Goal: Transaction & Acquisition: Purchase product/service

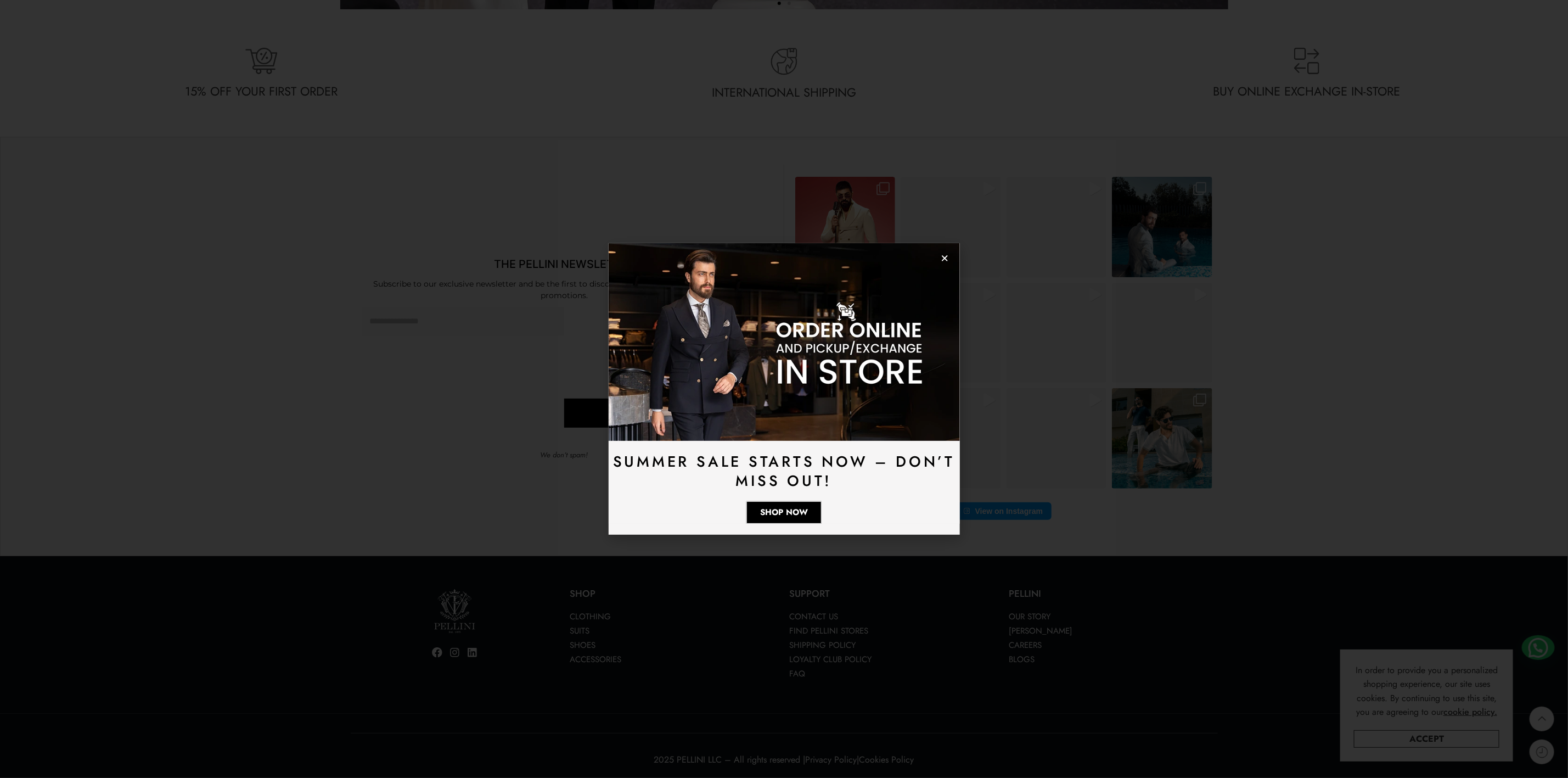
click at [949, 255] on icon "Close" at bounding box center [945, 259] width 8 height 8
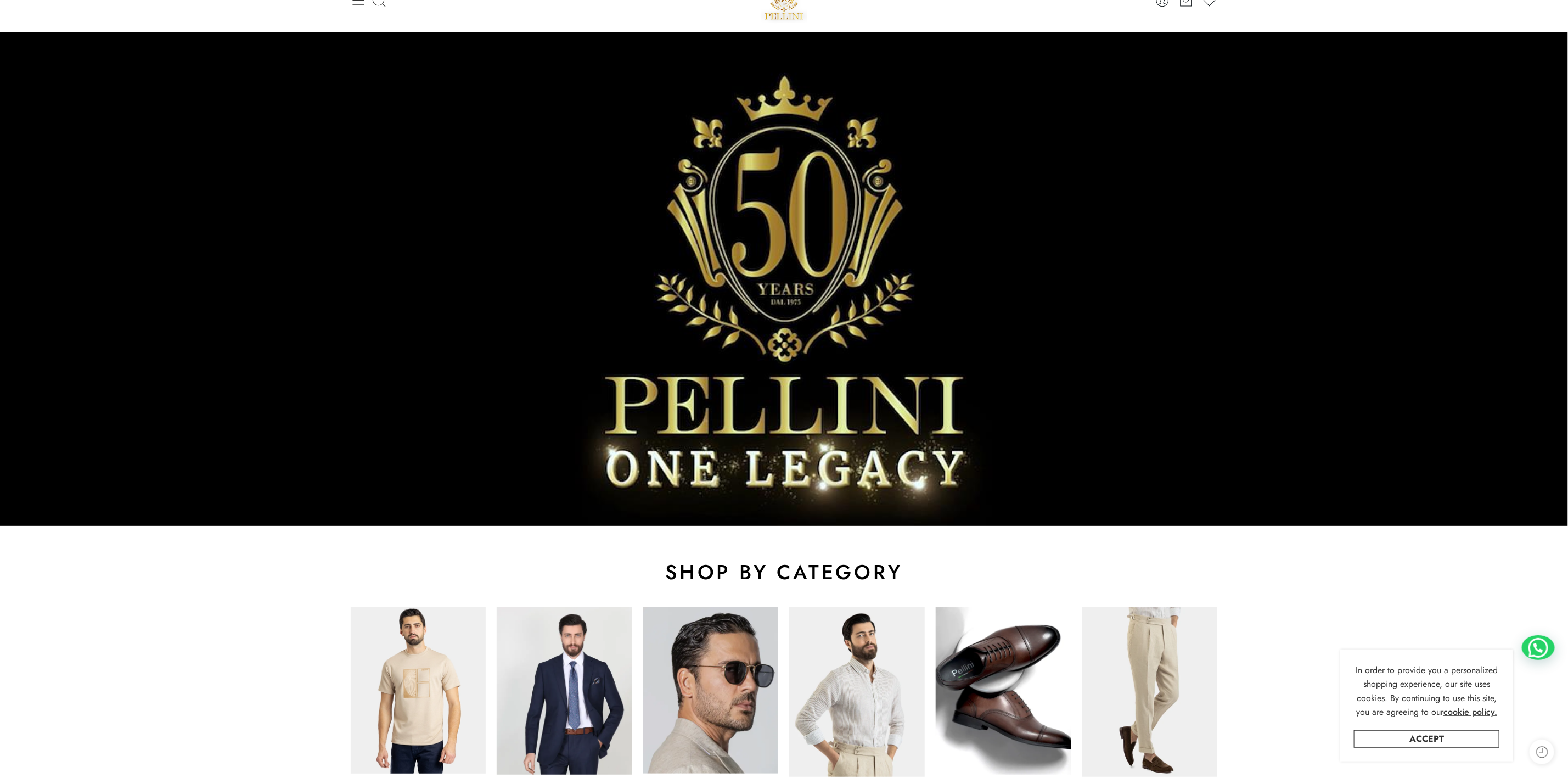
scroll to position [330, 0]
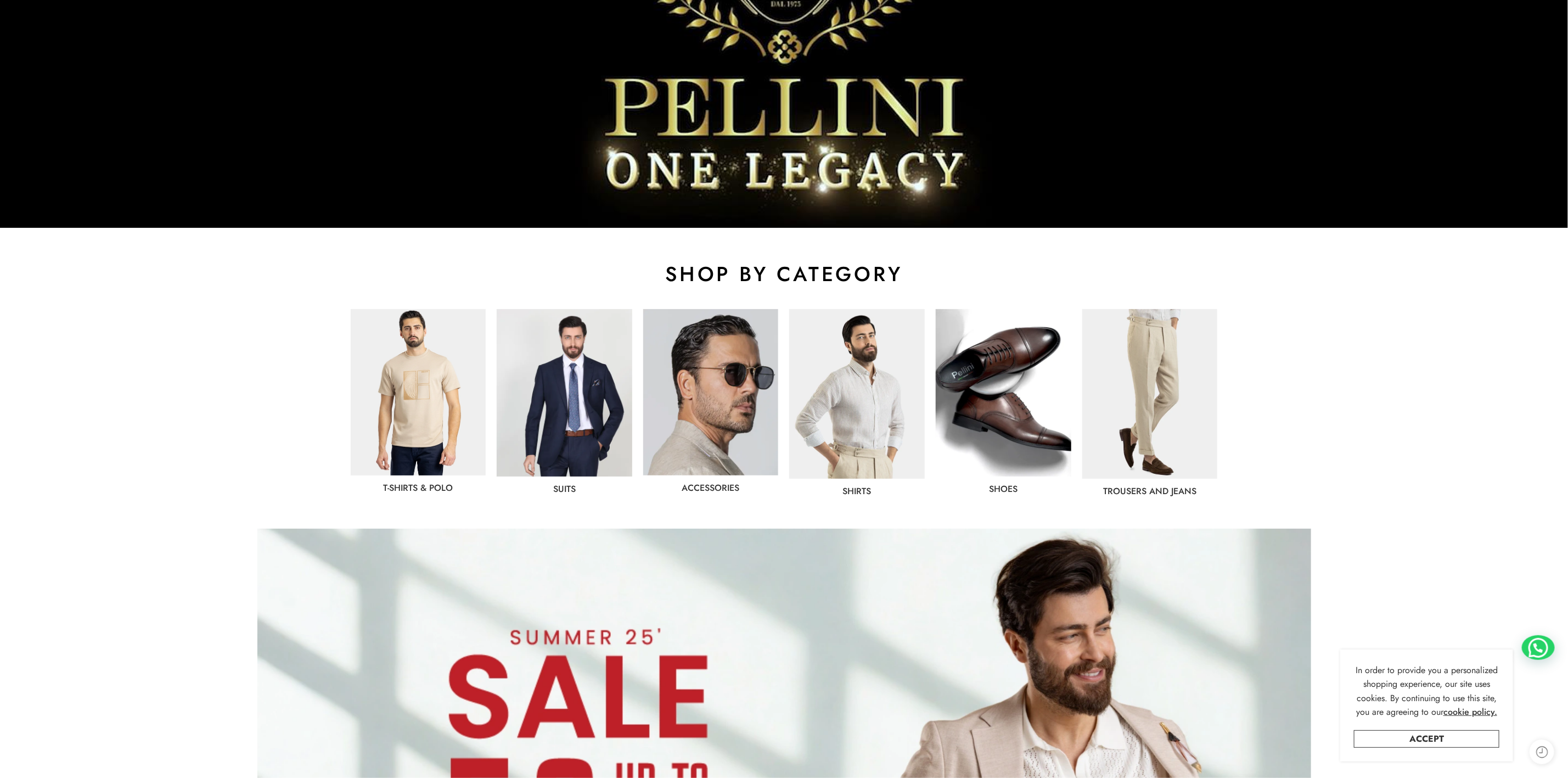
click at [579, 404] on img at bounding box center [564, 393] width 135 height 167
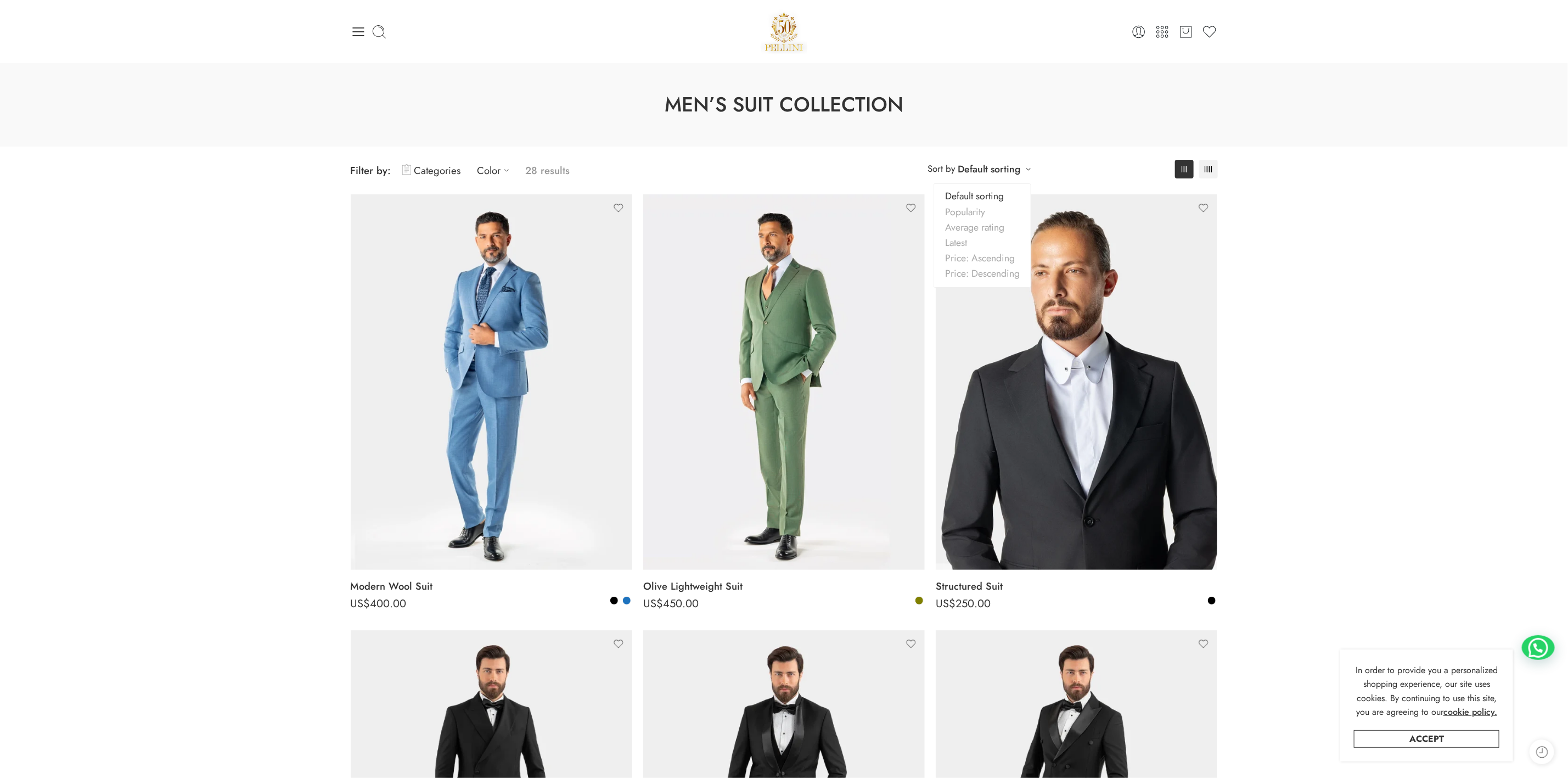
click at [1030, 167] on div "**********" at bounding box center [980, 169] width 115 height 18
click at [988, 263] on link "Price: Ascending" at bounding box center [982, 258] width 97 height 16
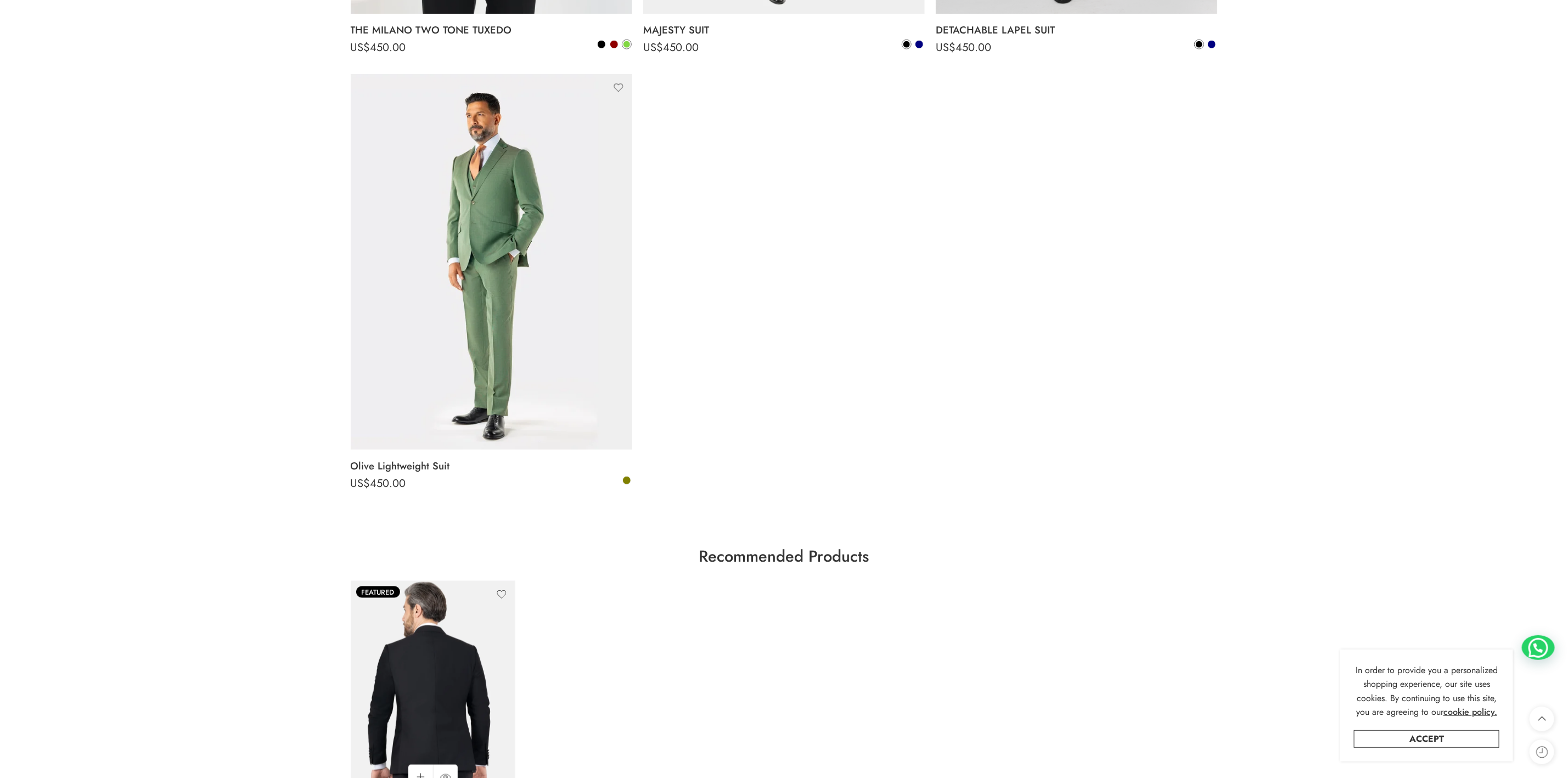
scroll to position [4495, 0]
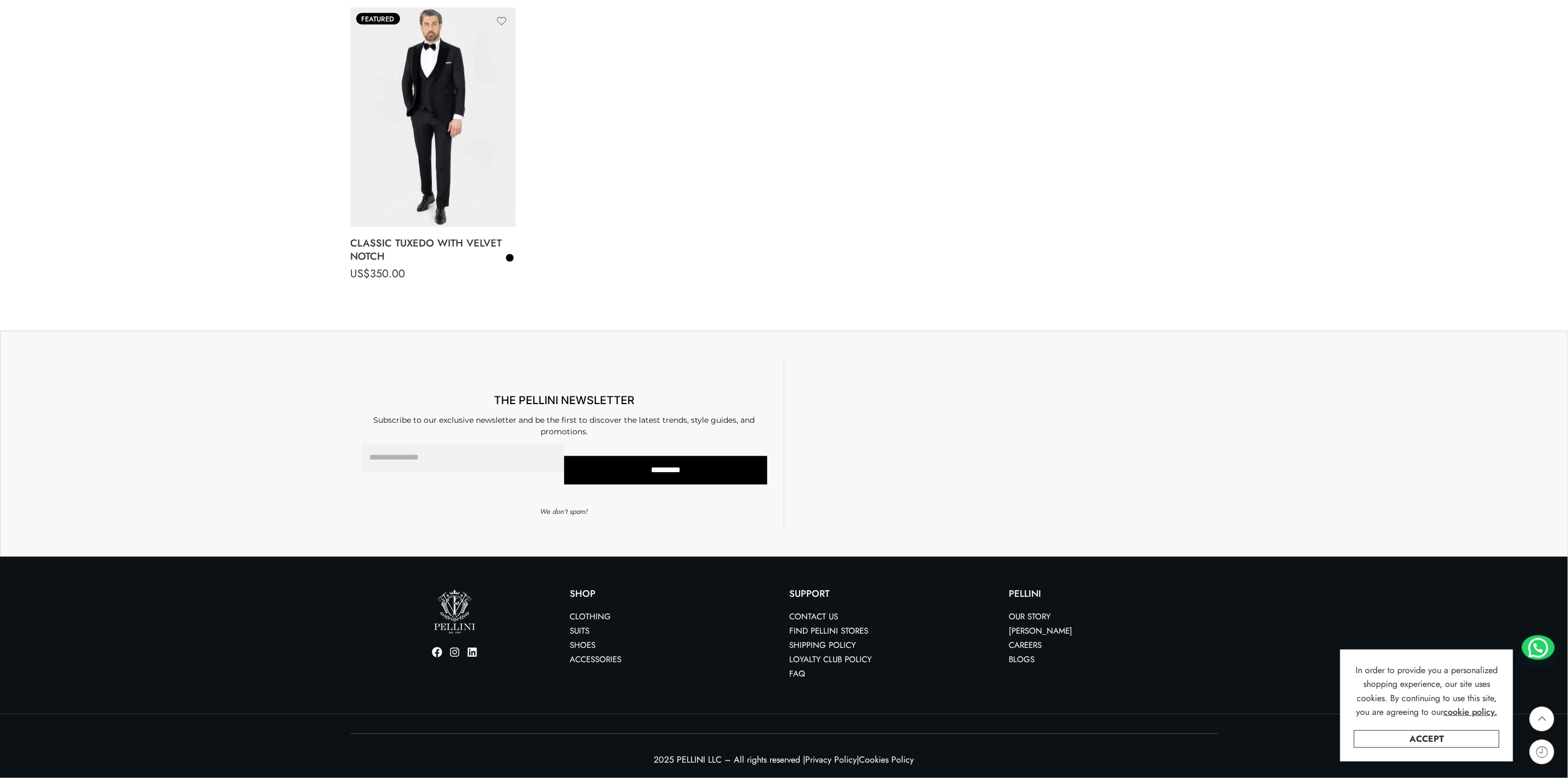
drag, startPoint x: 457, startPoint y: 308, endPoint x: 896, endPoint y: 318, distance: 439.1
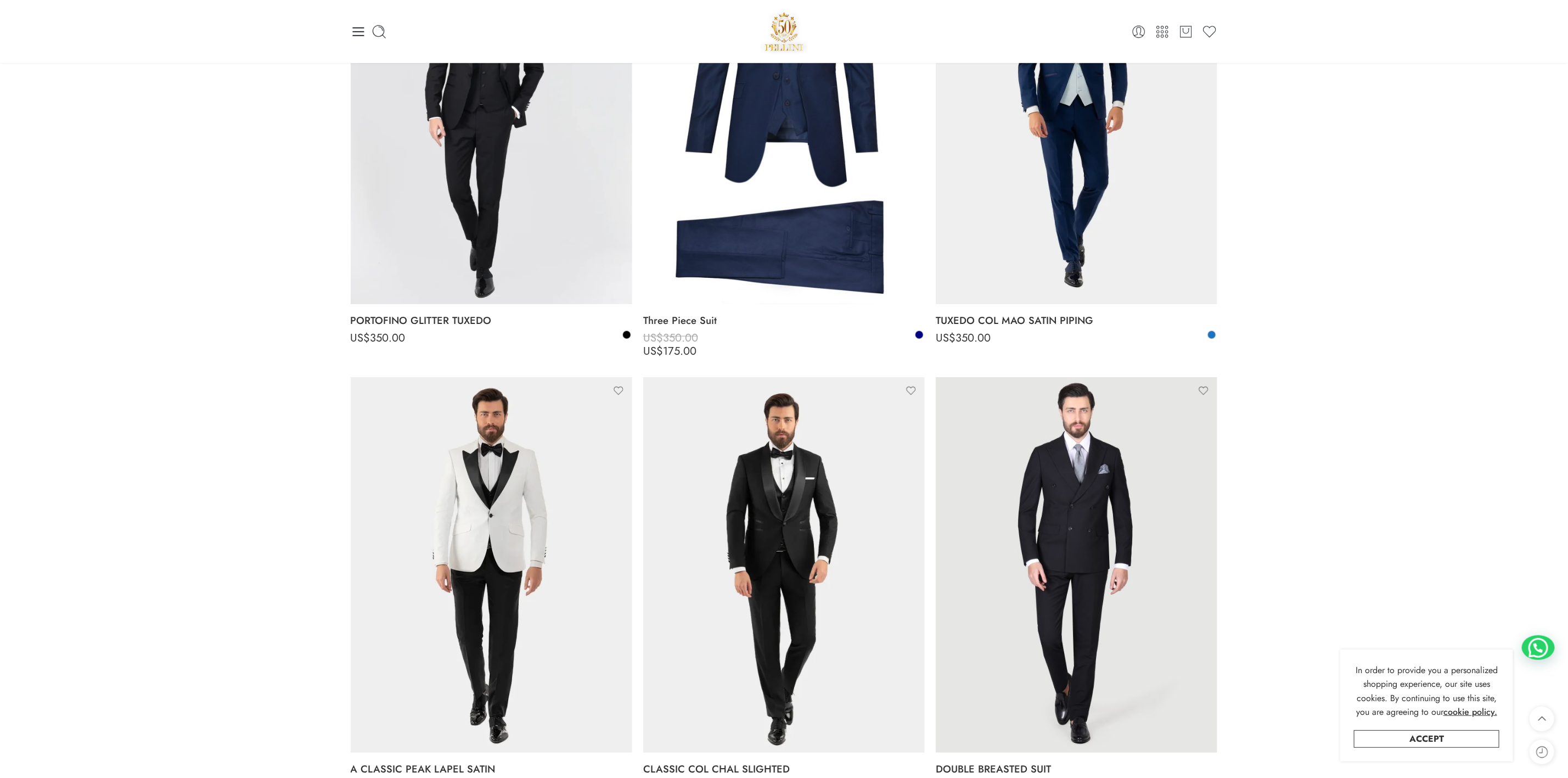
scroll to position [540, 0]
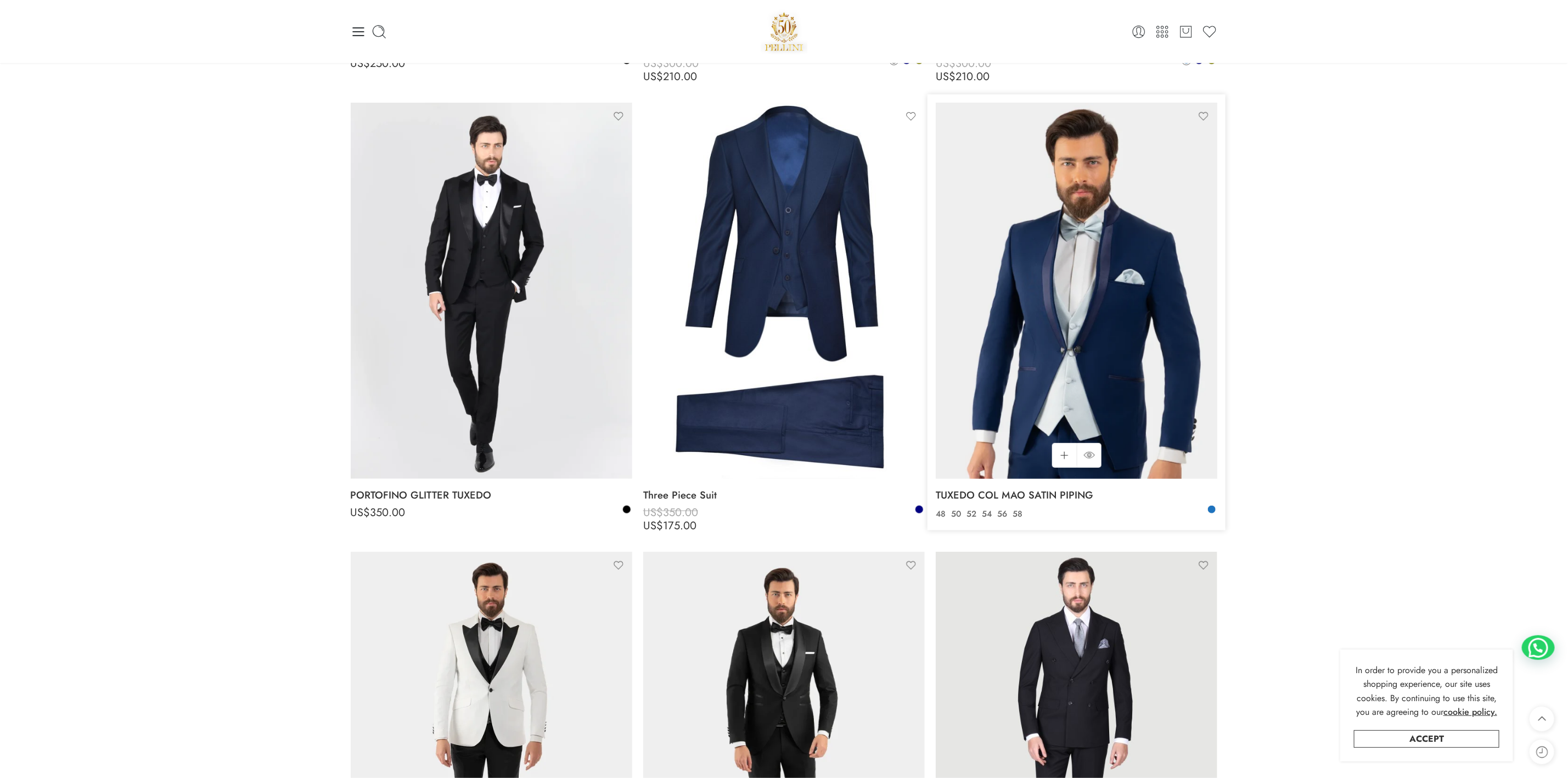
drag, startPoint x: 1081, startPoint y: 327, endPoint x: 1169, endPoint y: 332, distance: 88.1
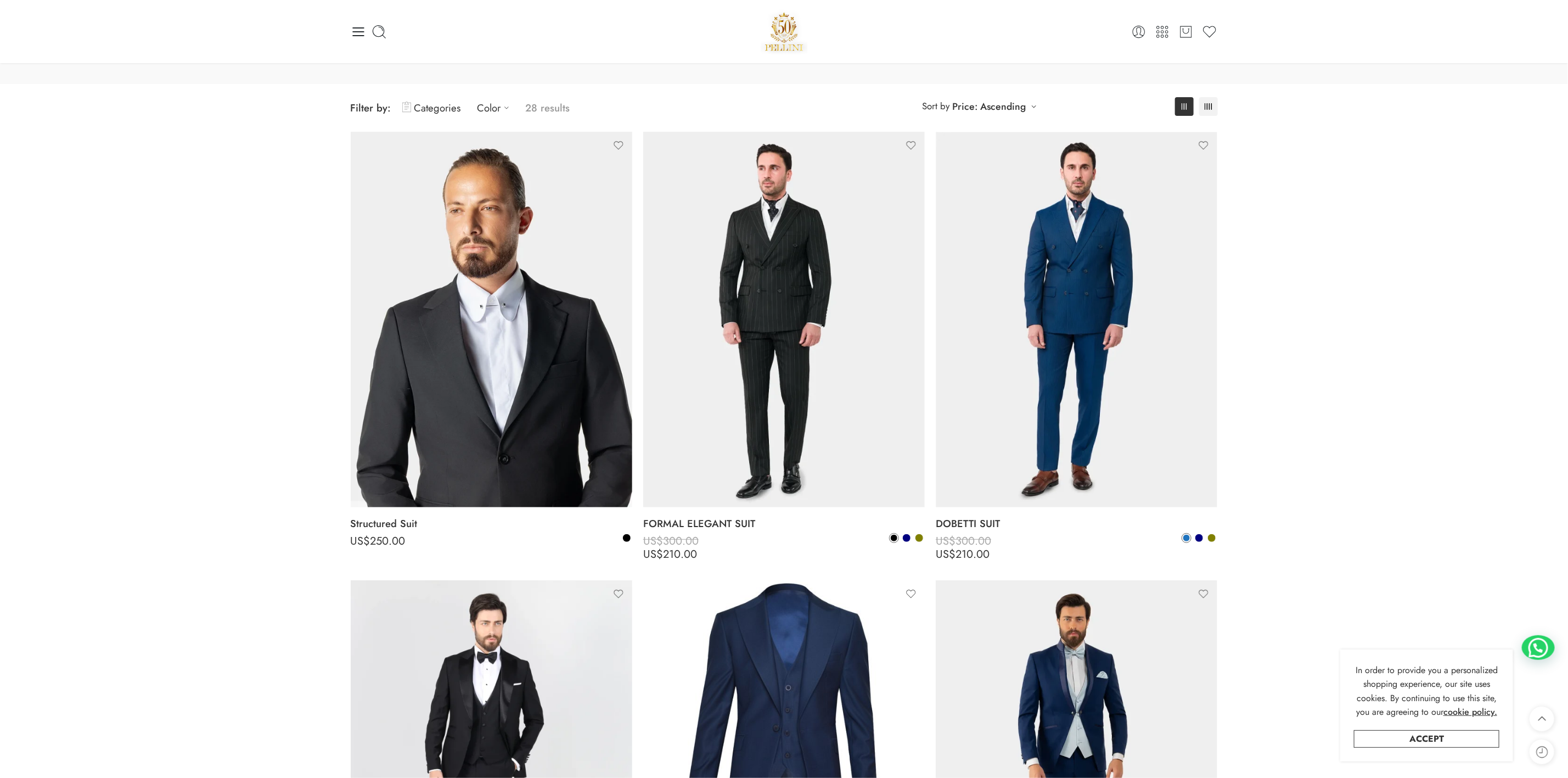
scroll to position [0, 0]
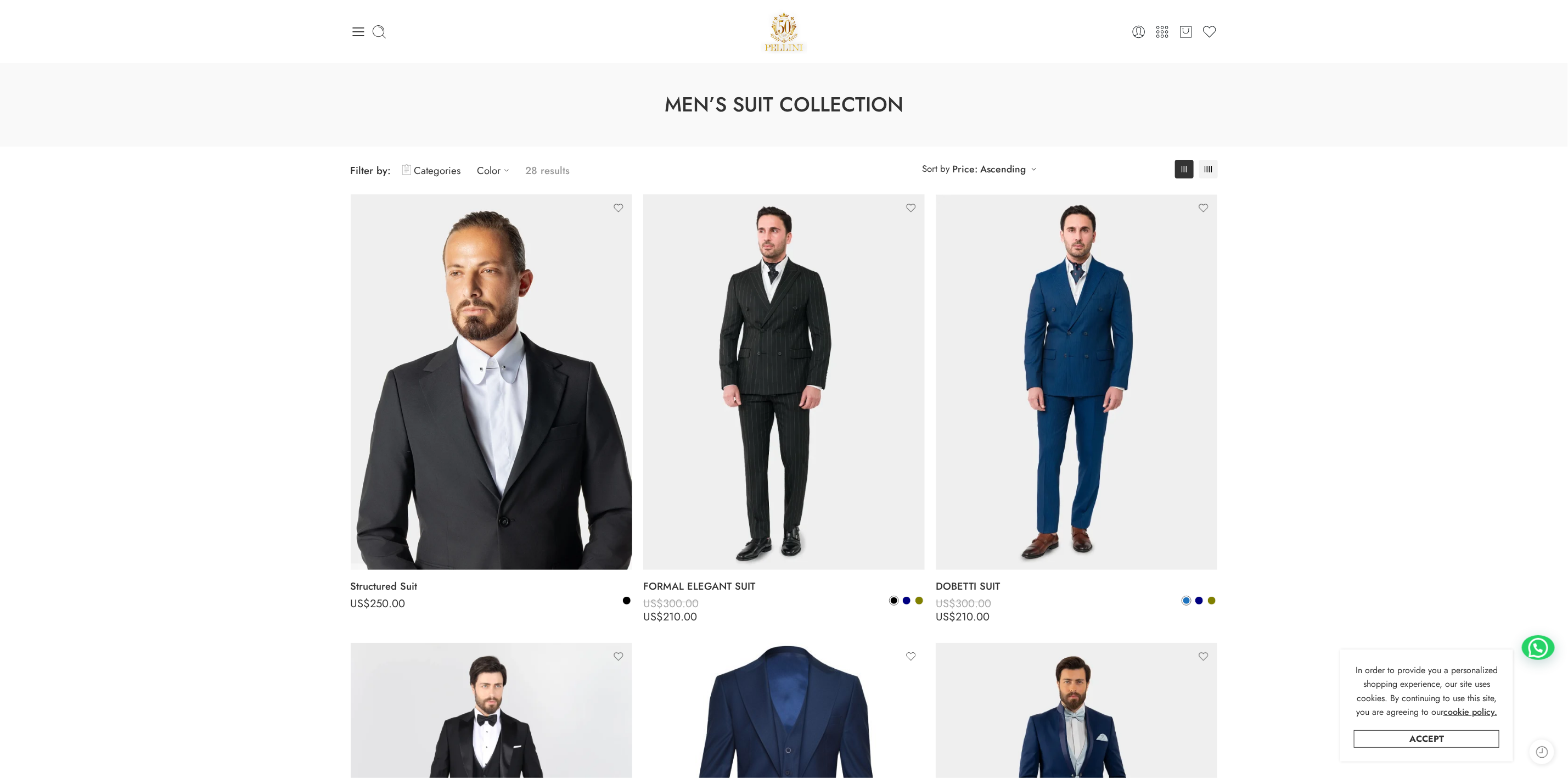
click at [359, 23] on div "0 Cart 0 Wishlist" at bounding box center [784, 31] width 867 height 47
click at [361, 35] on icon at bounding box center [358, 32] width 12 height 9
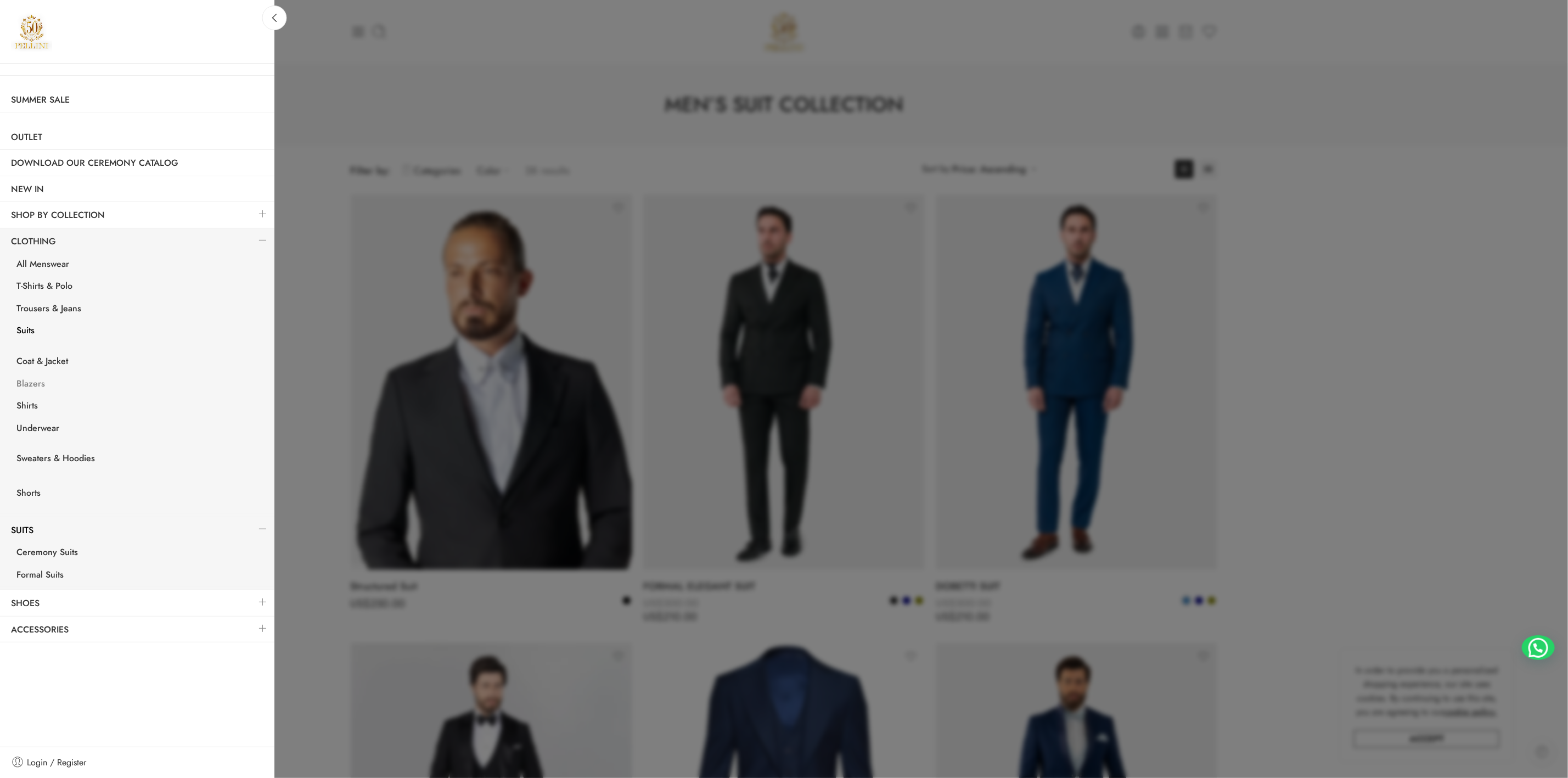
click at [30, 381] on link "Blazers" at bounding box center [139, 385] width 269 height 22
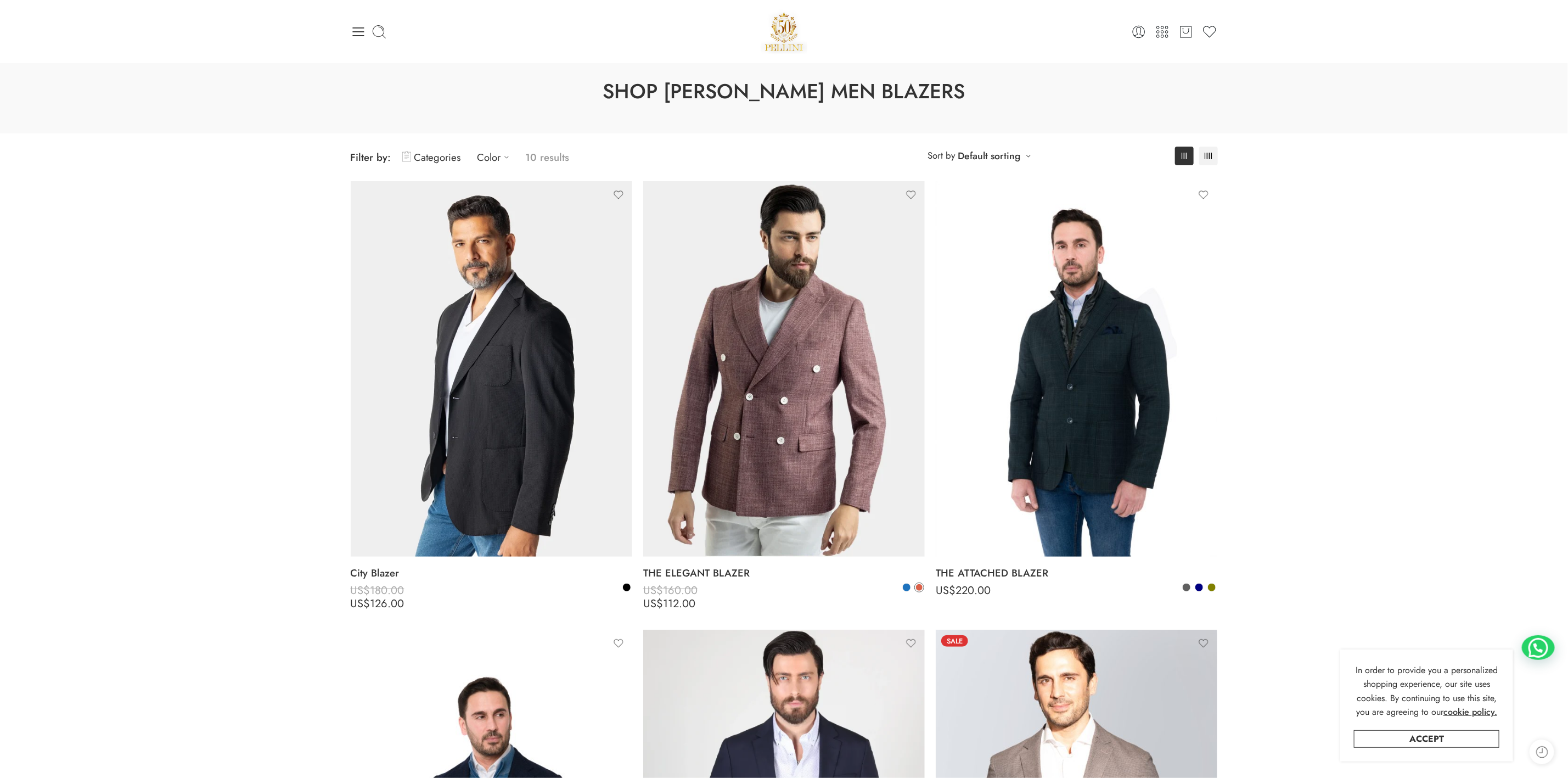
scroll to position [412, 0]
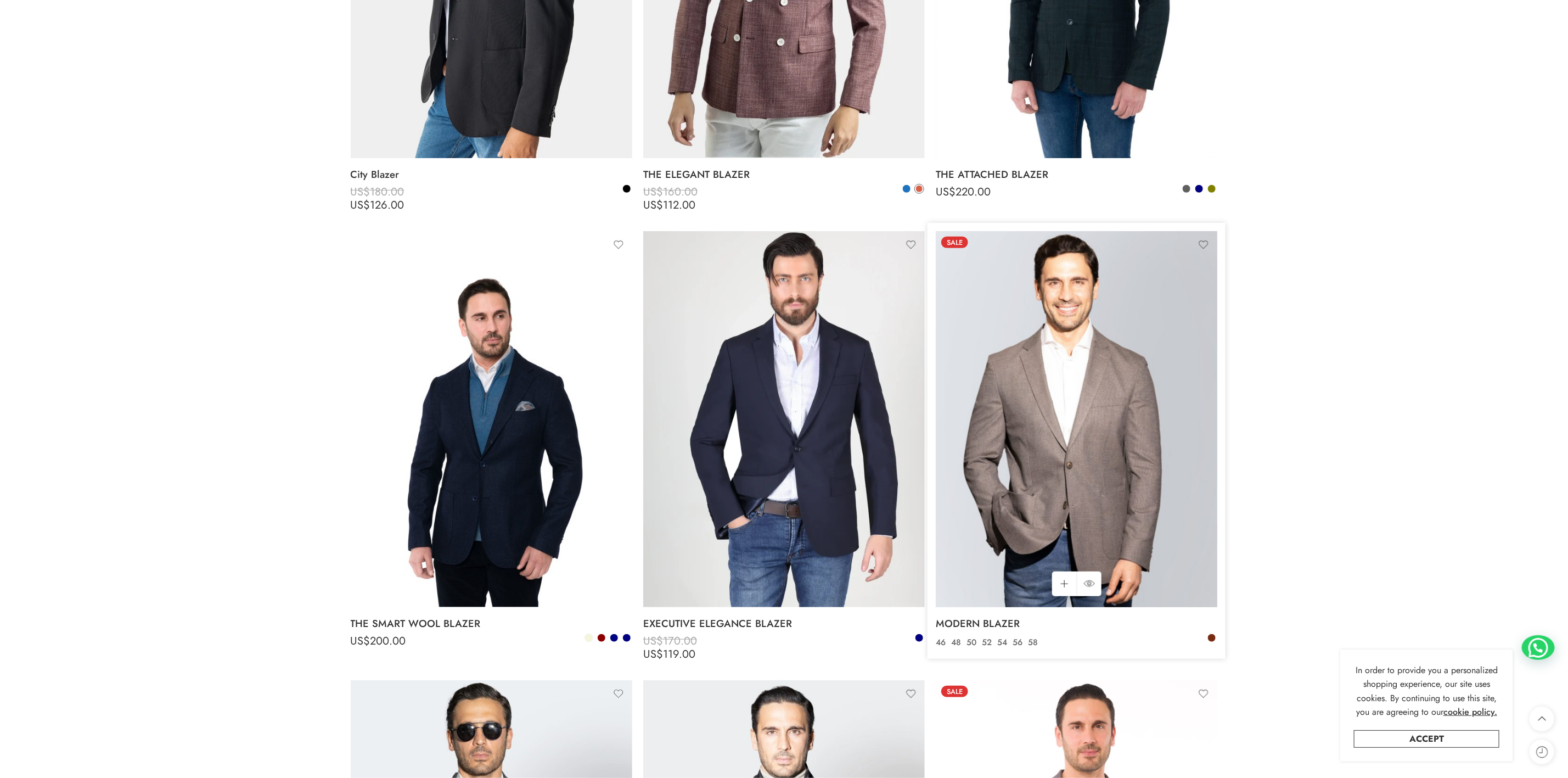
click at [1077, 495] on img at bounding box center [1077, 418] width 282 height 376
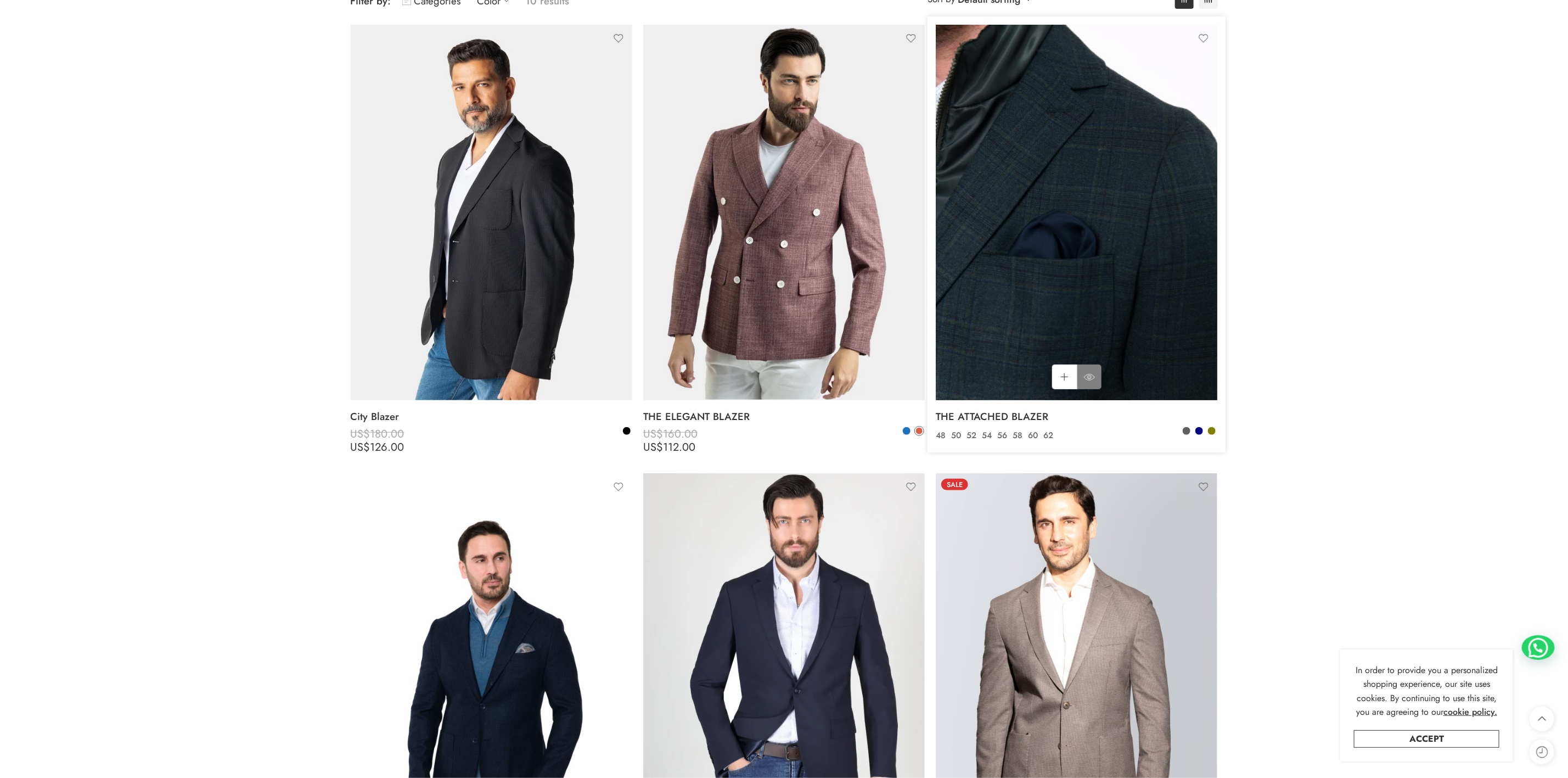
scroll to position [0, 0]
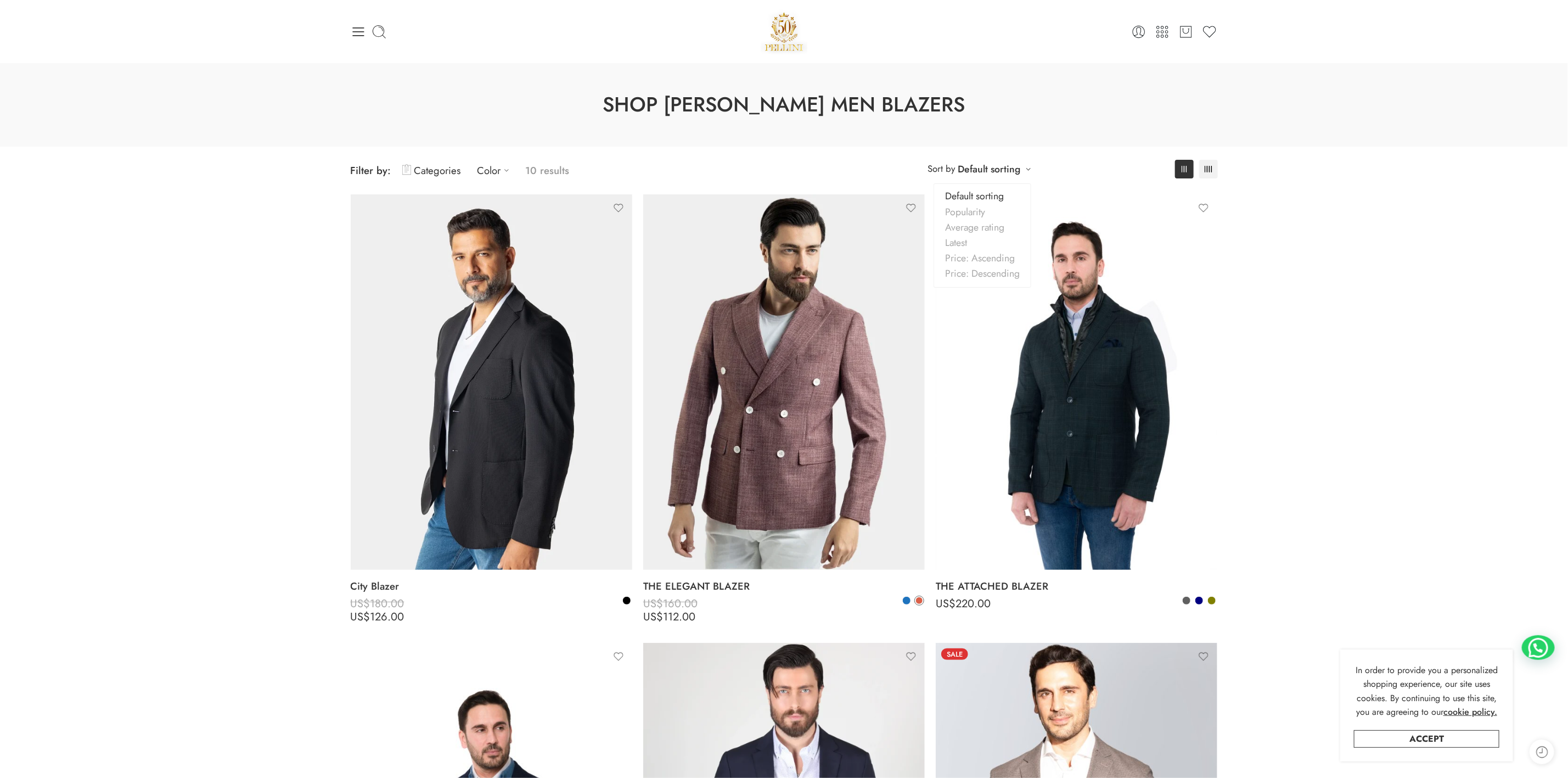
click at [1026, 168] on div "**********" at bounding box center [980, 169] width 115 height 18
click at [967, 260] on link "Price: Ascending" at bounding box center [982, 258] width 97 height 16
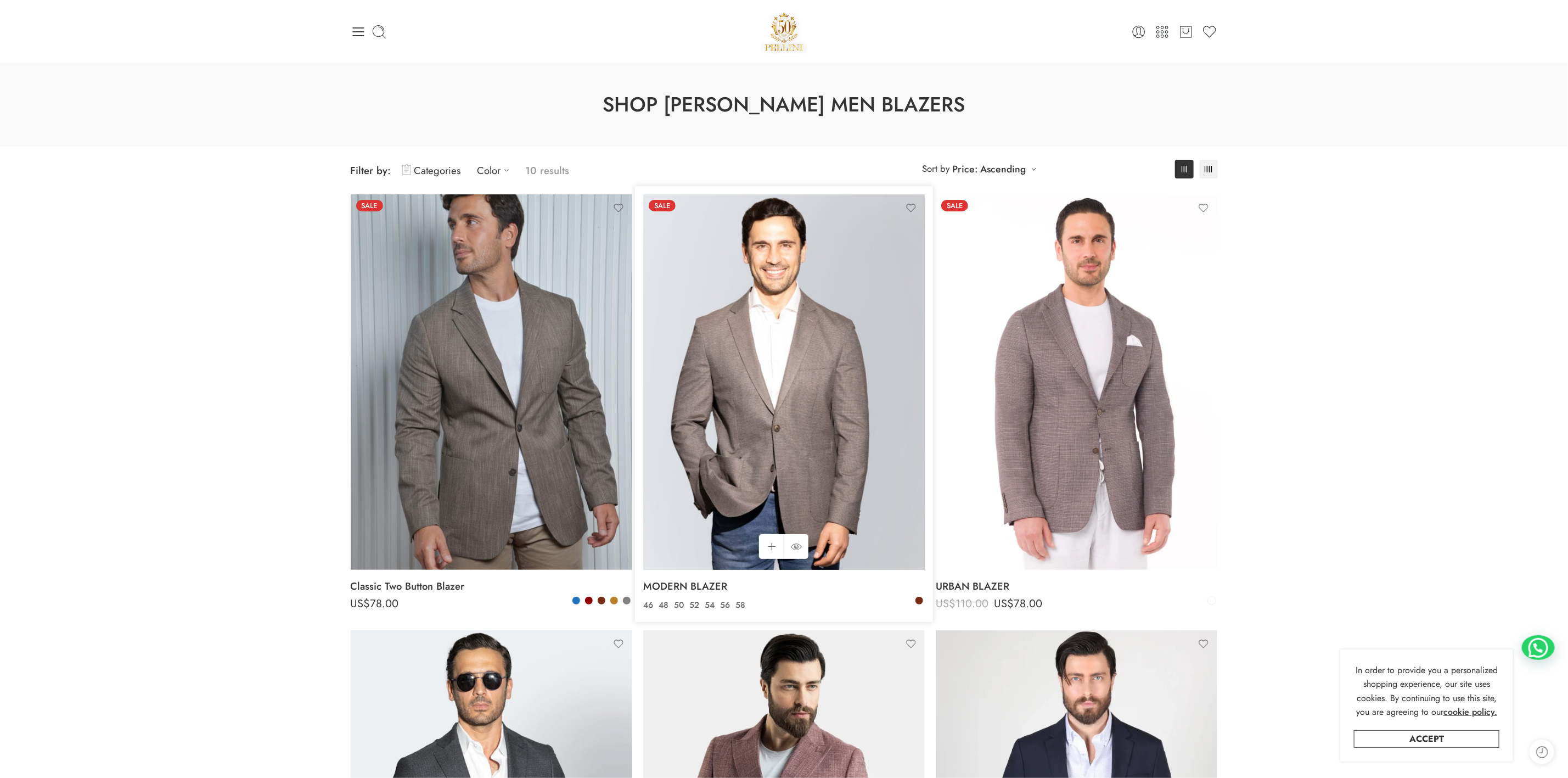
click at [746, 440] on img at bounding box center [784, 382] width 282 height 376
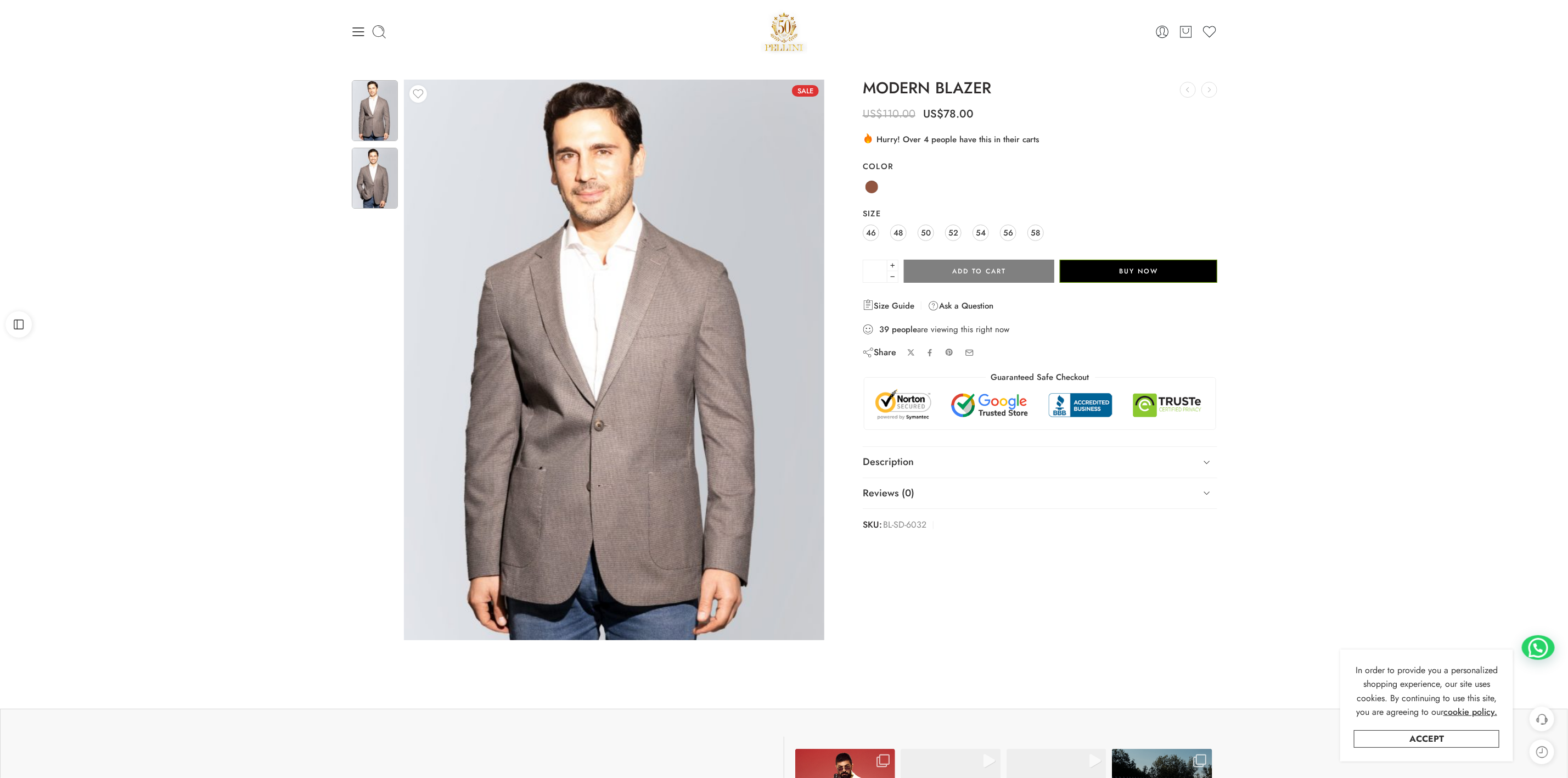
click at [369, 175] on img at bounding box center [375, 178] width 46 height 61
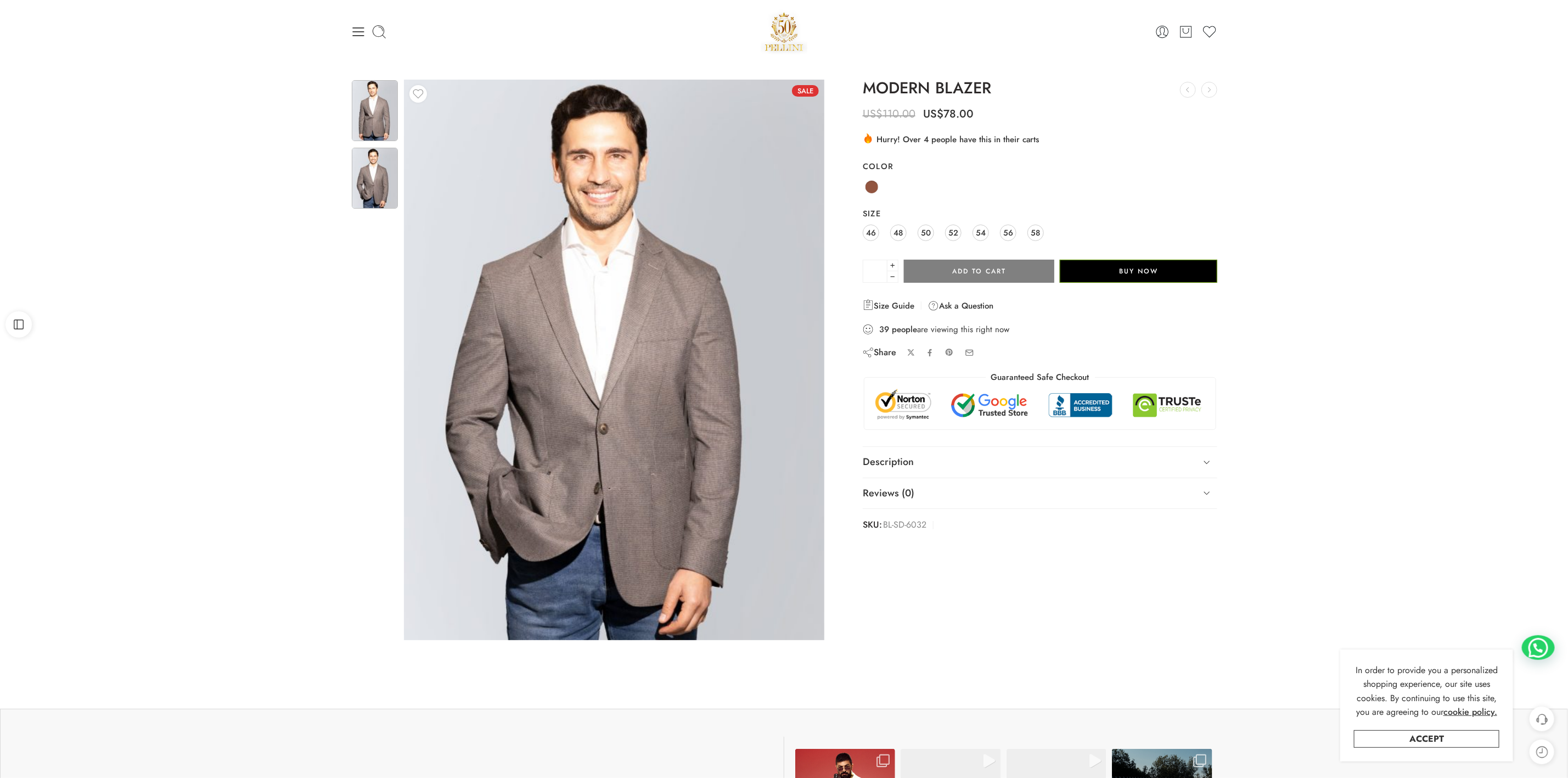
click at [354, 101] on img at bounding box center [375, 110] width 46 height 61
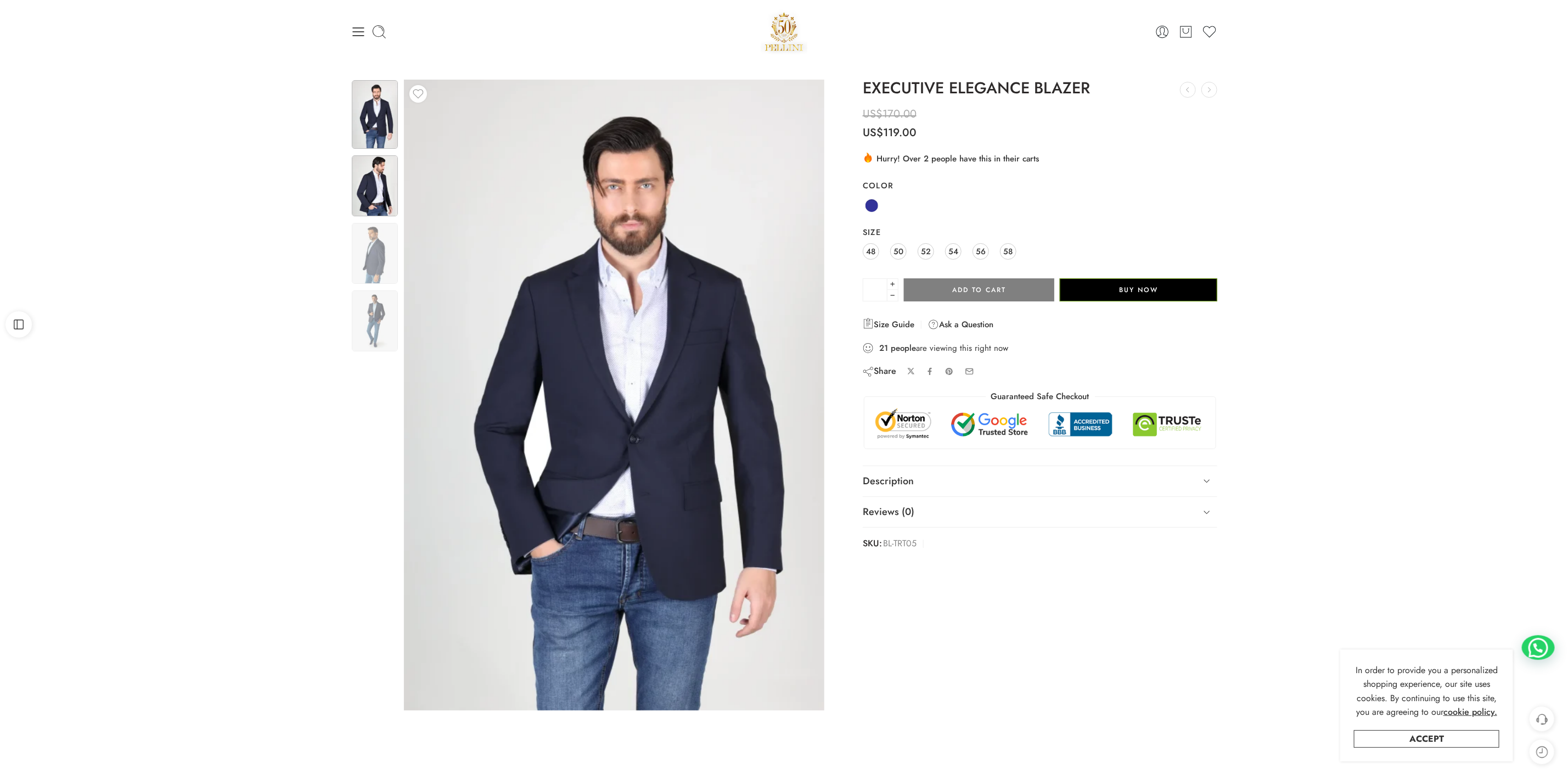
click at [378, 185] on img at bounding box center [375, 186] width 46 height 61
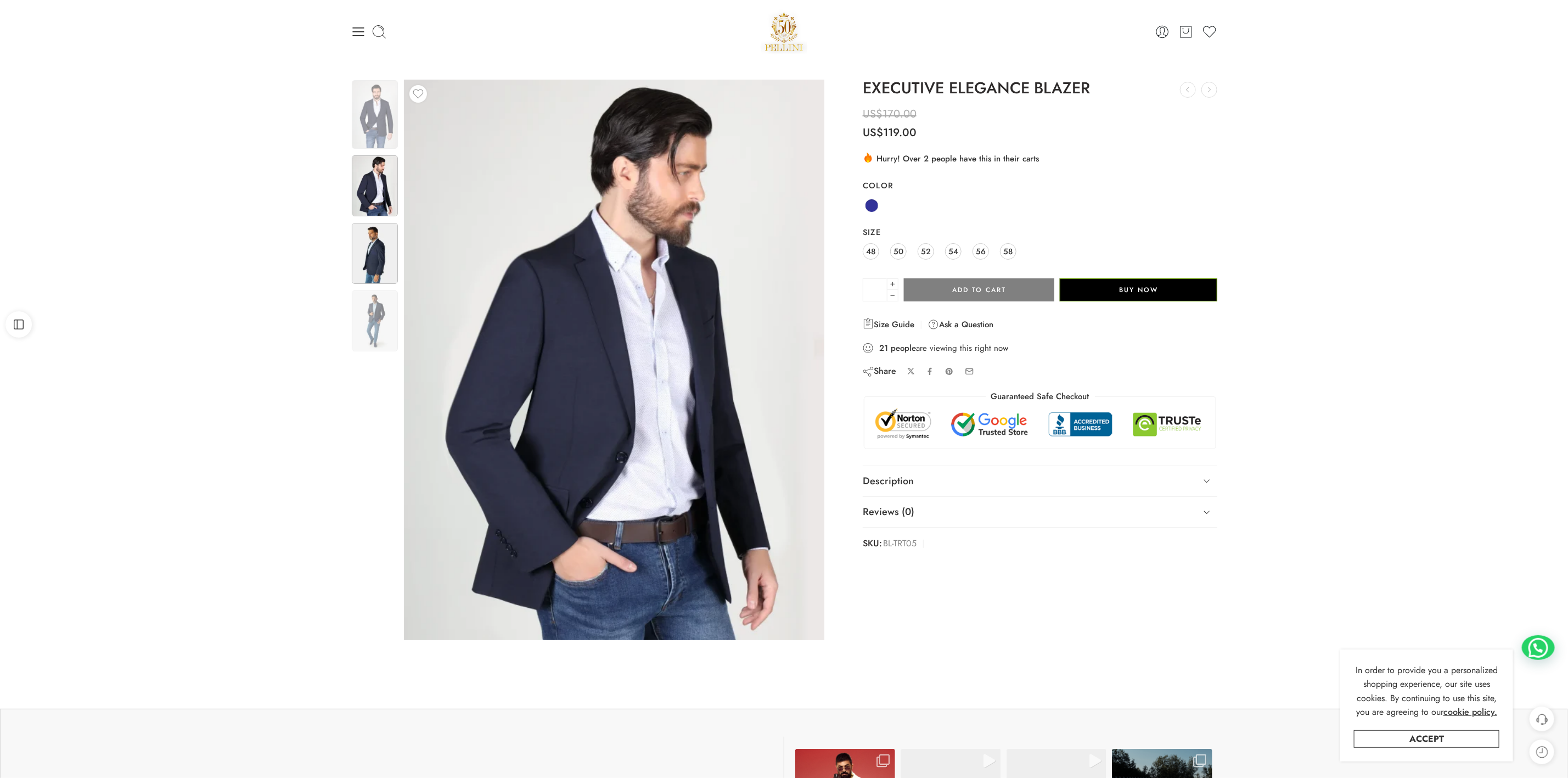
click at [362, 255] on img at bounding box center [375, 253] width 46 height 61
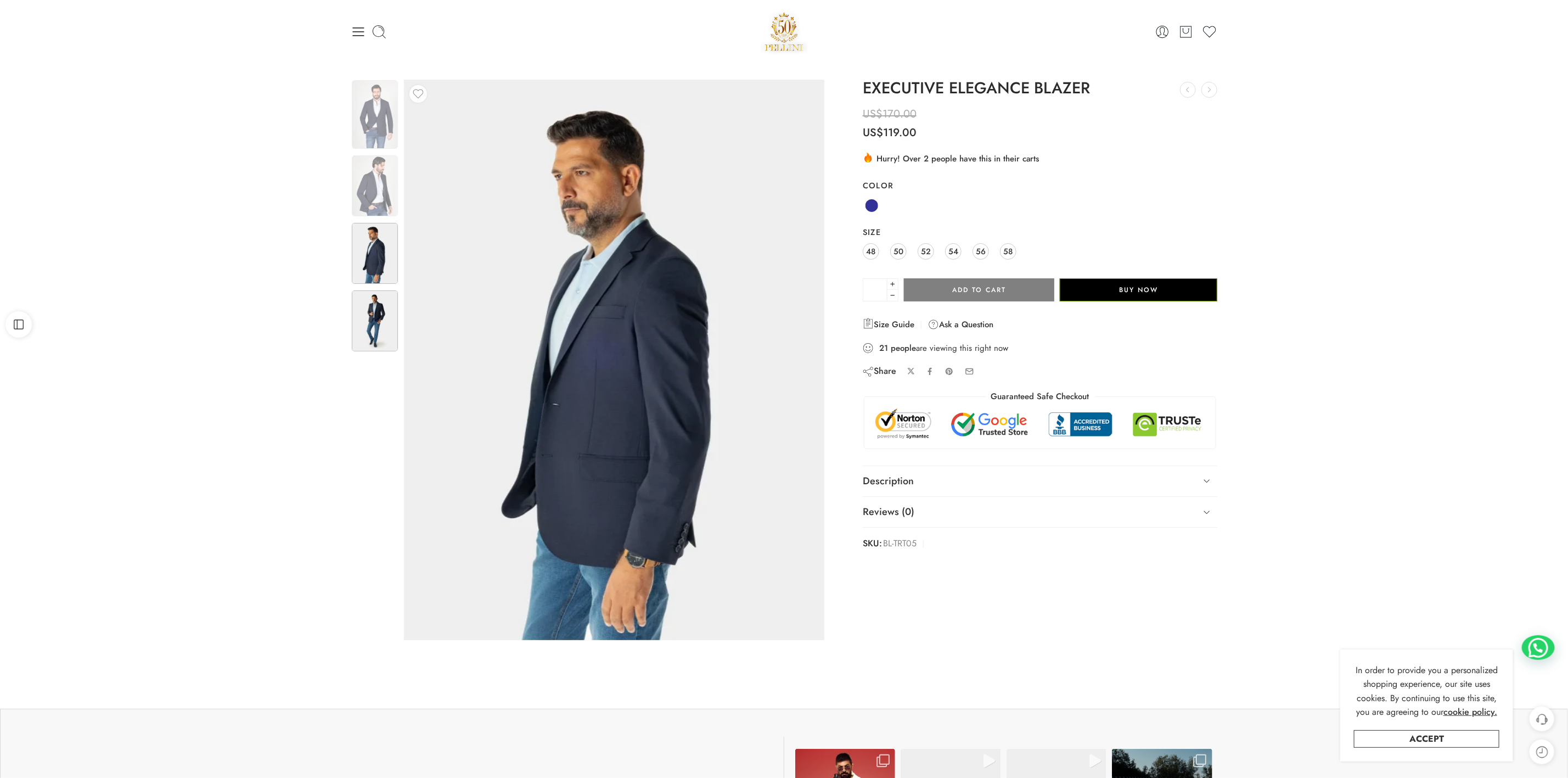
click at [371, 305] on img at bounding box center [375, 321] width 46 height 61
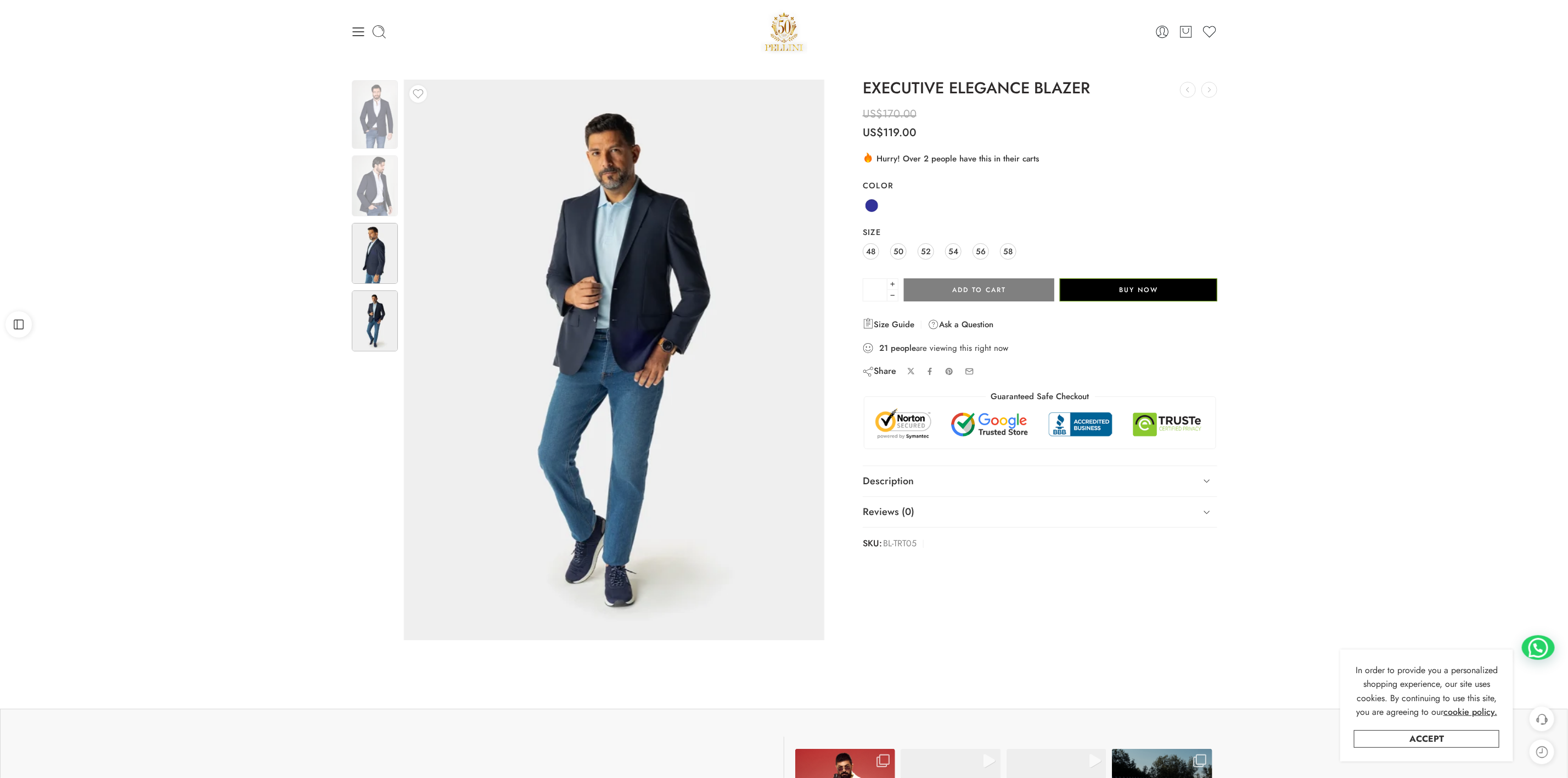
click at [377, 257] on img at bounding box center [375, 253] width 46 height 61
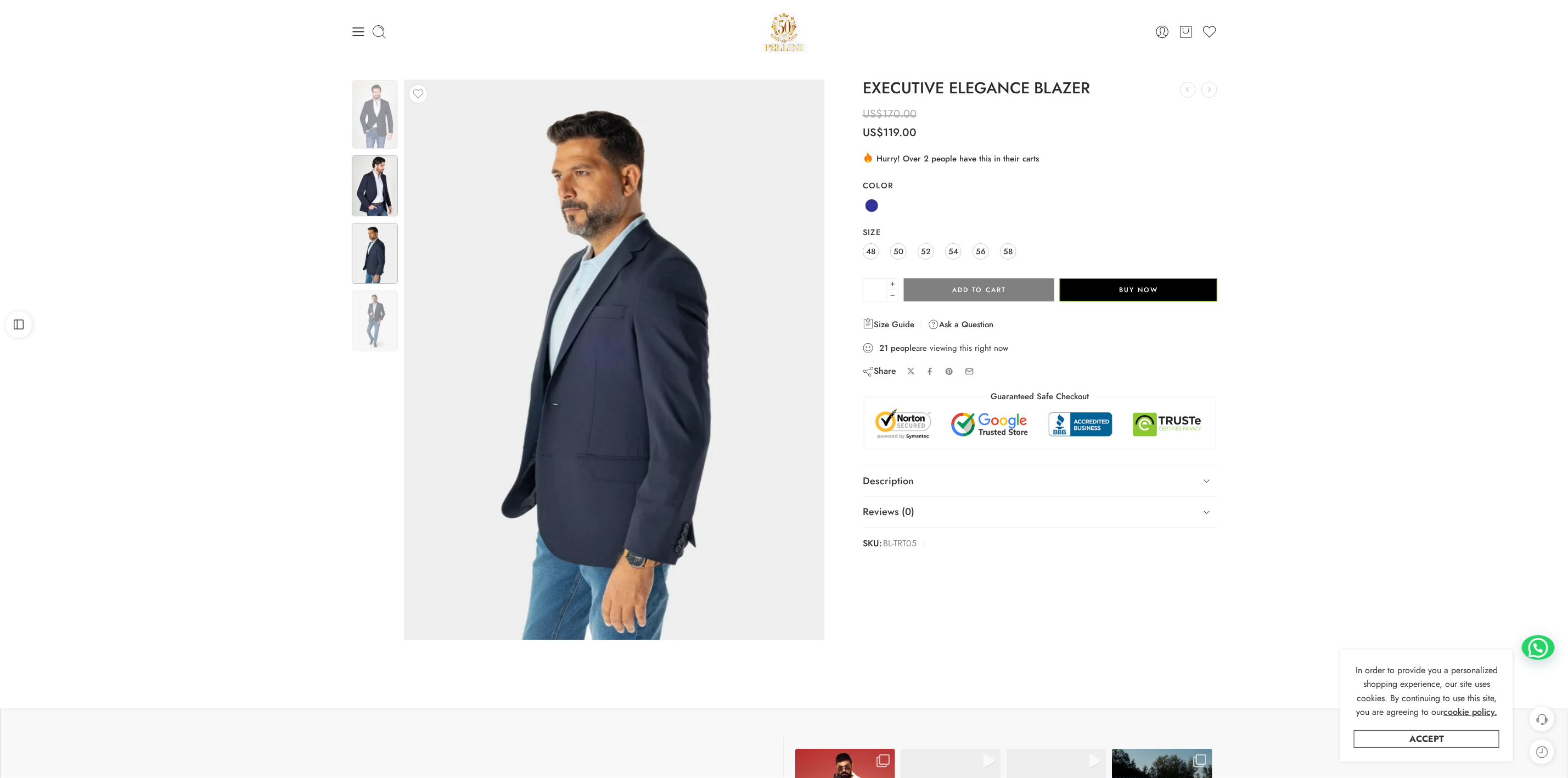
click at [380, 195] on img at bounding box center [375, 186] width 46 height 61
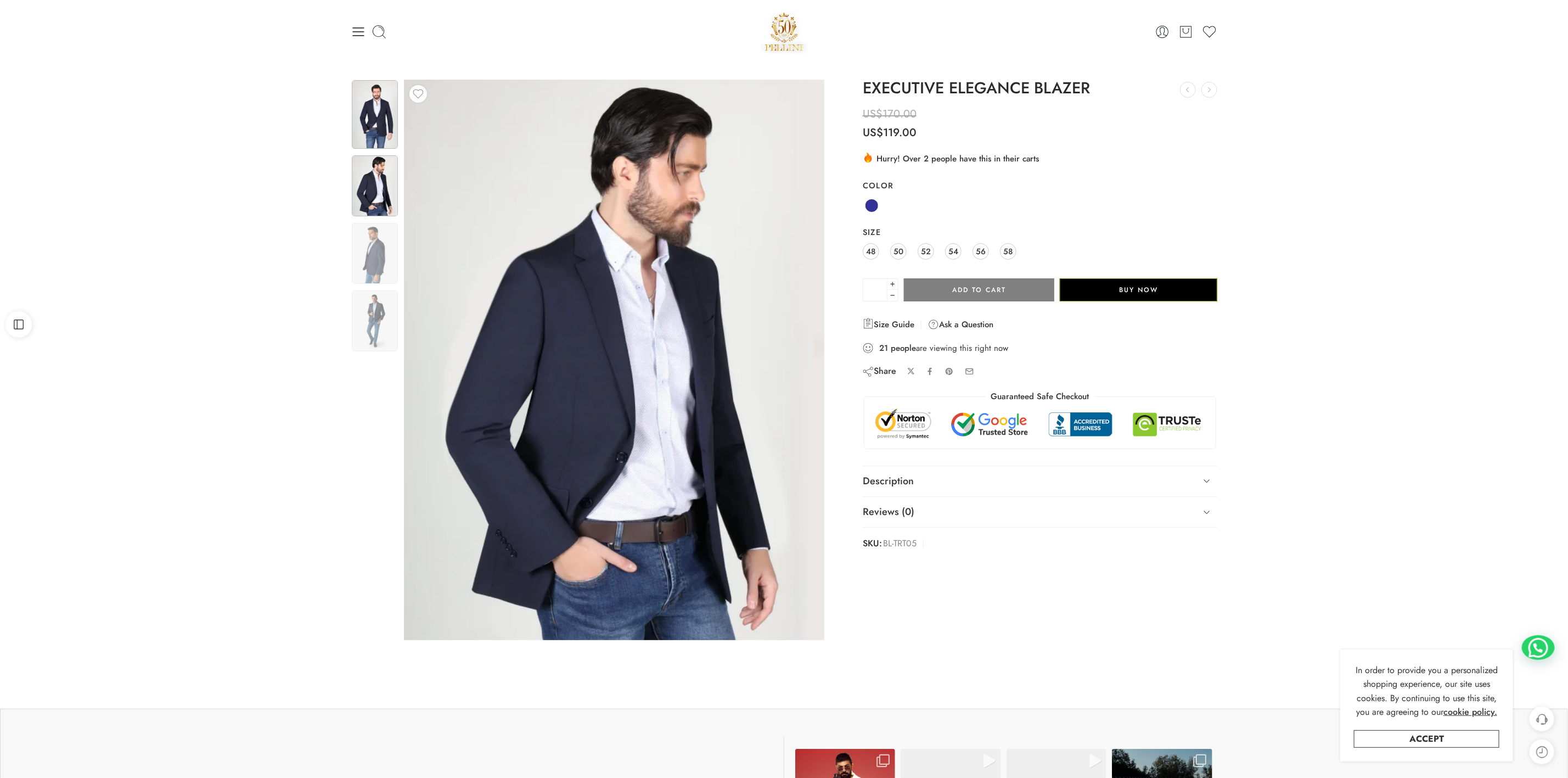
click at [374, 129] on img at bounding box center [375, 114] width 46 height 68
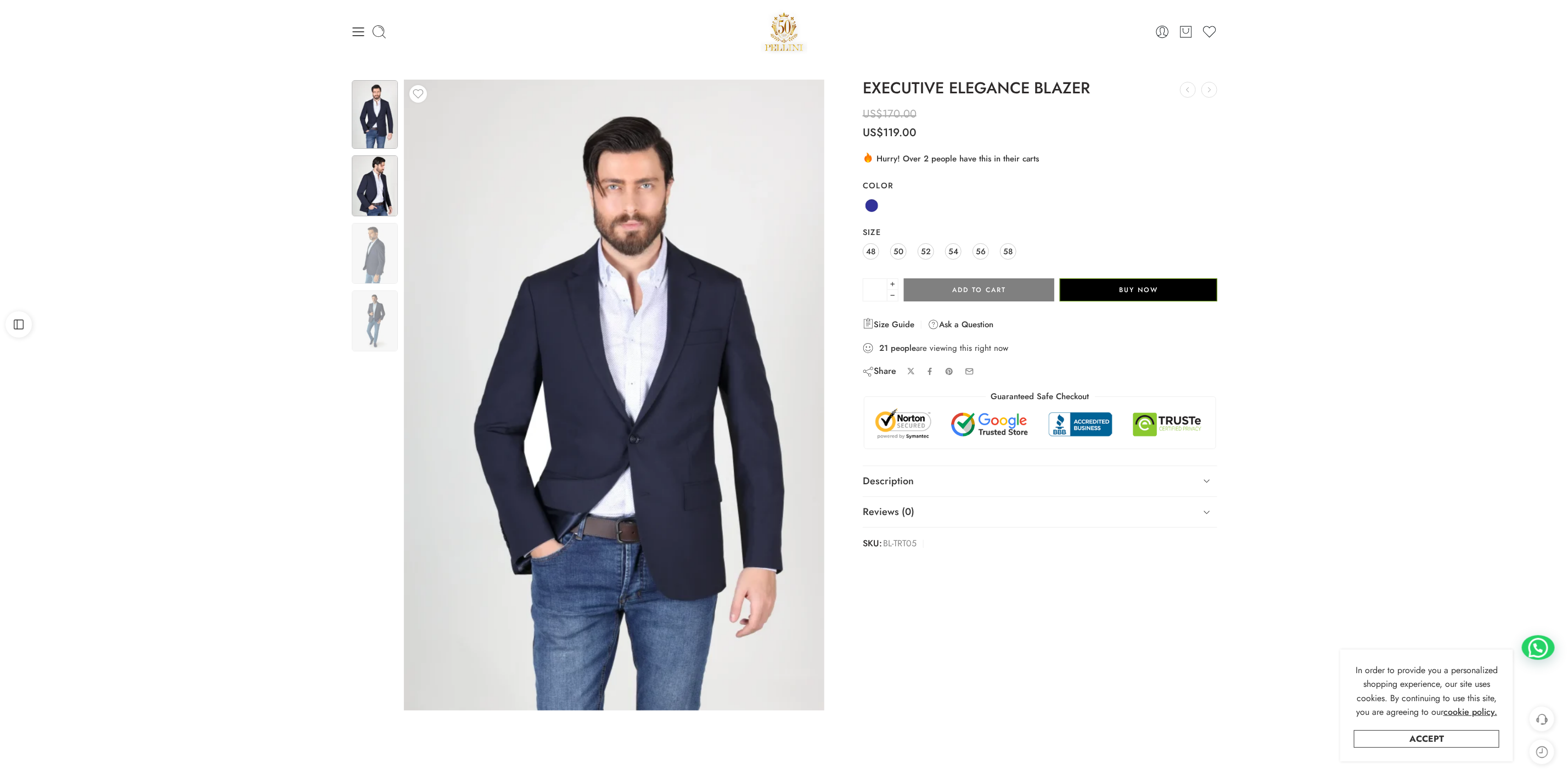
click at [374, 211] on img at bounding box center [375, 186] width 46 height 61
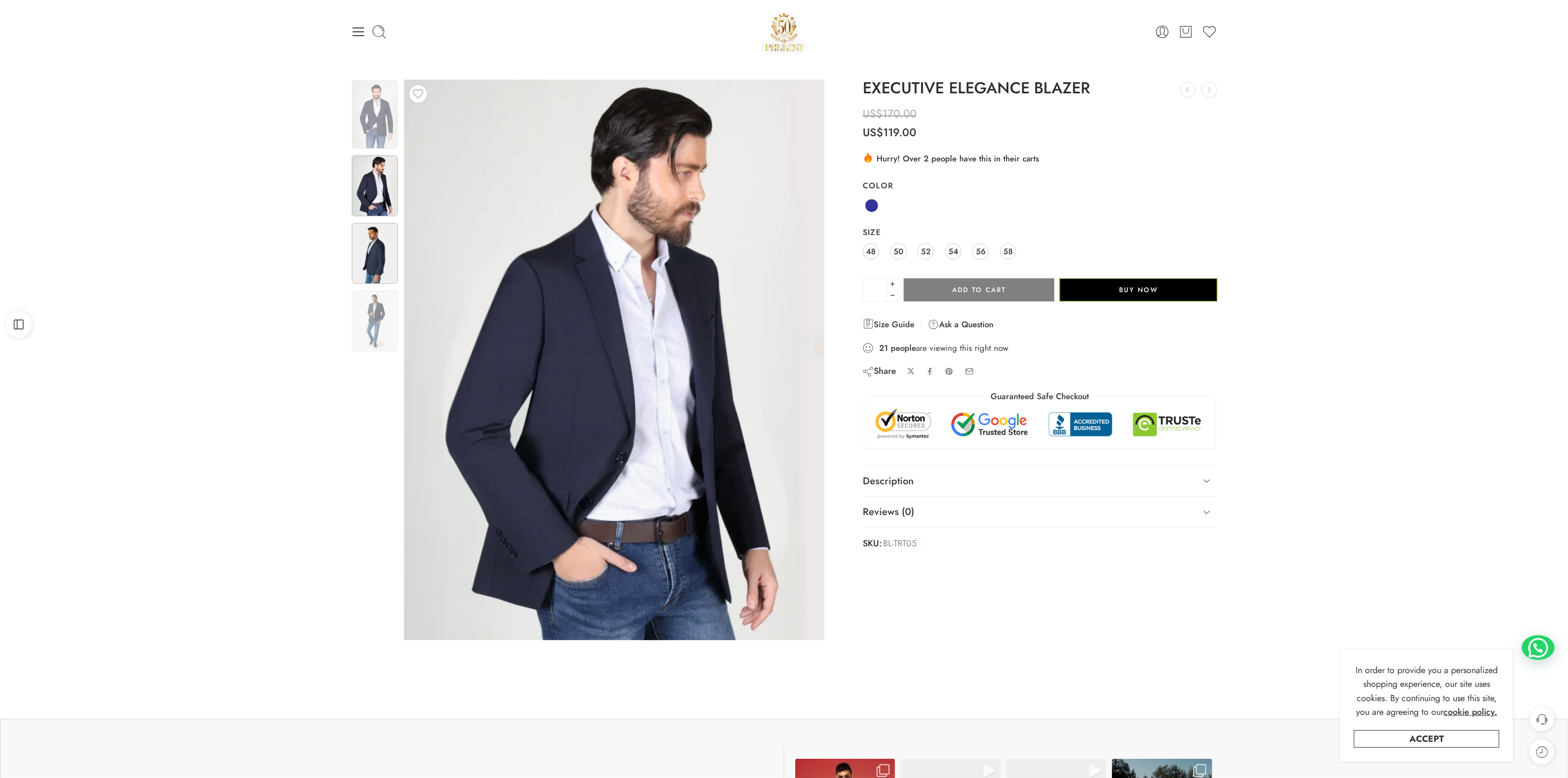
click at [373, 263] on img at bounding box center [375, 253] width 46 height 61
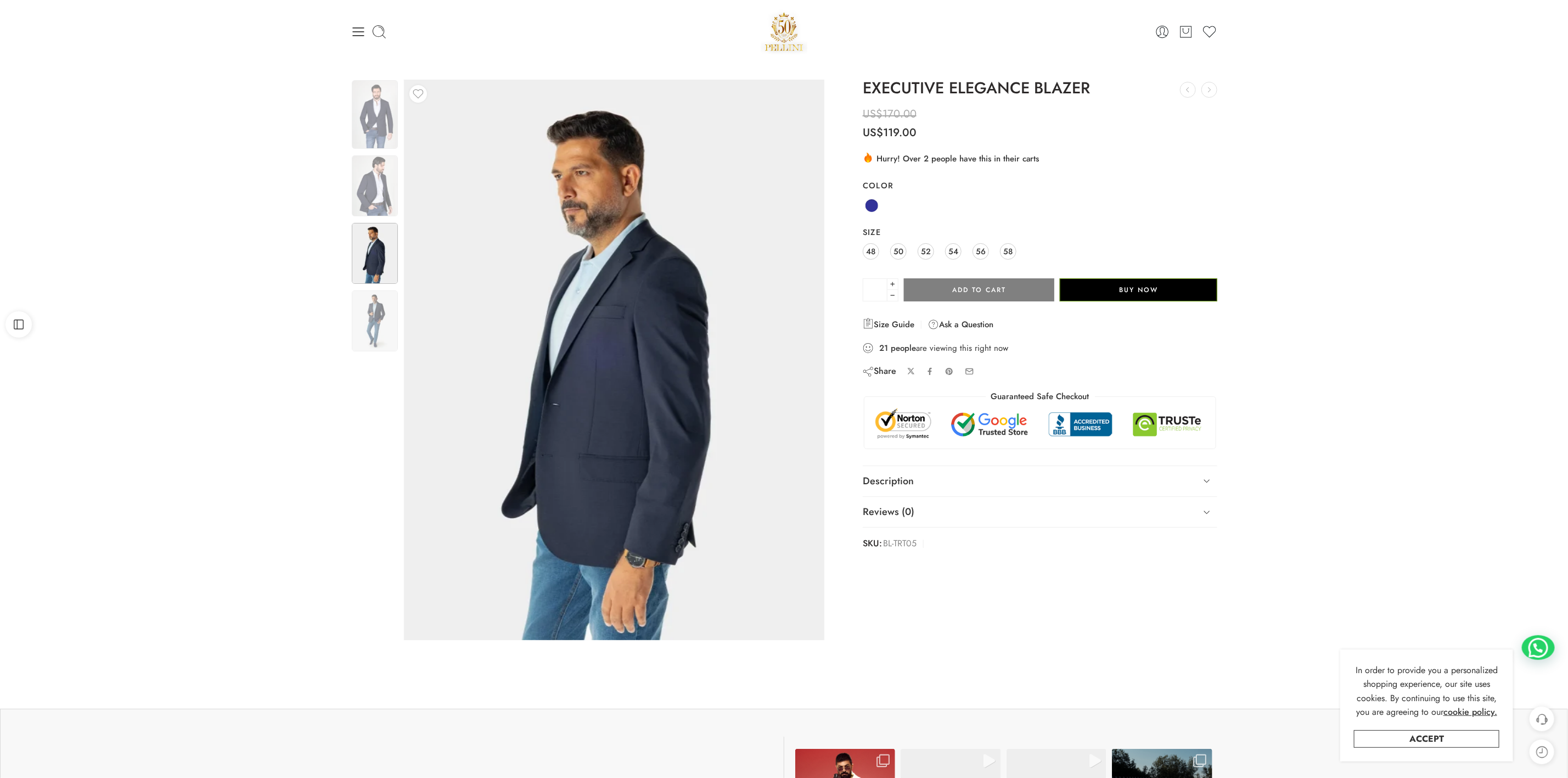
click at [365, 318] on img at bounding box center [375, 321] width 46 height 61
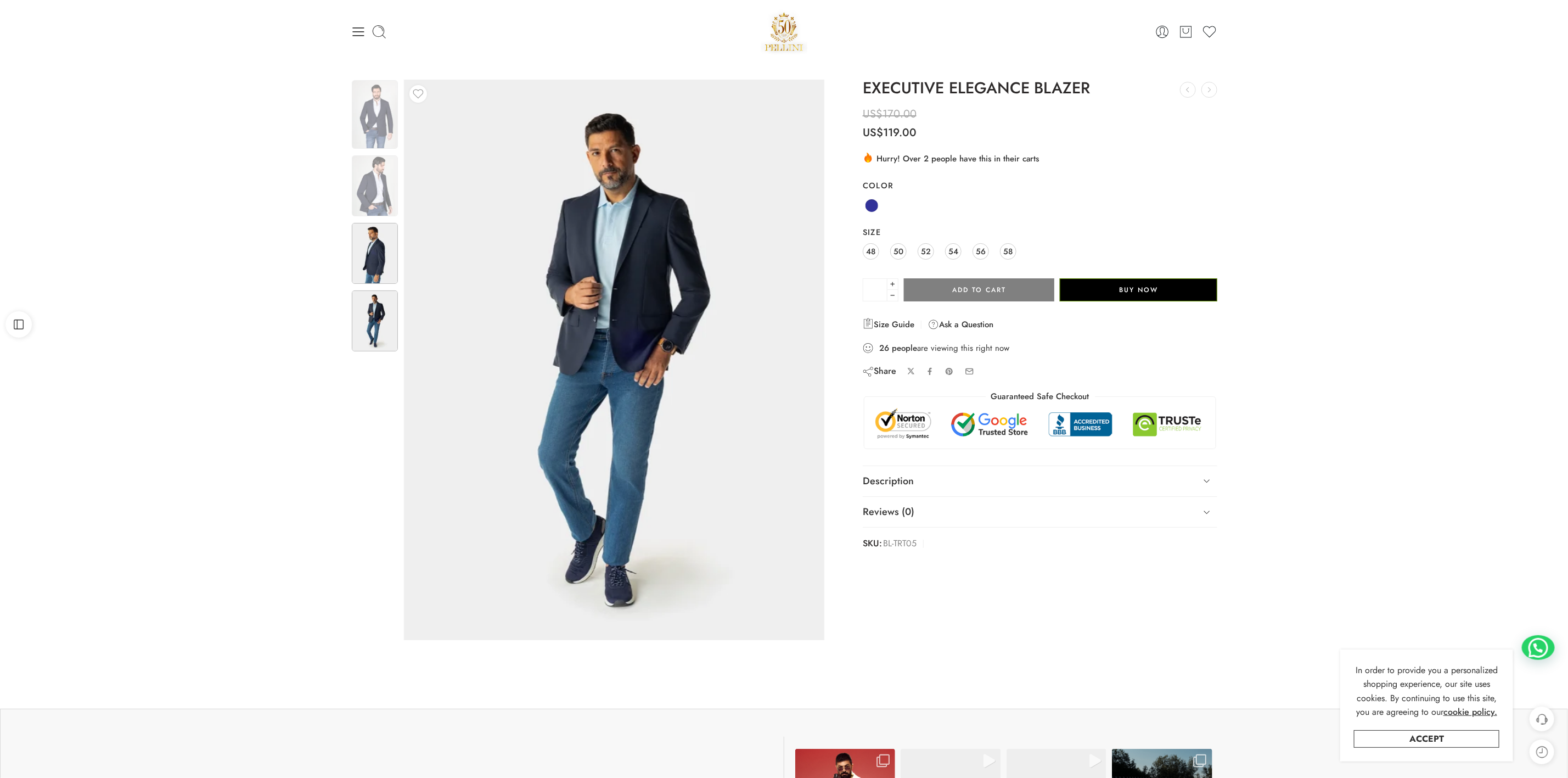
click at [367, 256] on img at bounding box center [375, 253] width 46 height 61
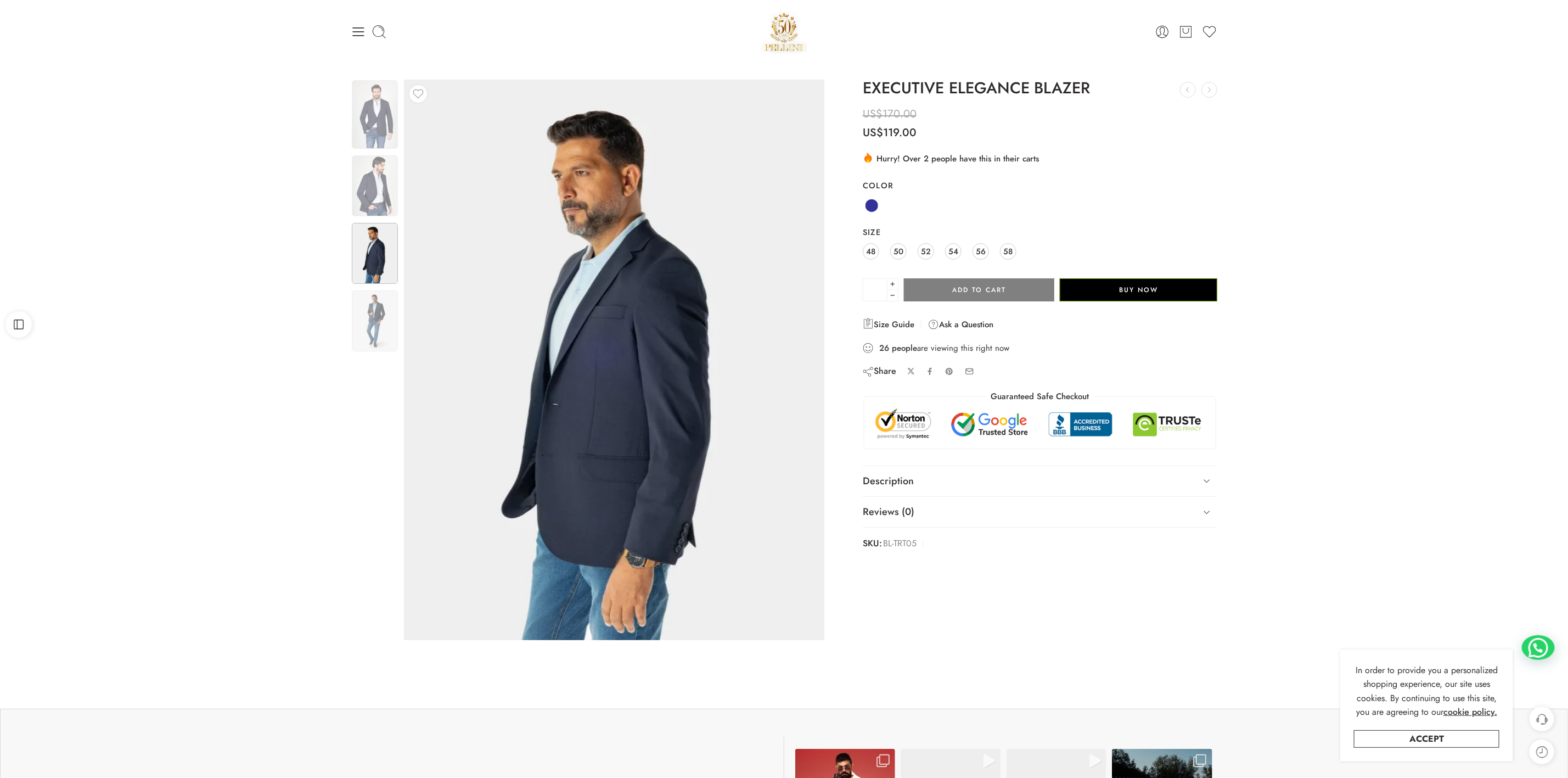
click at [378, 155] on div at bounding box center [374, 228] width 48 height 299
click at [378, 110] on img at bounding box center [375, 114] width 46 height 68
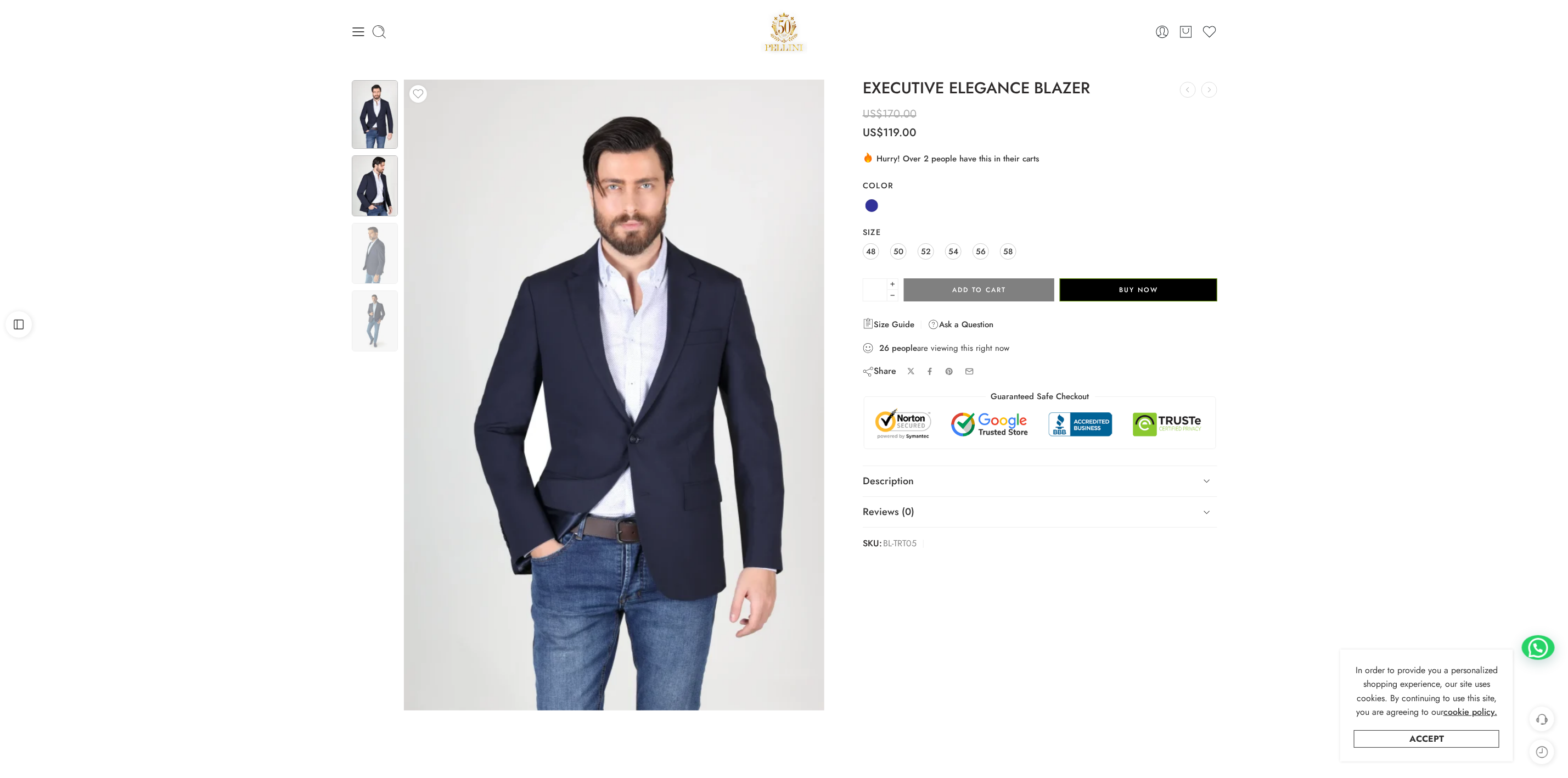
click at [373, 204] on img at bounding box center [375, 186] width 46 height 61
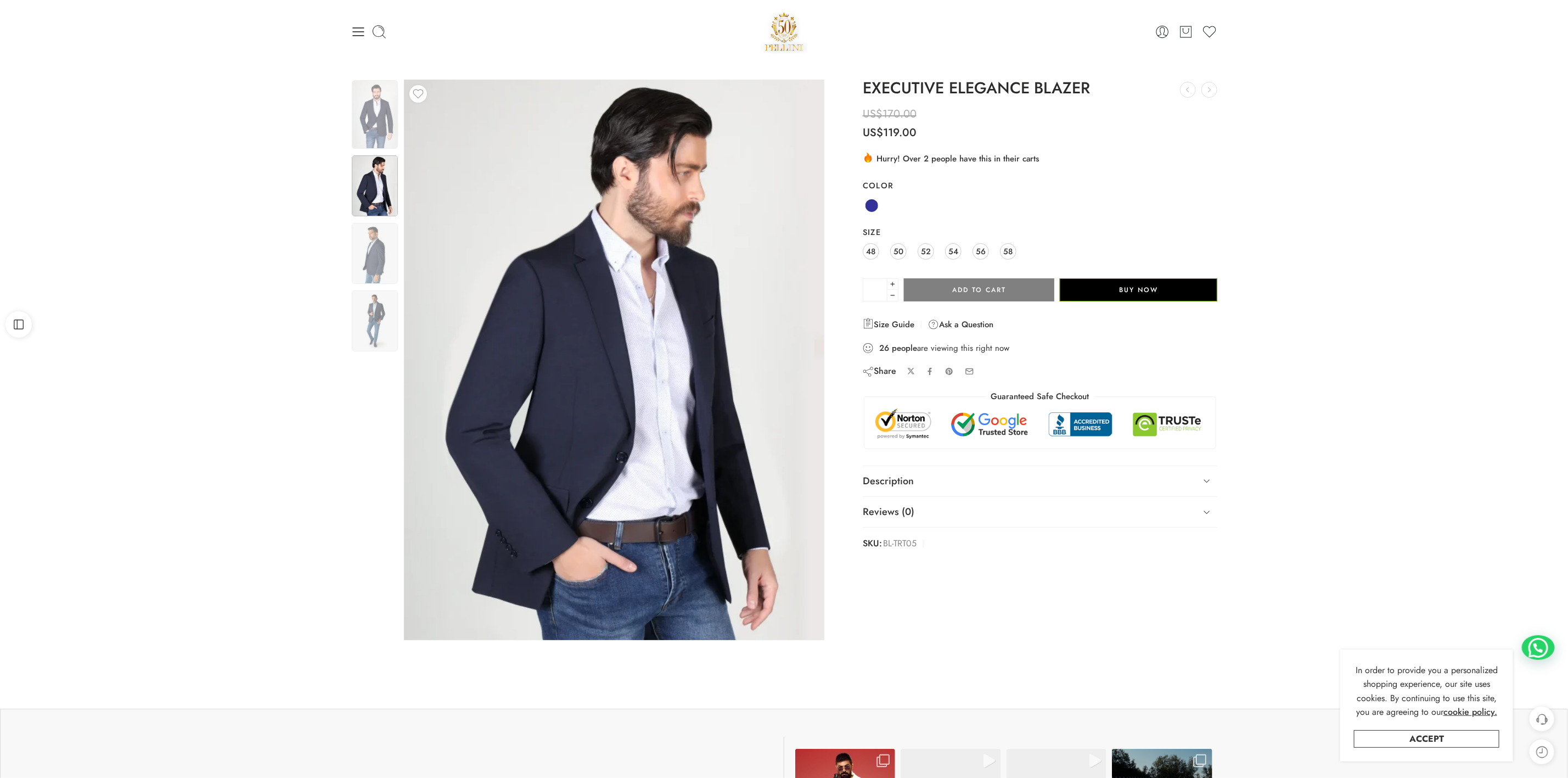
click at [373, 248] on img at bounding box center [375, 253] width 46 height 61
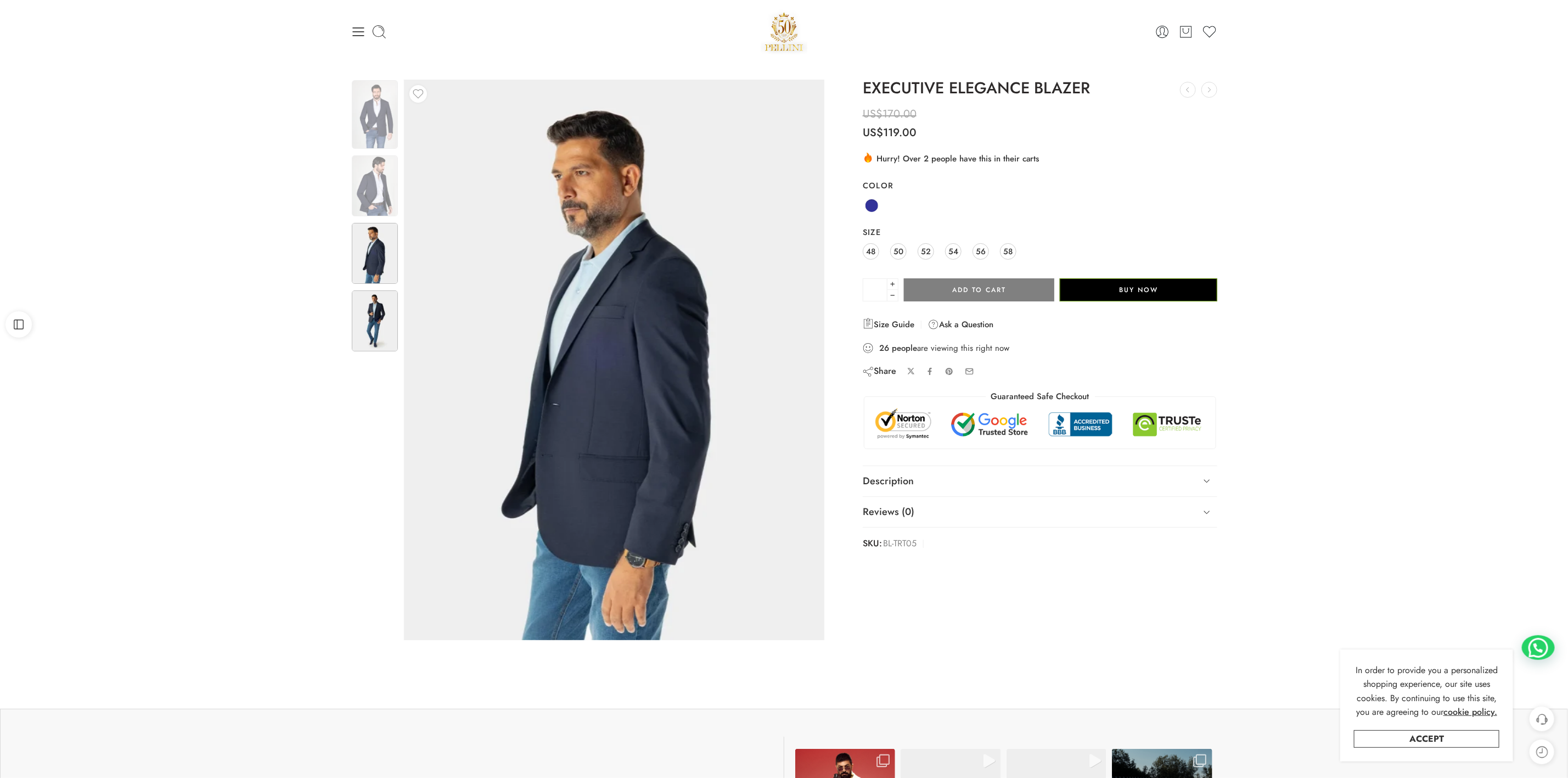
click at [369, 331] on img at bounding box center [375, 321] width 46 height 61
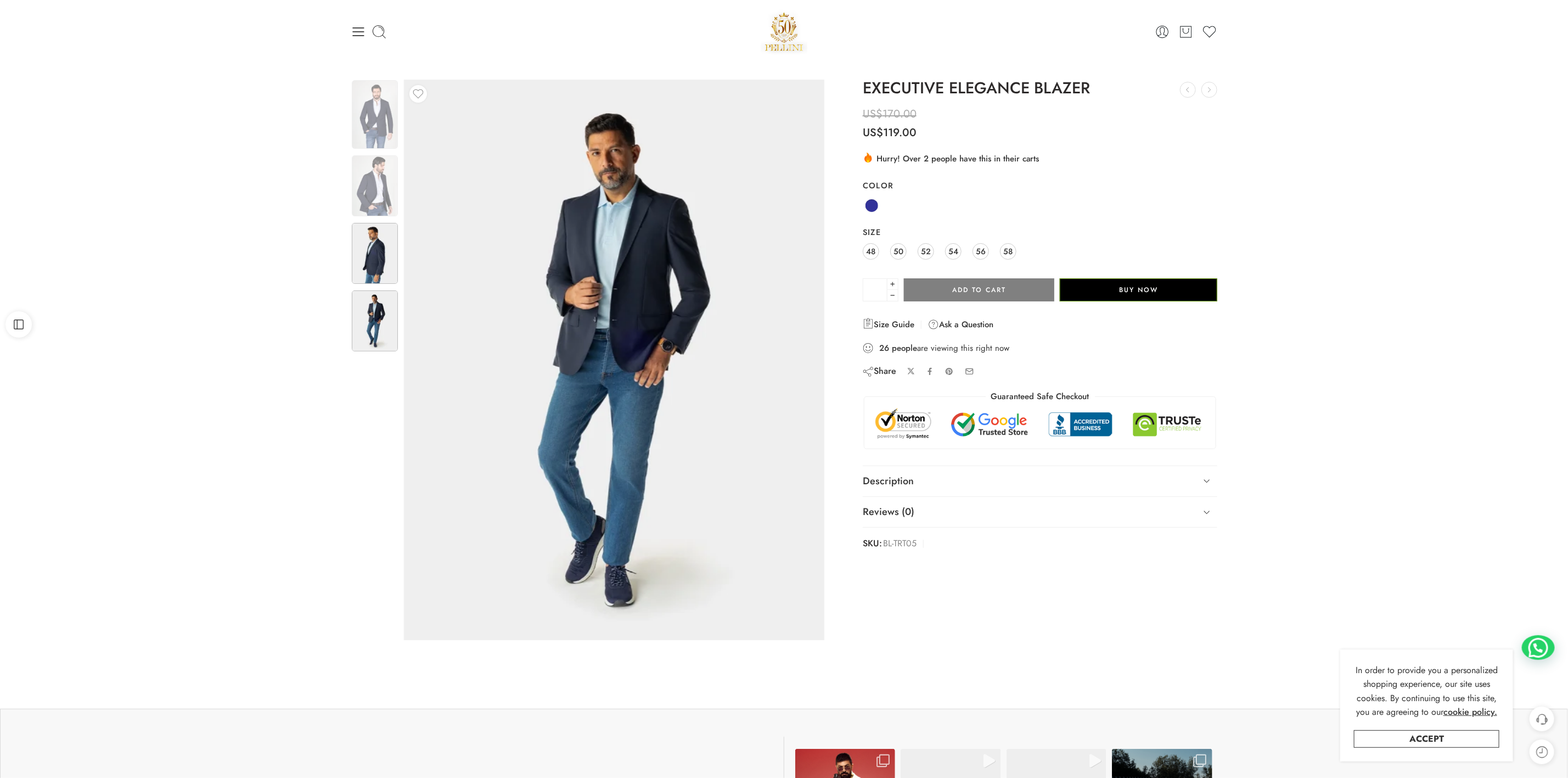
click at [370, 282] on img at bounding box center [375, 253] width 46 height 61
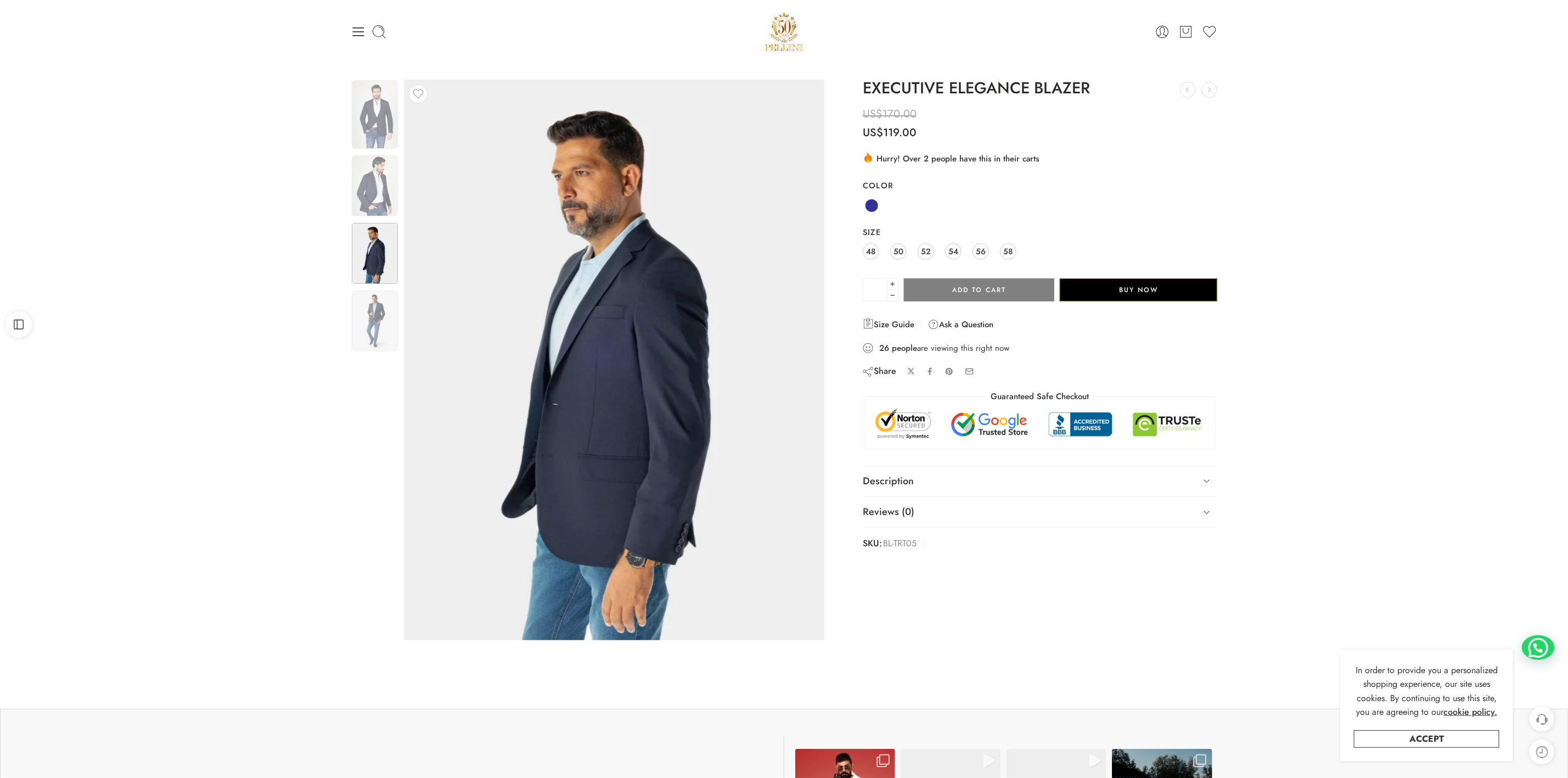
click at [379, 223] on img at bounding box center [375, 253] width 46 height 61
click at [380, 152] on div at bounding box center [374, 228] width 48 height 299
click at [361, 177] on img at bounding box center [375, 186] width 46 height 61
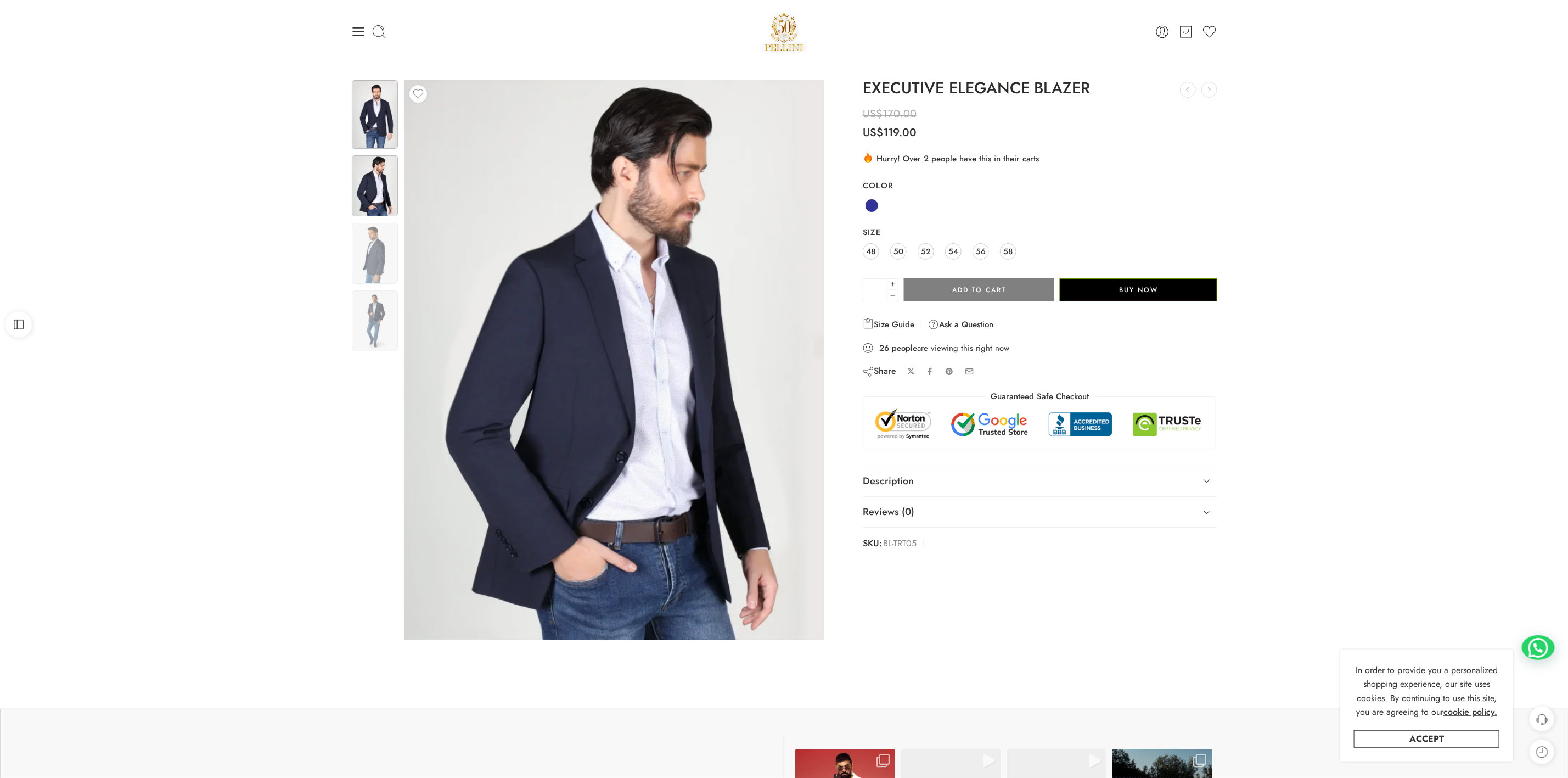
click at [369, 98] on img at bounding box center [375, 114] width 46 height 68
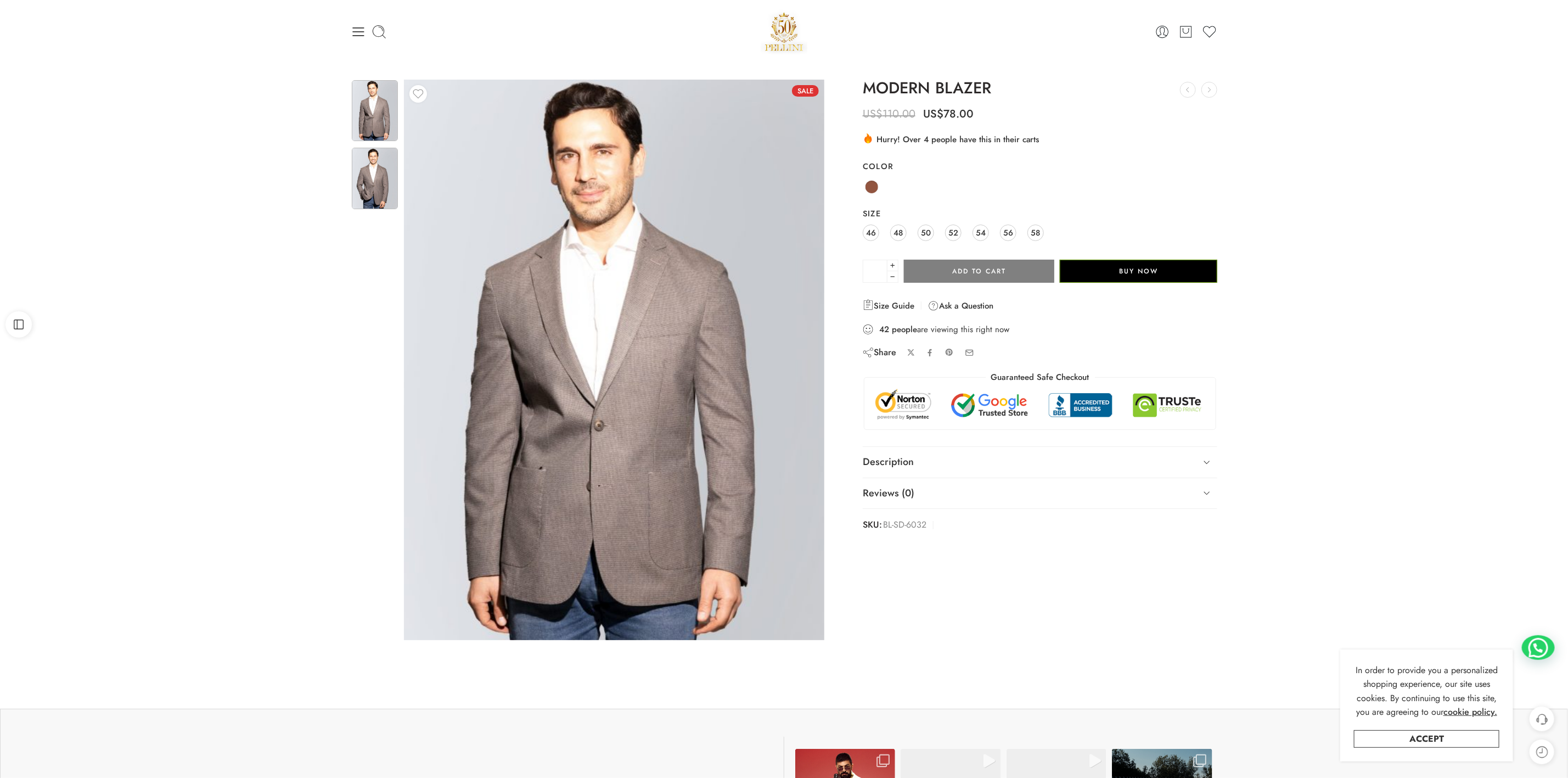
click at [370, 175] on img at bounding box center [375, 178] width 46 height 61
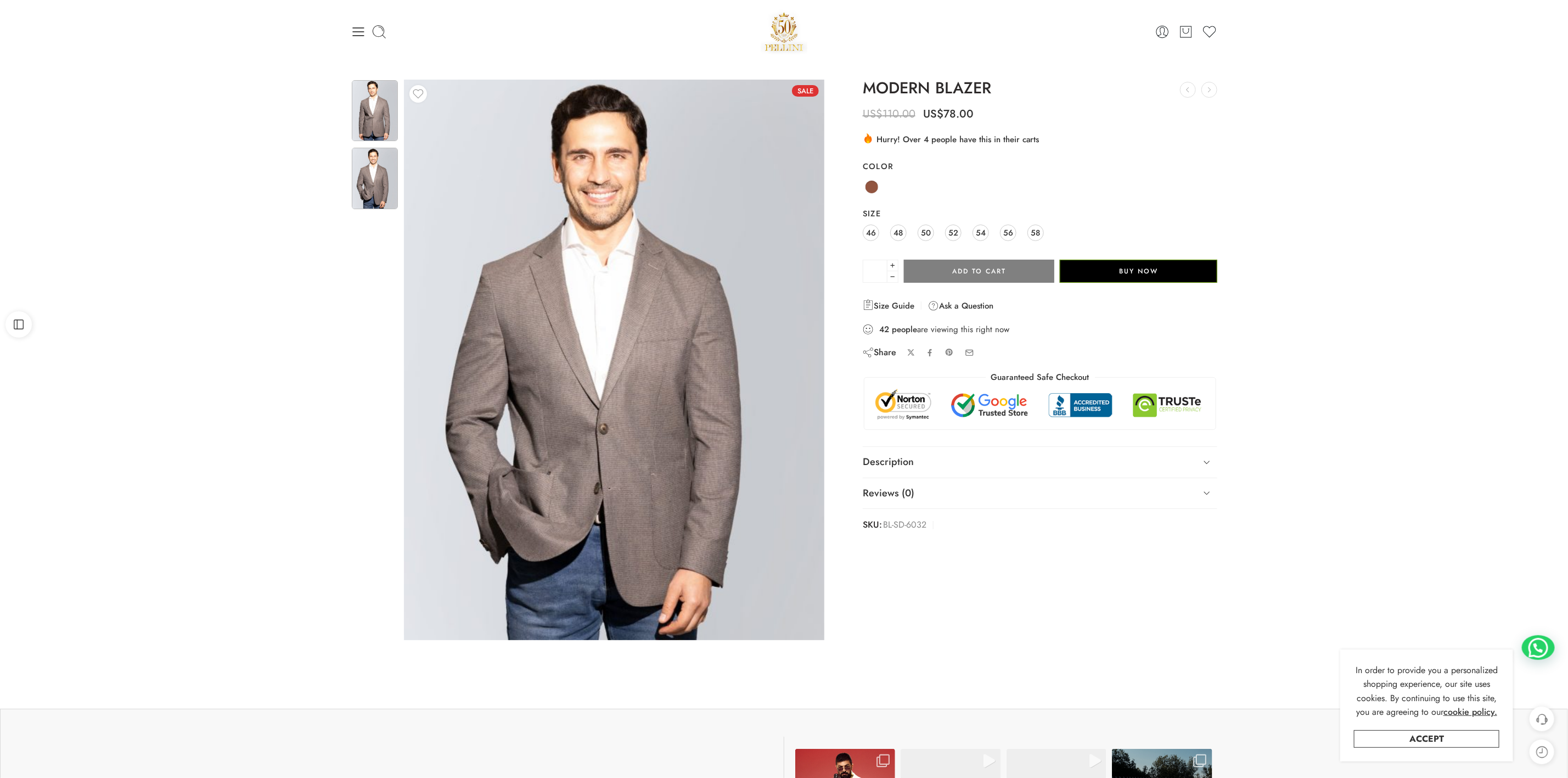
click at [366, 127] on img at bounding box center [375, 110] width 46 height 61
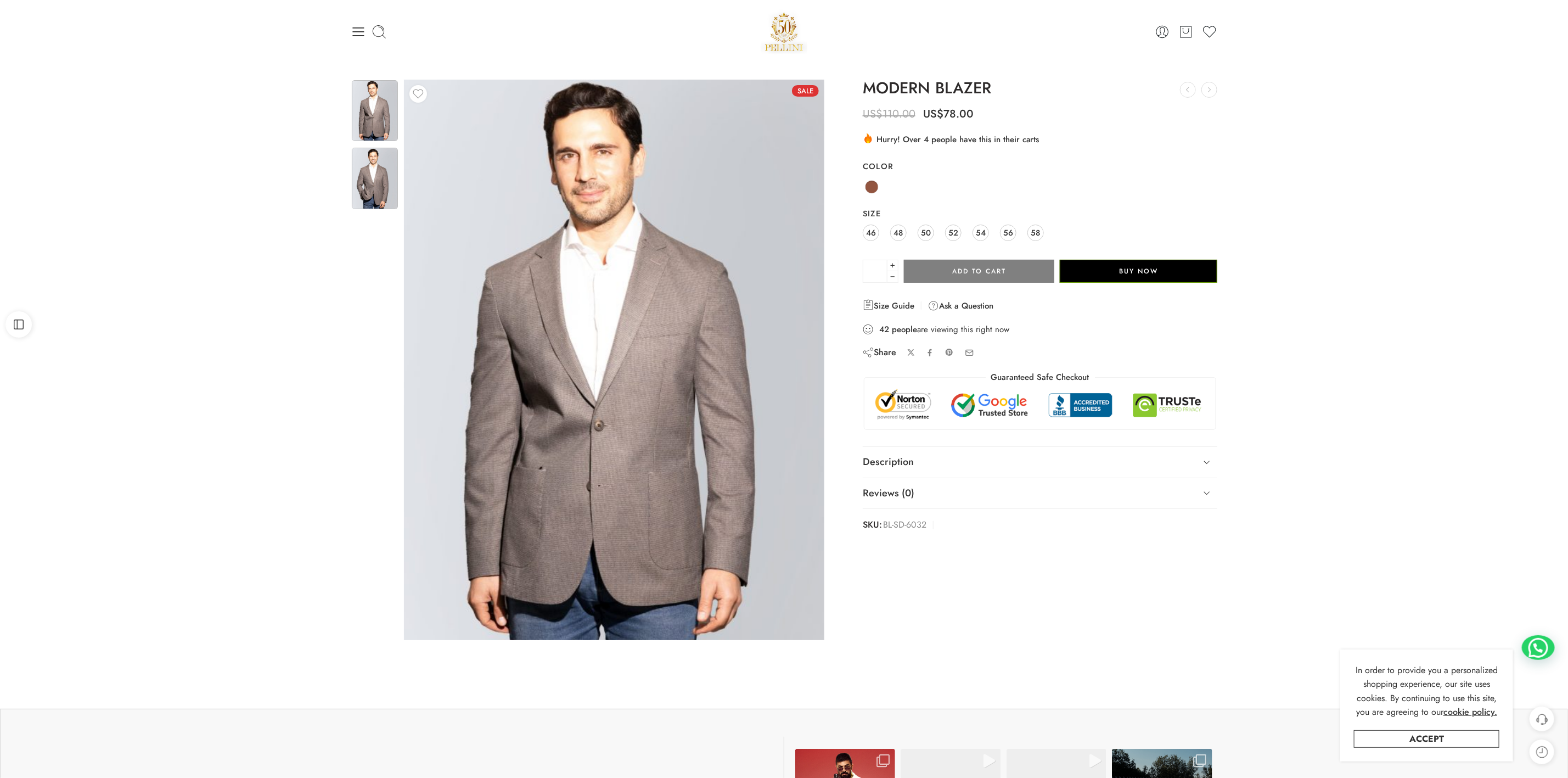
click at [376, 195] on img at bounding box center [375, 178] width 46 height 61
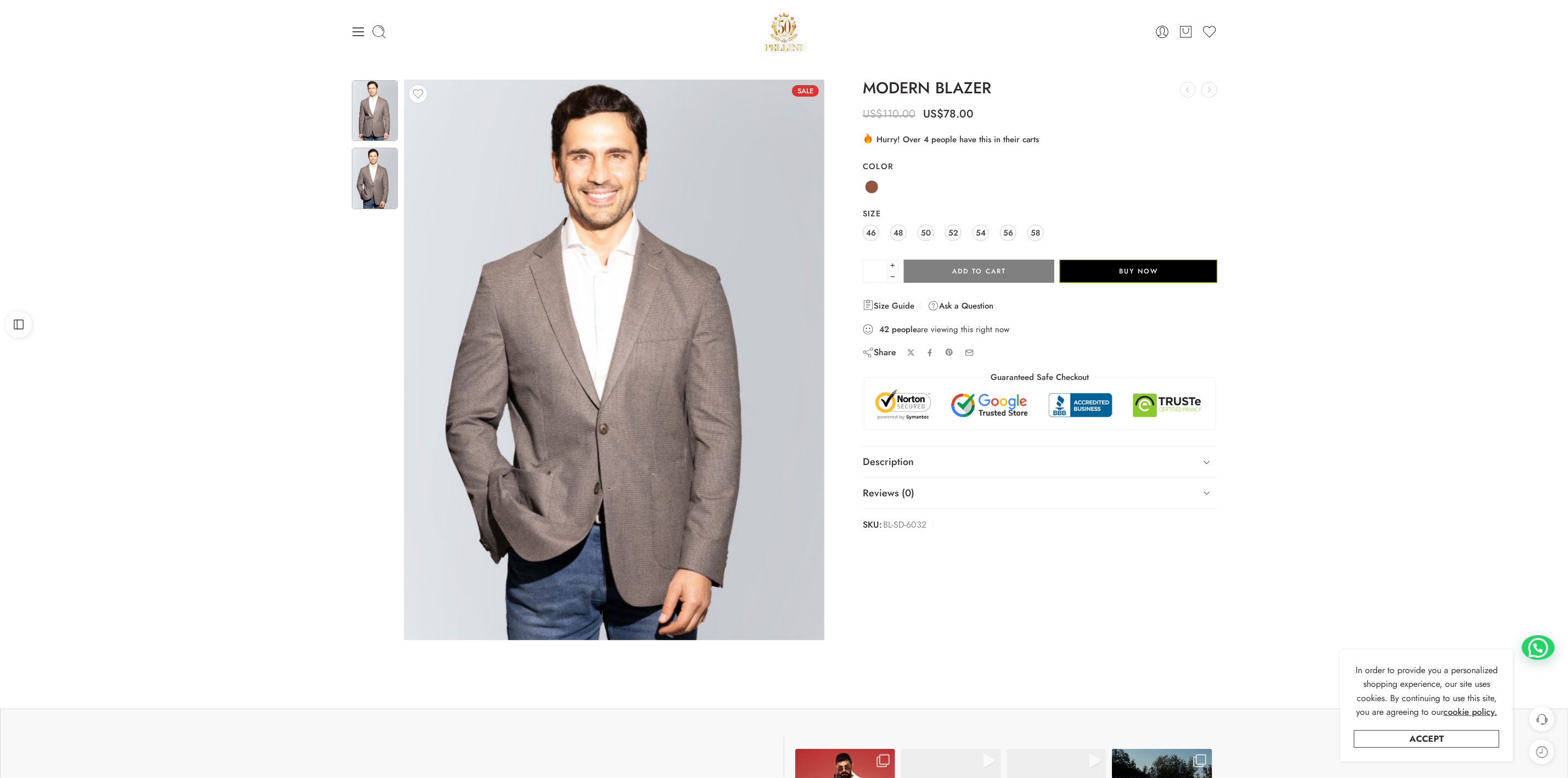
click at [382, 114] on img at bounding box center [375, 110] width 46 height 61
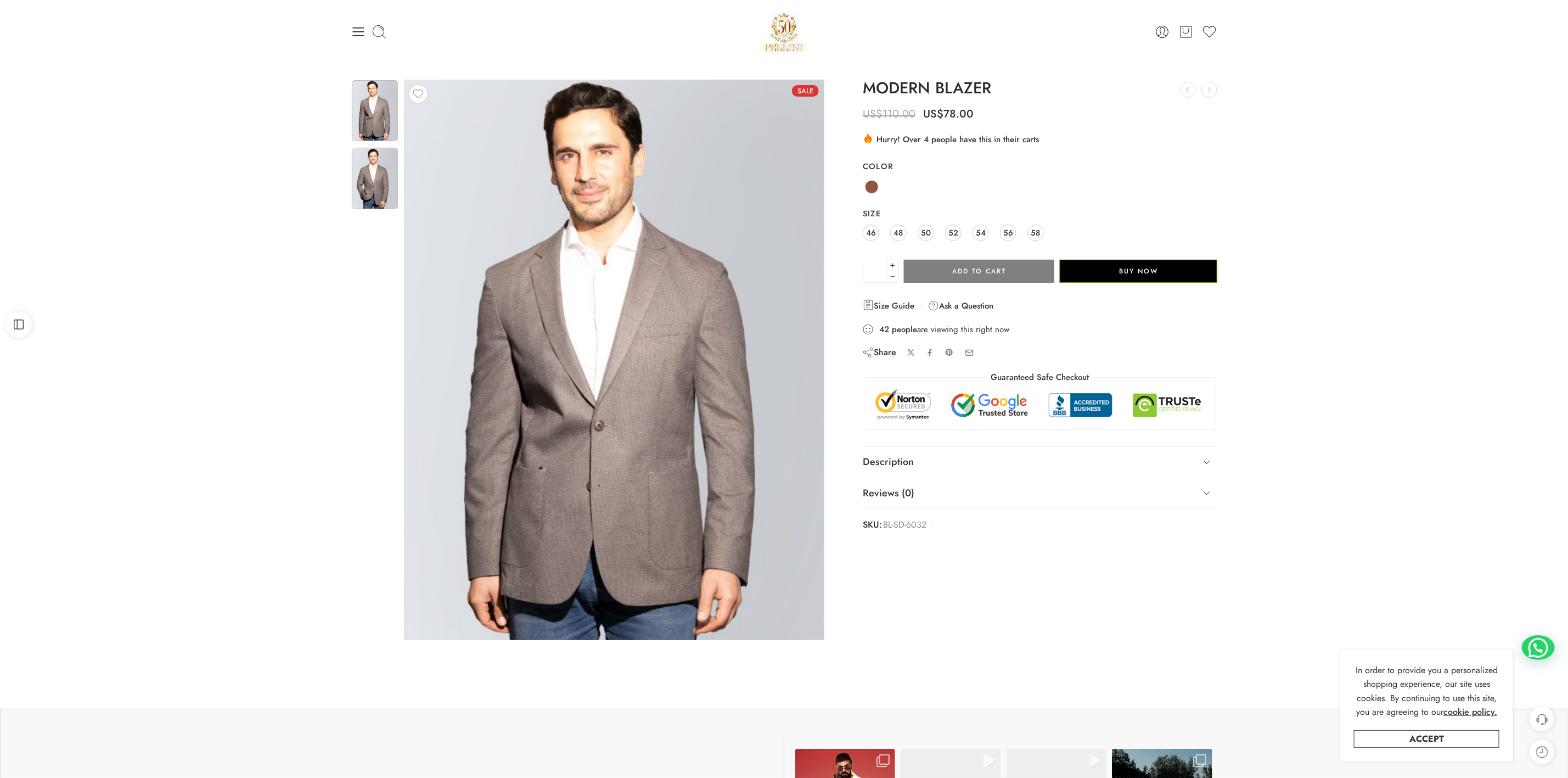
click at [365, 178] on img at bounding box center [375, 178] width 46 height 61
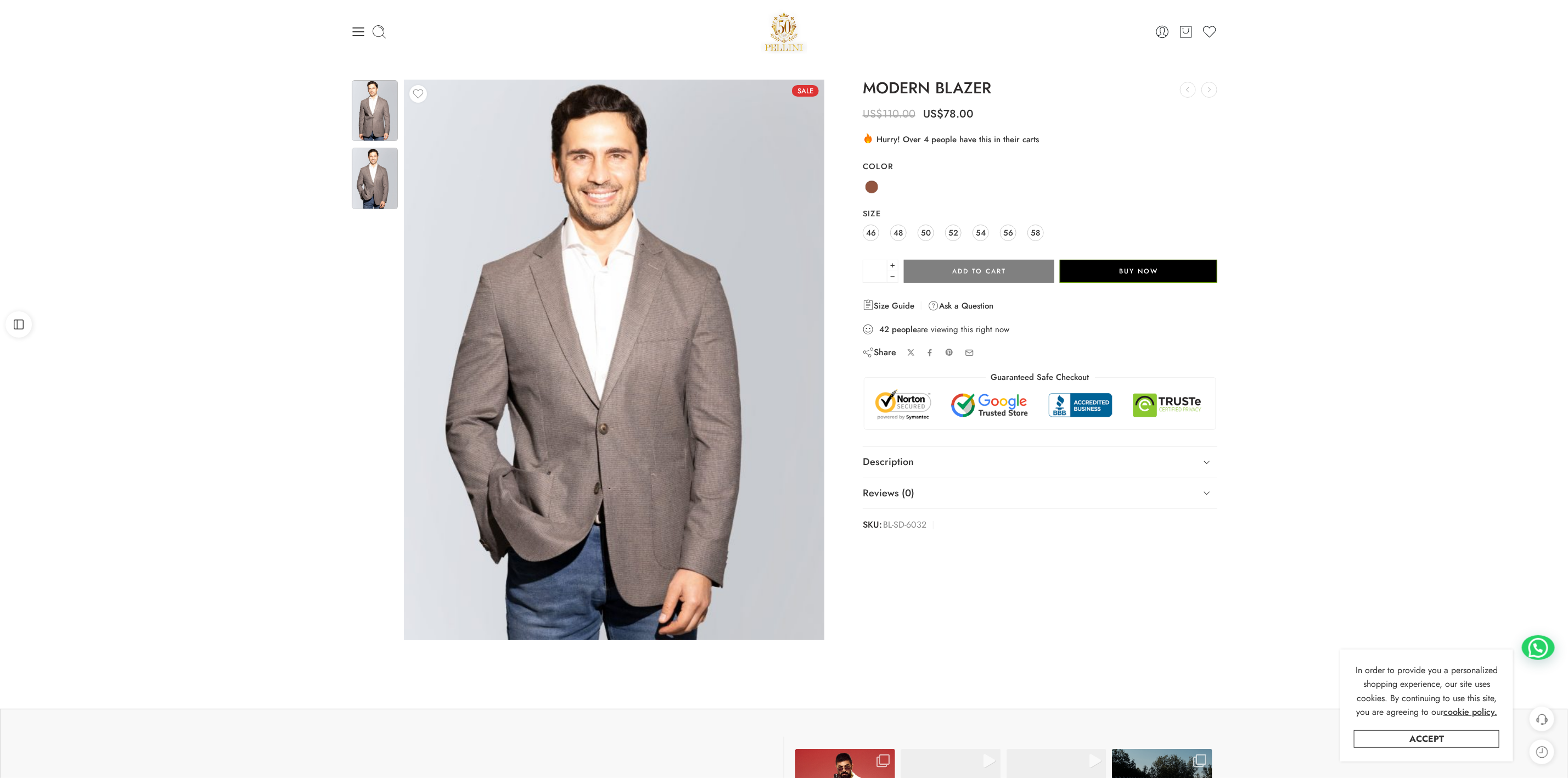
click at [355, 104] on img at bounding box center [375, 110] width 46 height 61
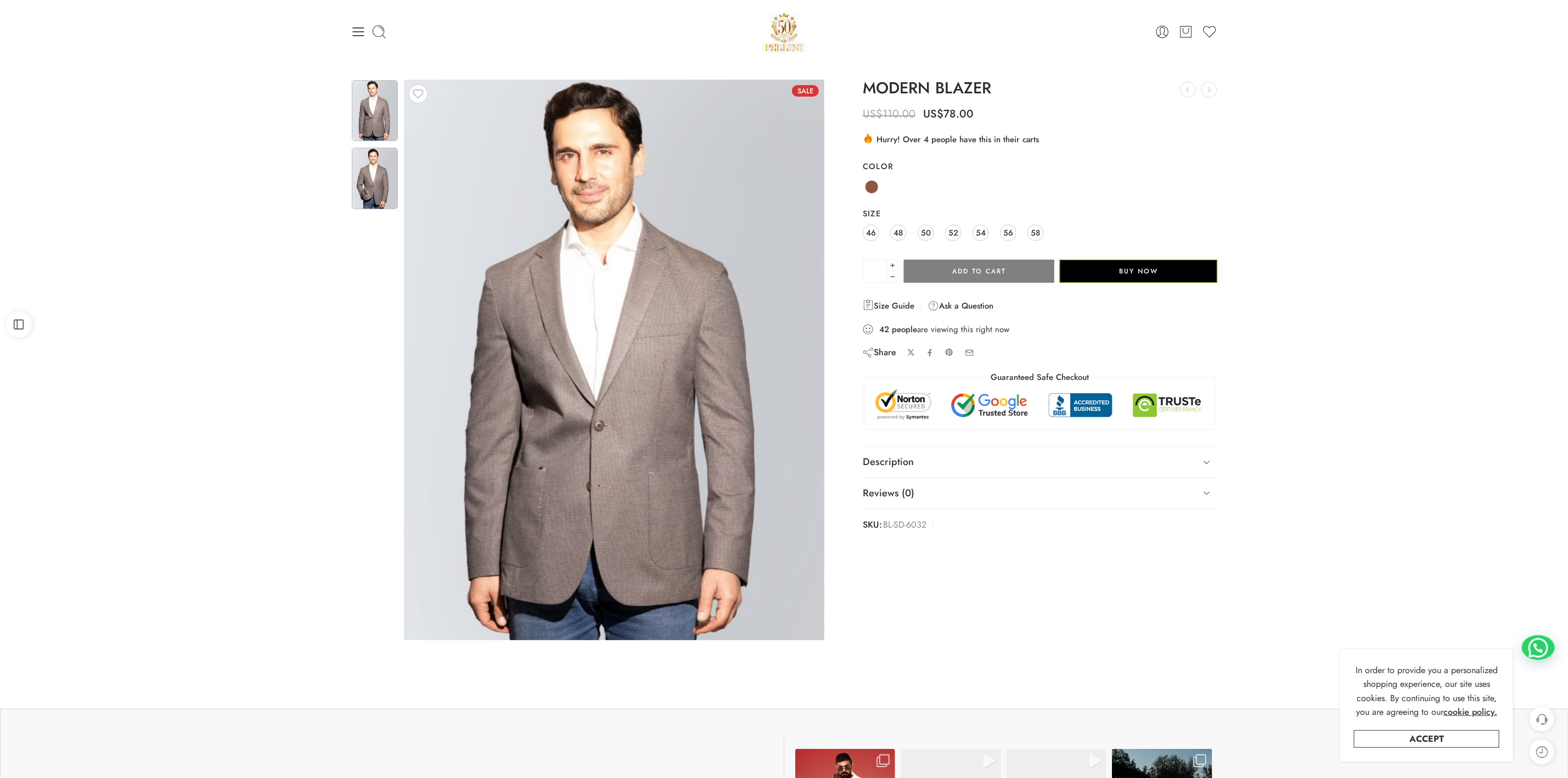
click at [373, 178] on img at bounding box center [375, 178] width 46 height 61
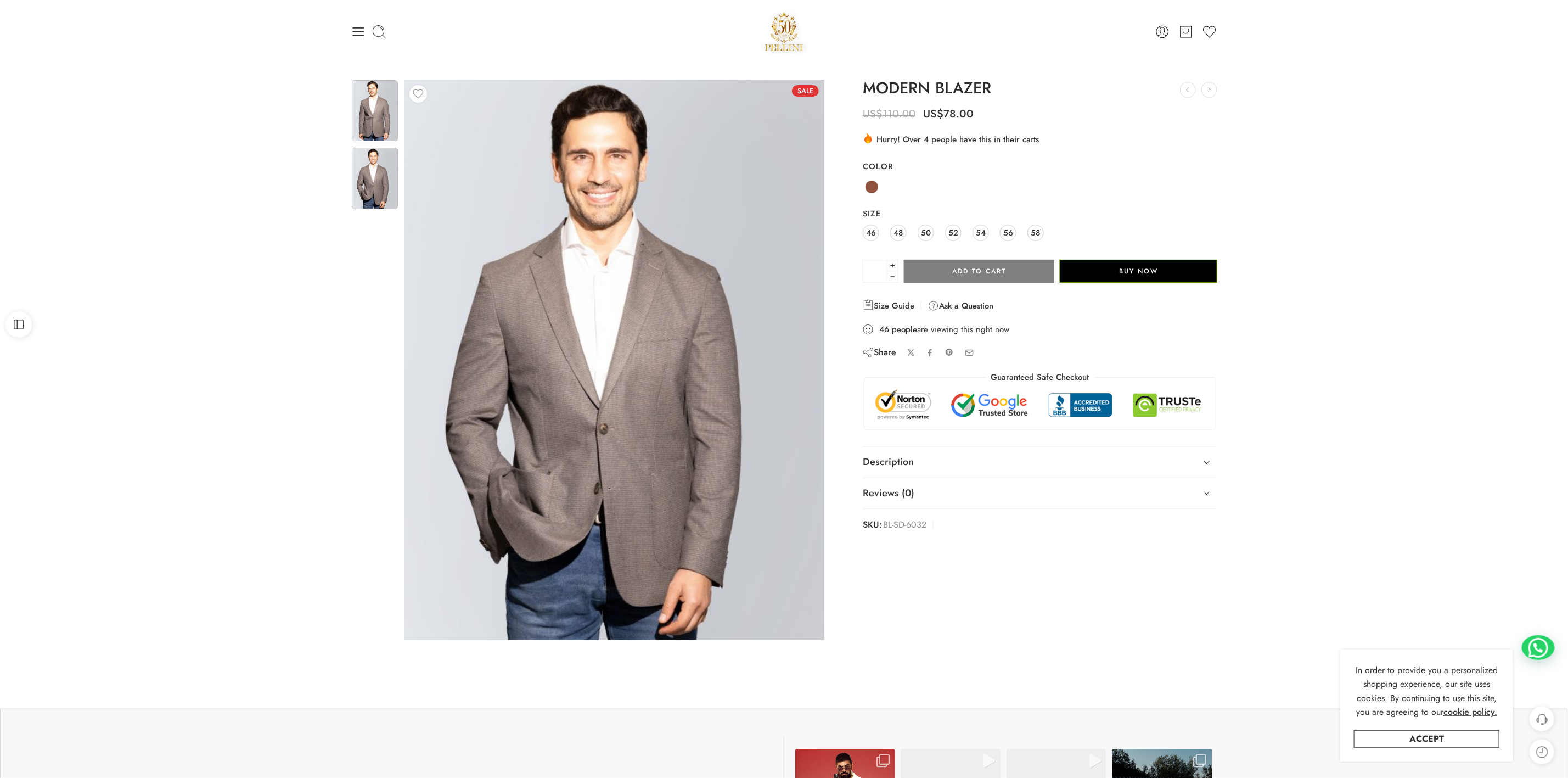
click at [373, 121] on img at bounding box center [375, 110] width 46 height 61
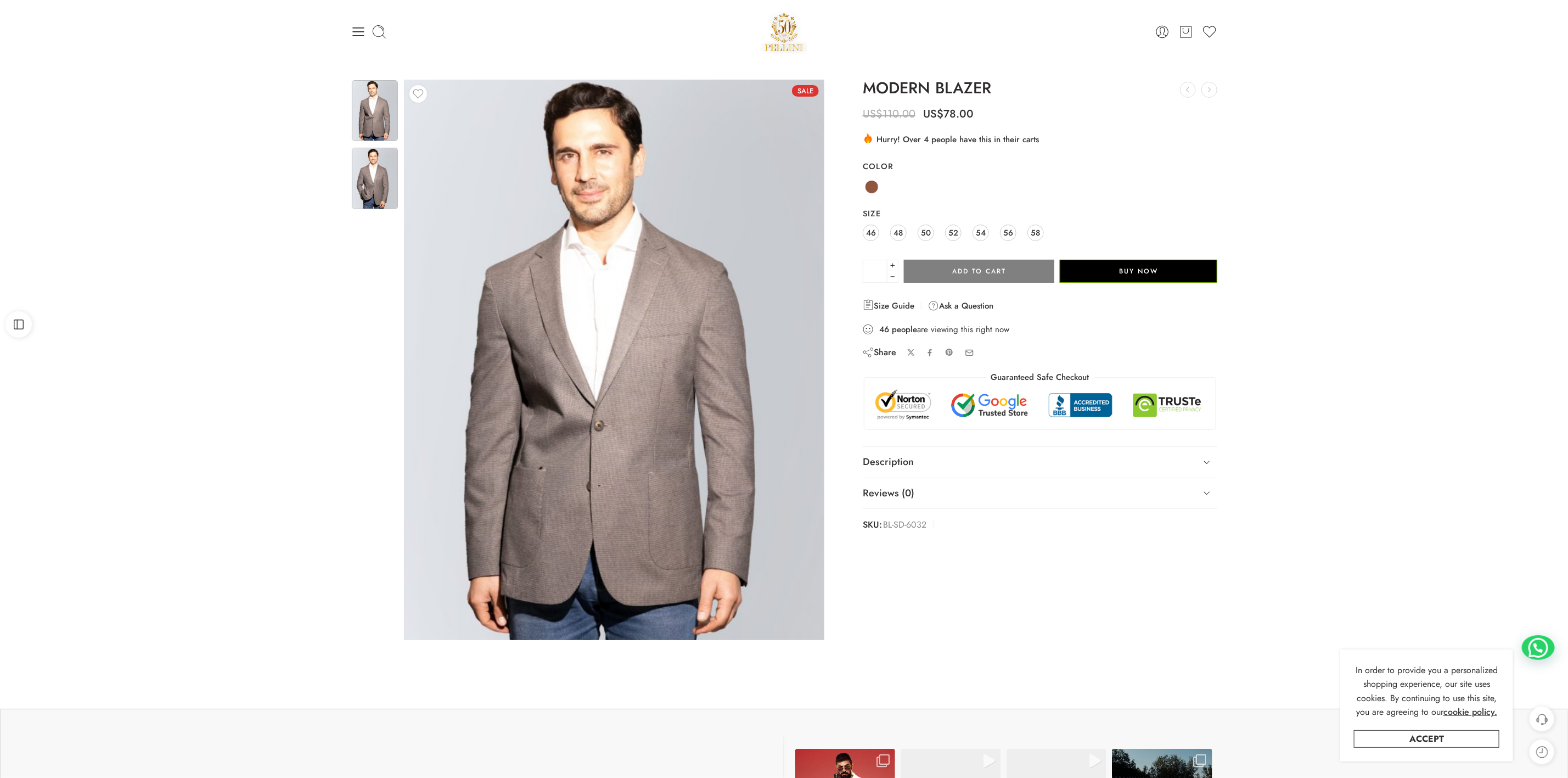
click at [373, 196] on img at bounding box center [375, 178] width 46 height 61
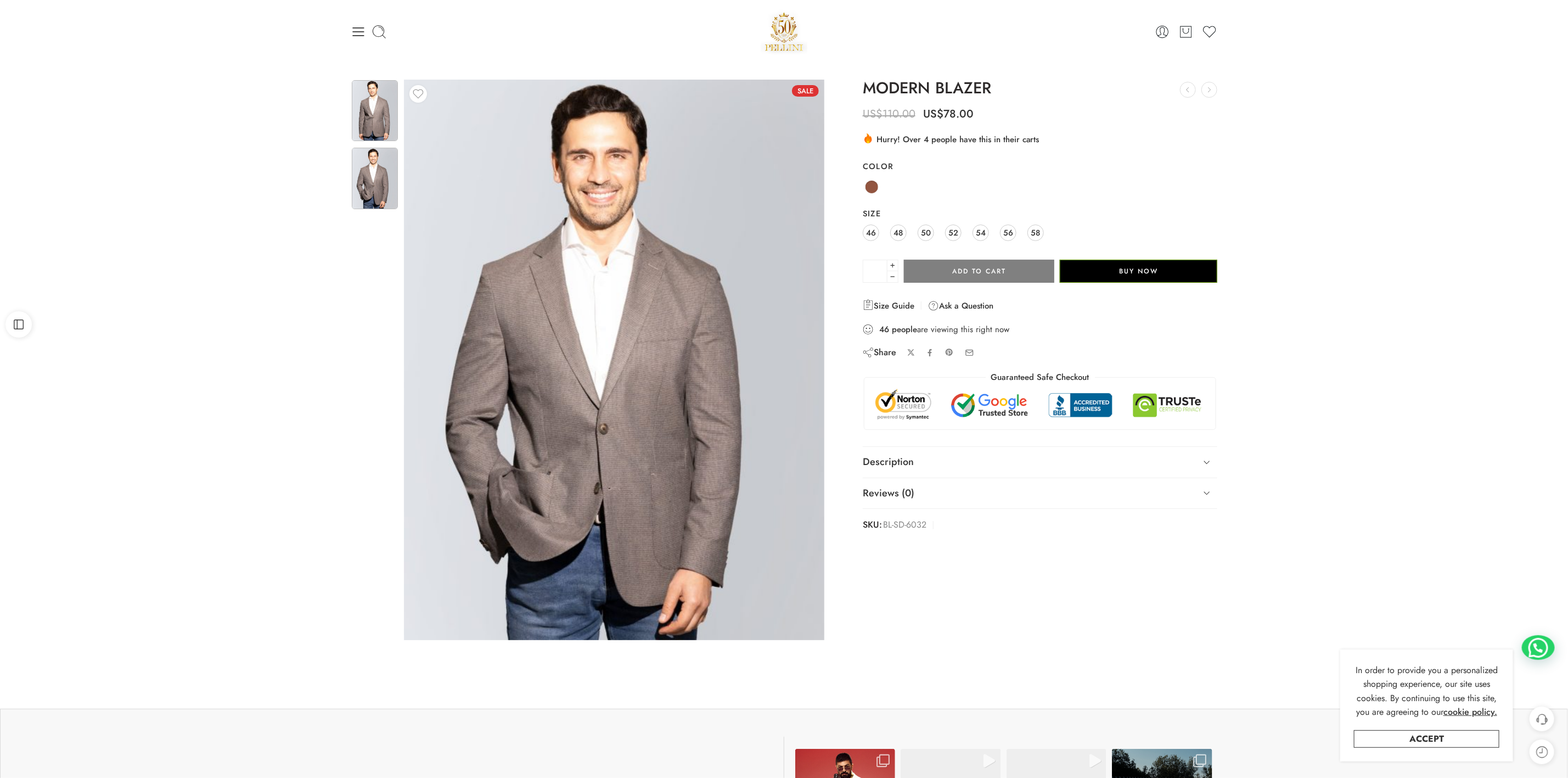
click at [363, 91] on img at bounding box center [375, 110] width 46 height 61
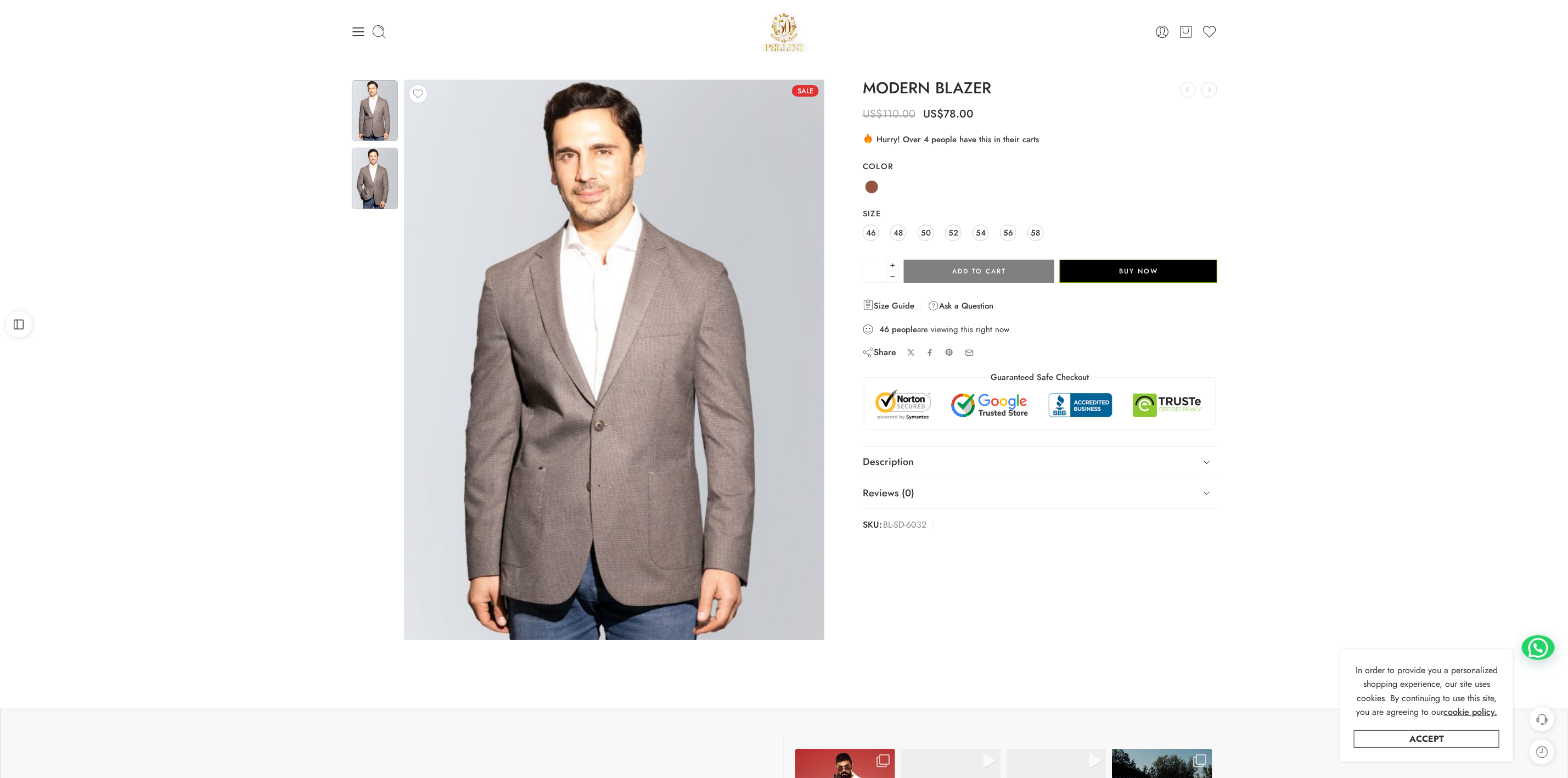
click at [359, 164] on img at bounding box center [375, 178] width 46 height 61
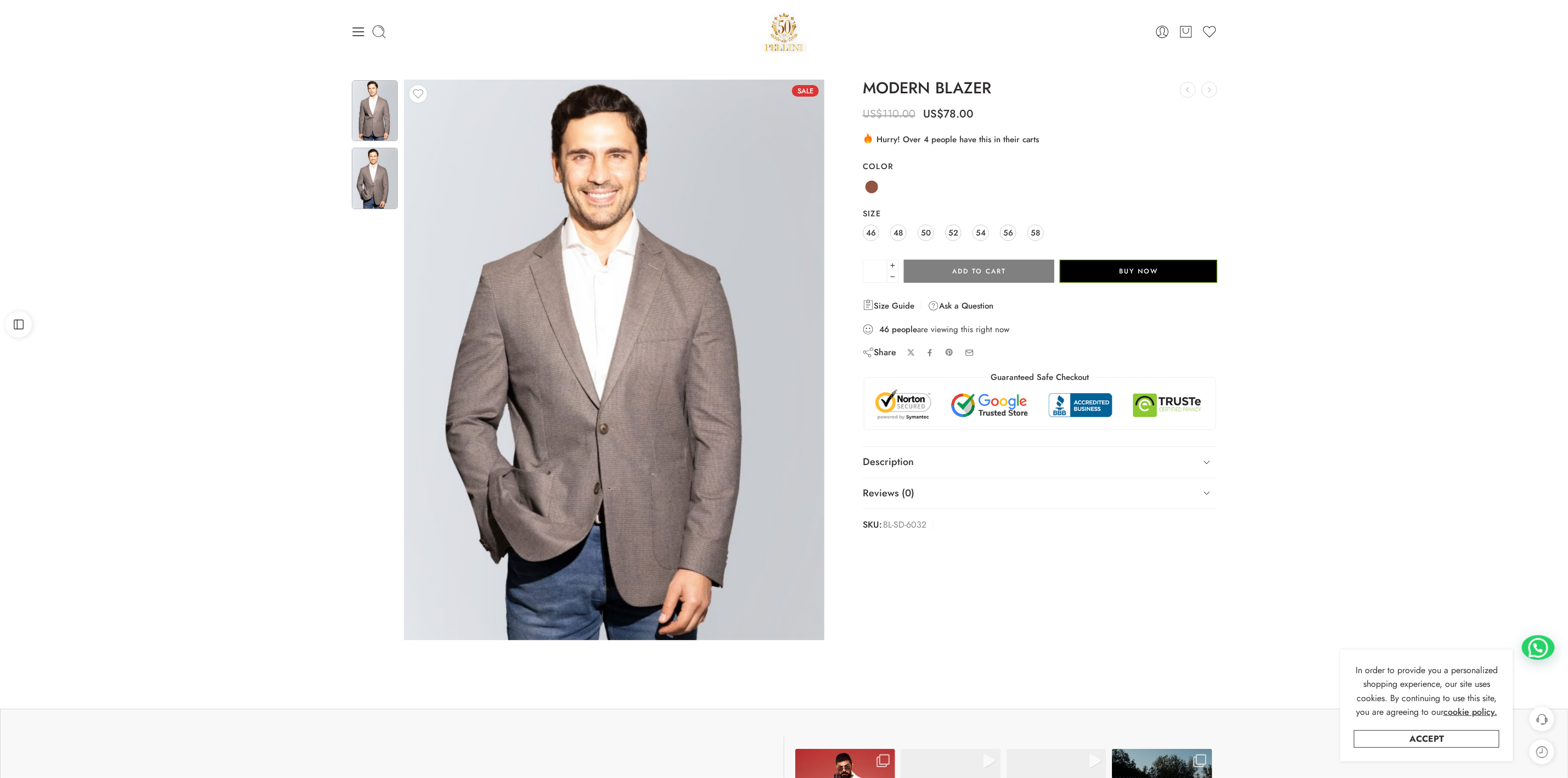
click at [378, 108] on img at bounding box center [375, 110] width 46 height 61
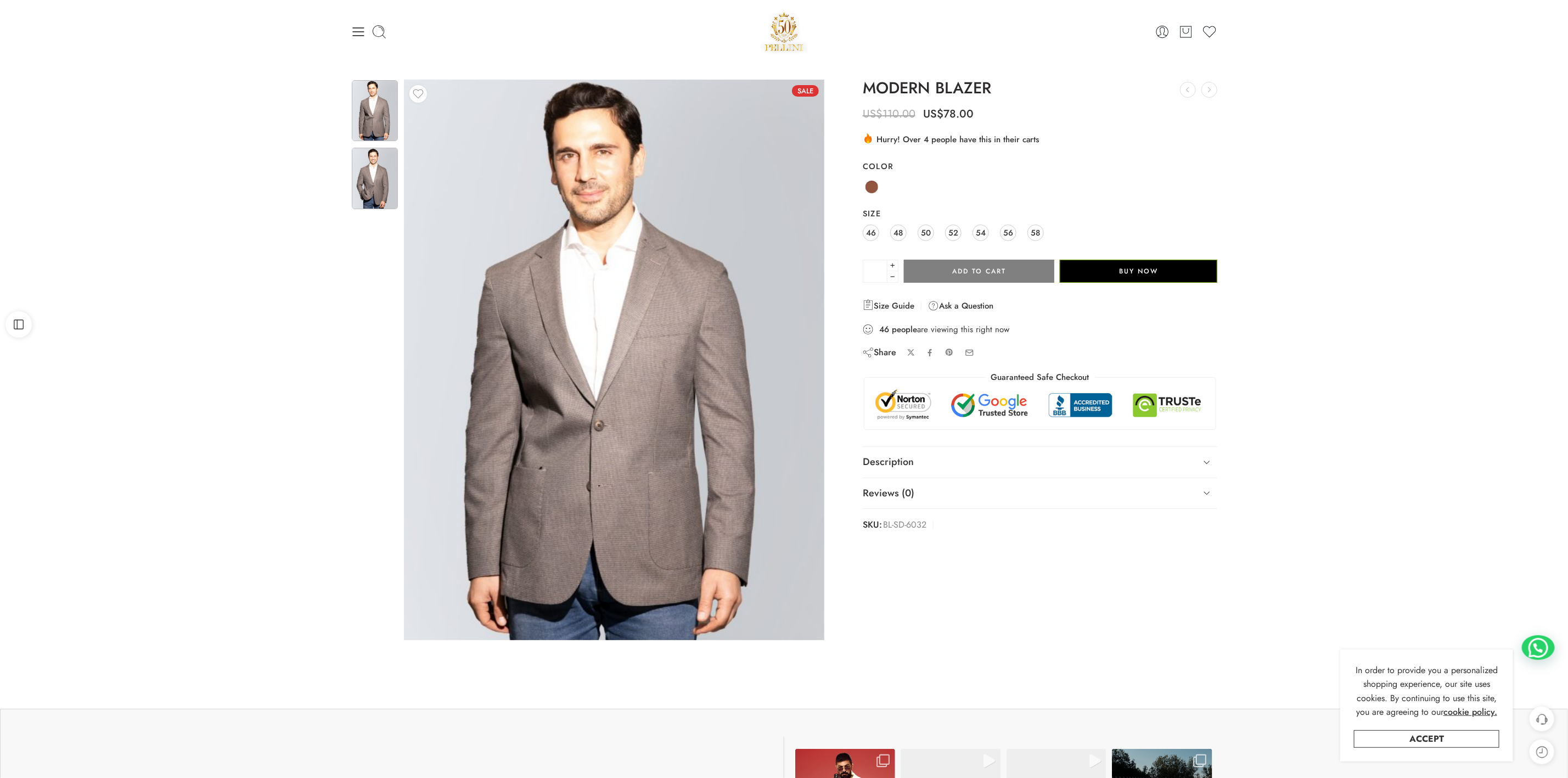
click at [355, 187] on img at bounding box center [375, 178] width 46 height 61
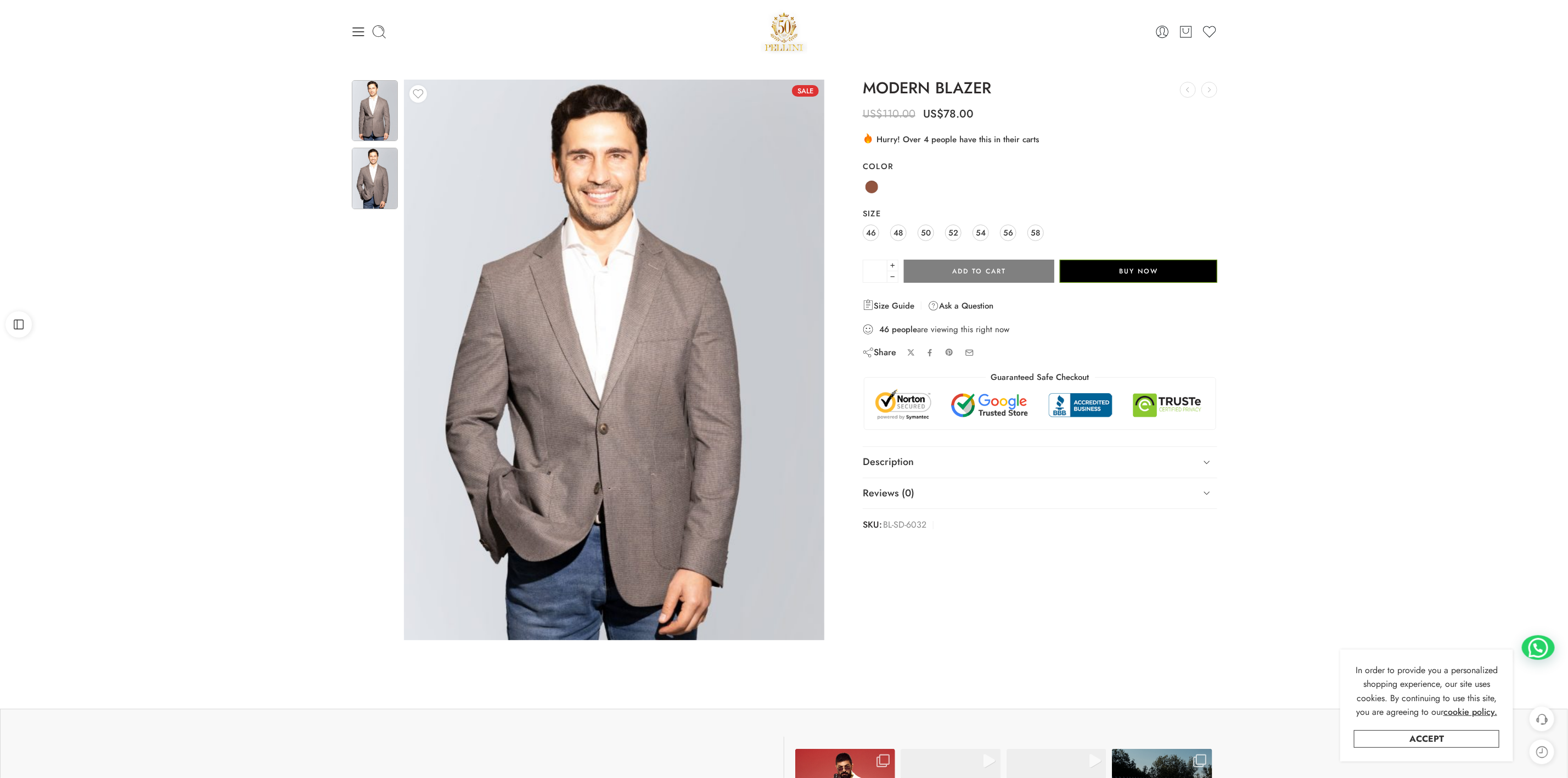
click at [373, 114] on img at bounding box center [375, 110] width 46 height 61
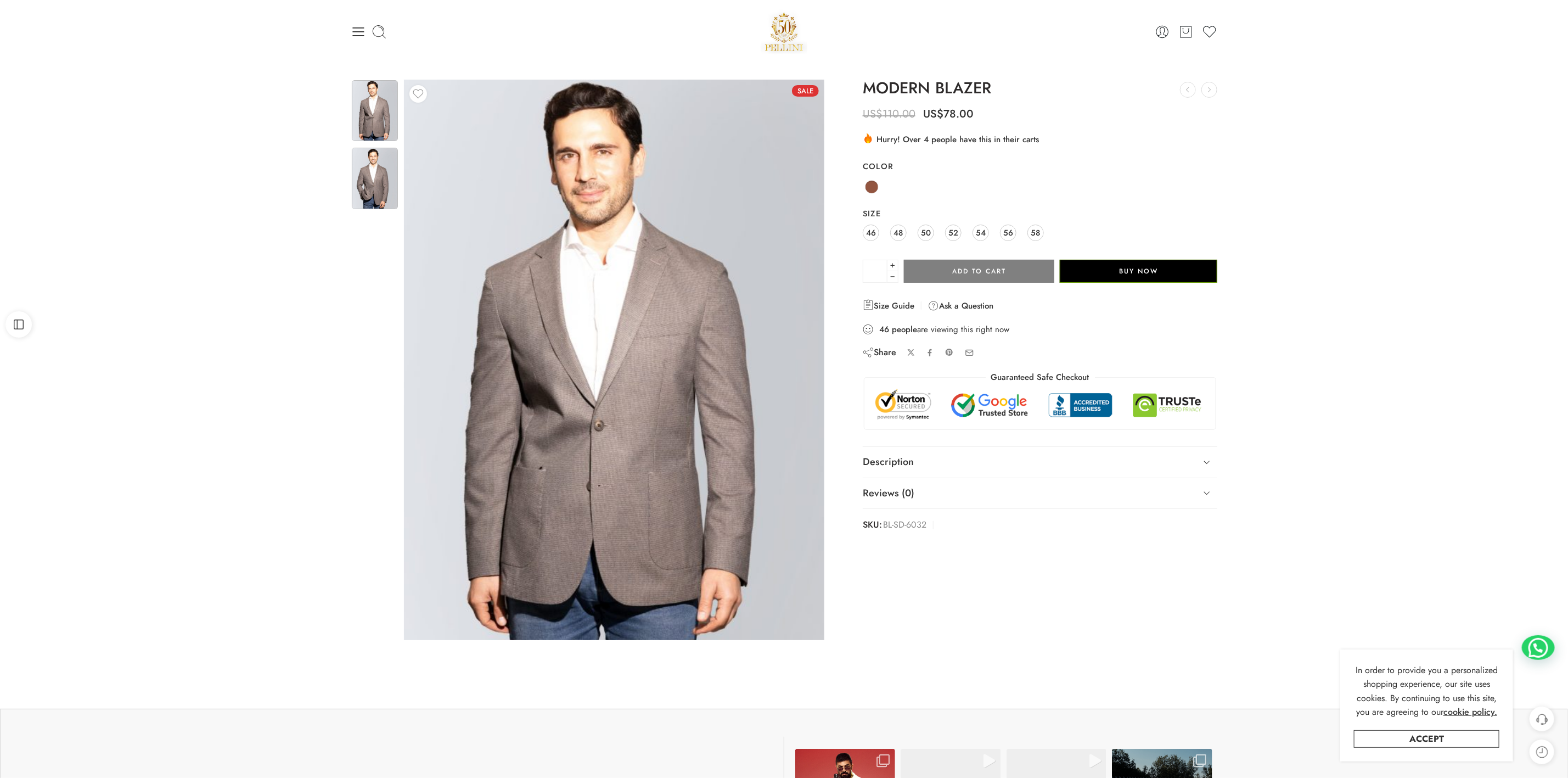
click at [379, 195] on img at bounding box center [375, 178] width 46 height 61
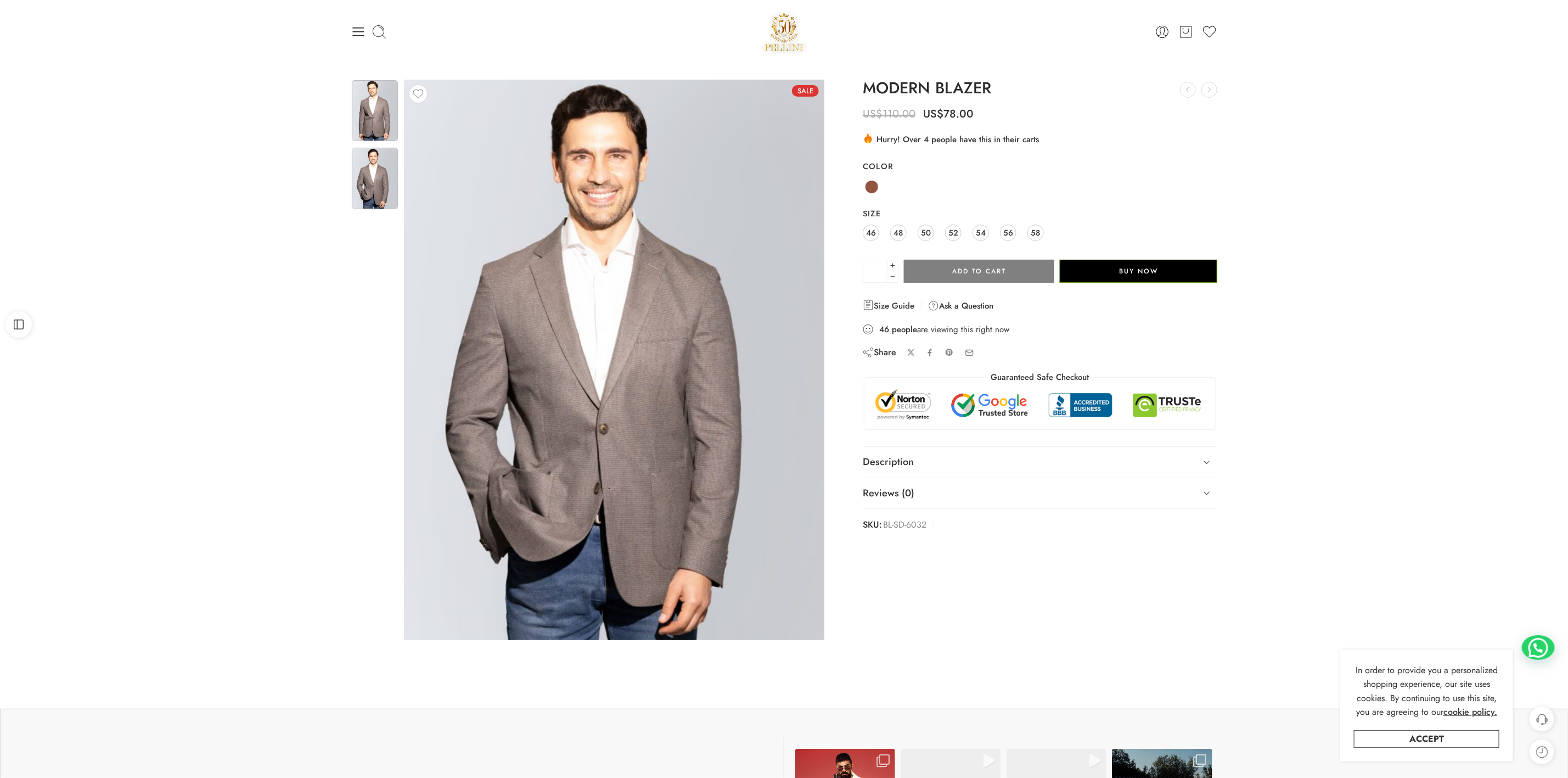
click at [365, 103] on img at bounding box center [375, 110] width 46 height 61
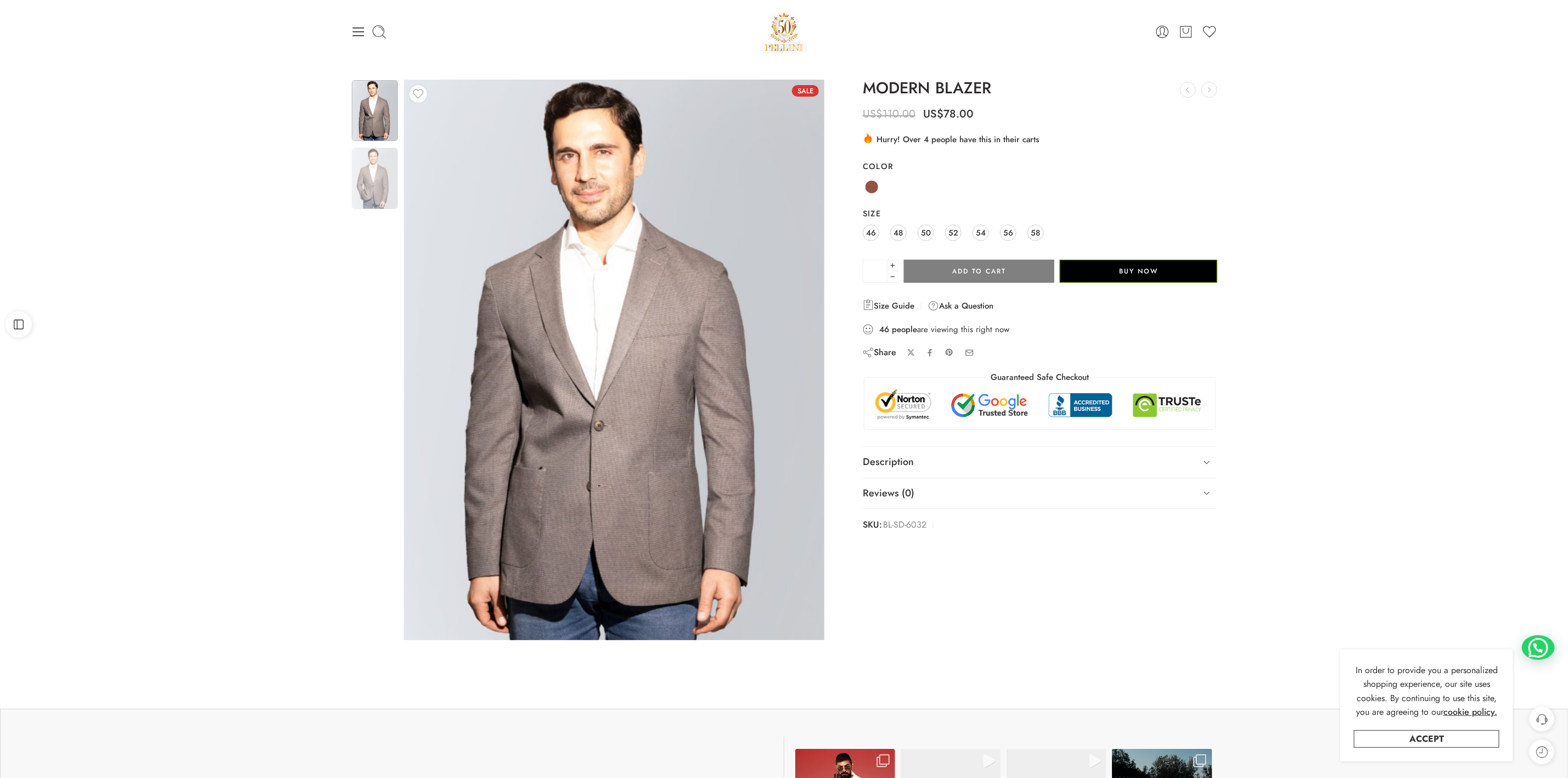
click at [371, 210] on div at bounding box center [374, 147] width 48 height 135
click at [373, 186] on img at bounding box center [375, 178] width 46 height 61
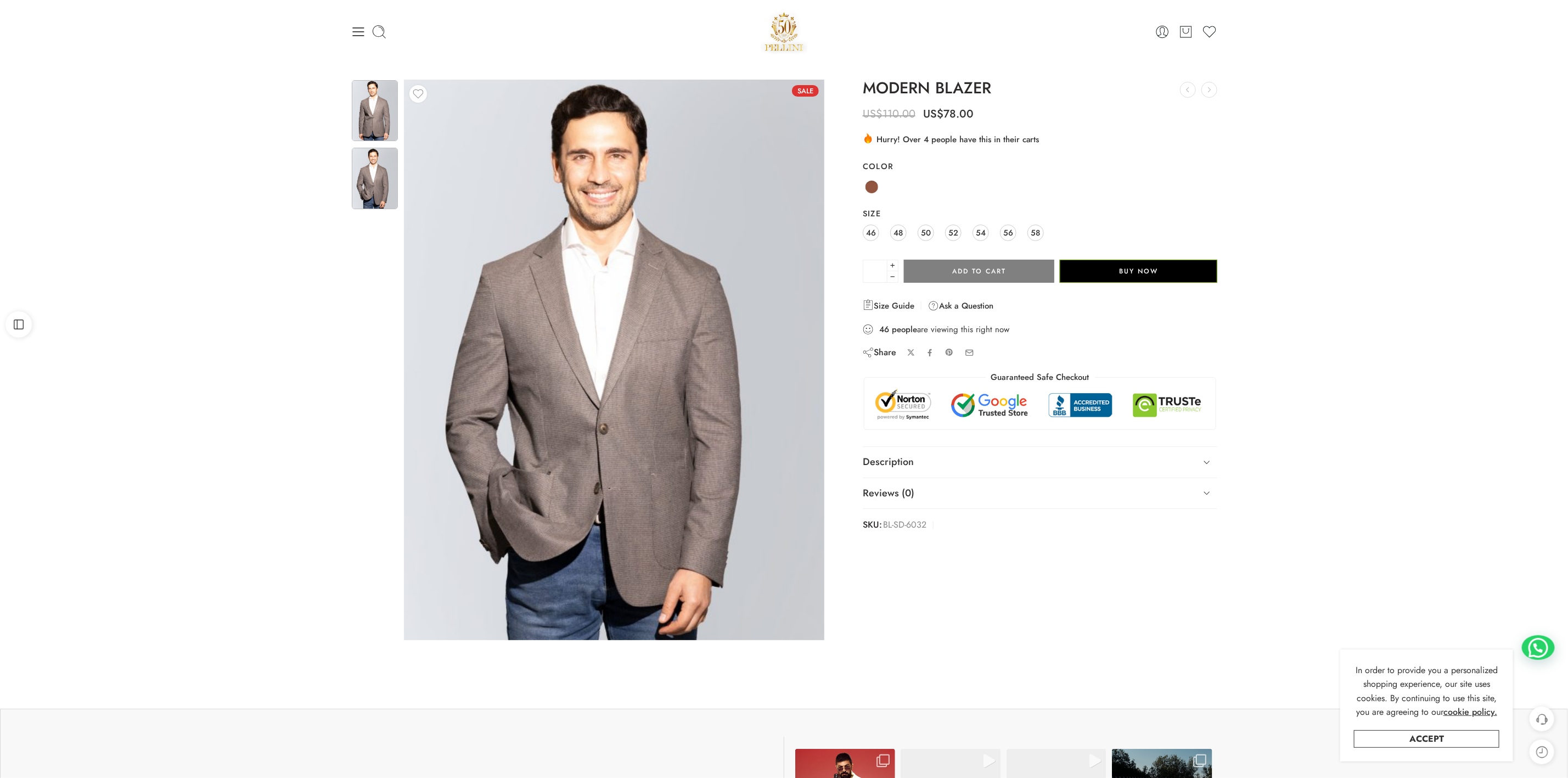
click at [379, 118] on img at bounding box center [375, 110] width 46 height 61
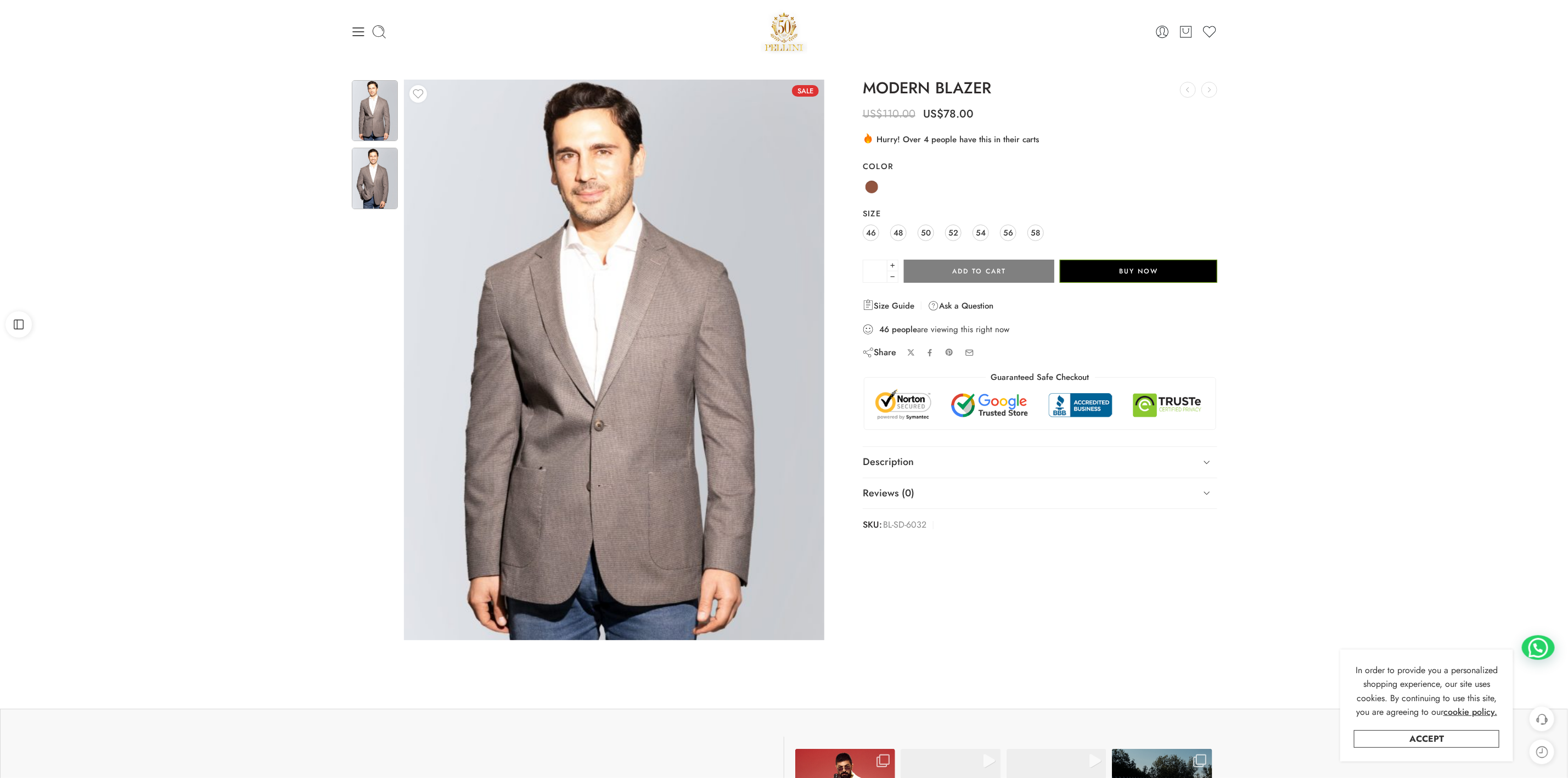
click at [377, 200] on img at bounding box center [375, 178] width 46 height 61
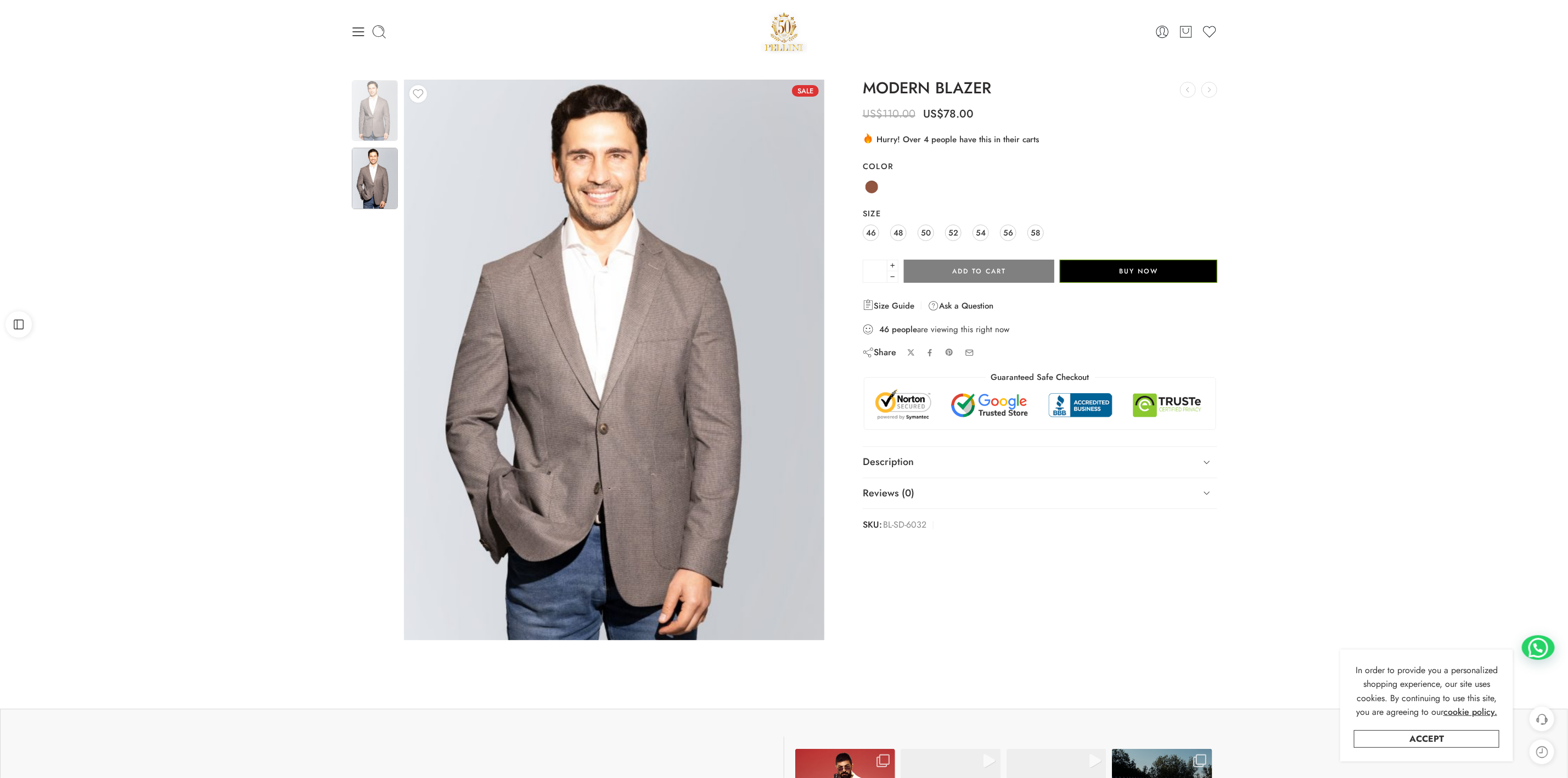
click at [361, 125] on img at bounding box center [375, 110] width 46 height 61
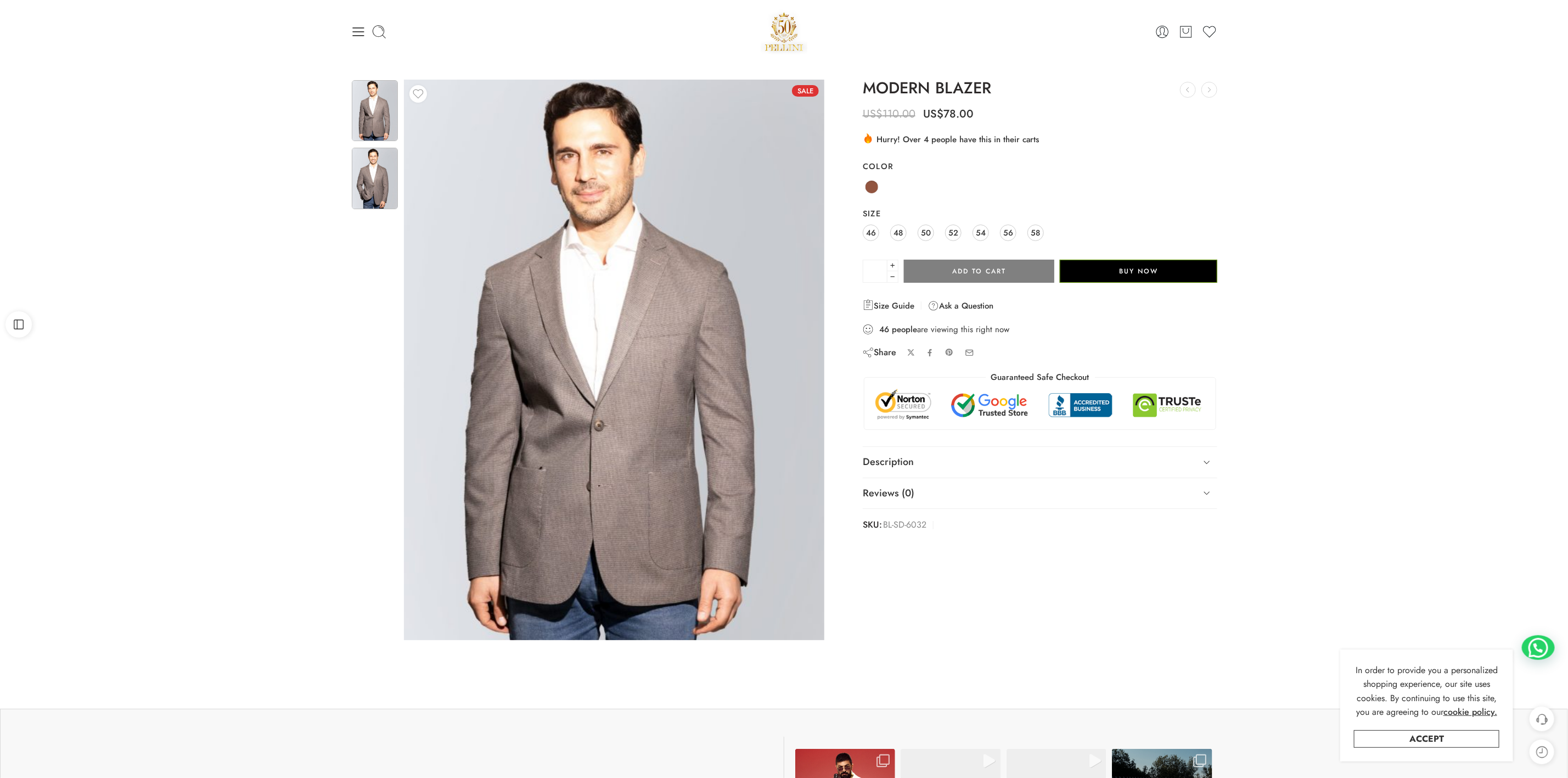
click at [362, 188] on img at bounding box center [375, 178] width 46 height 61
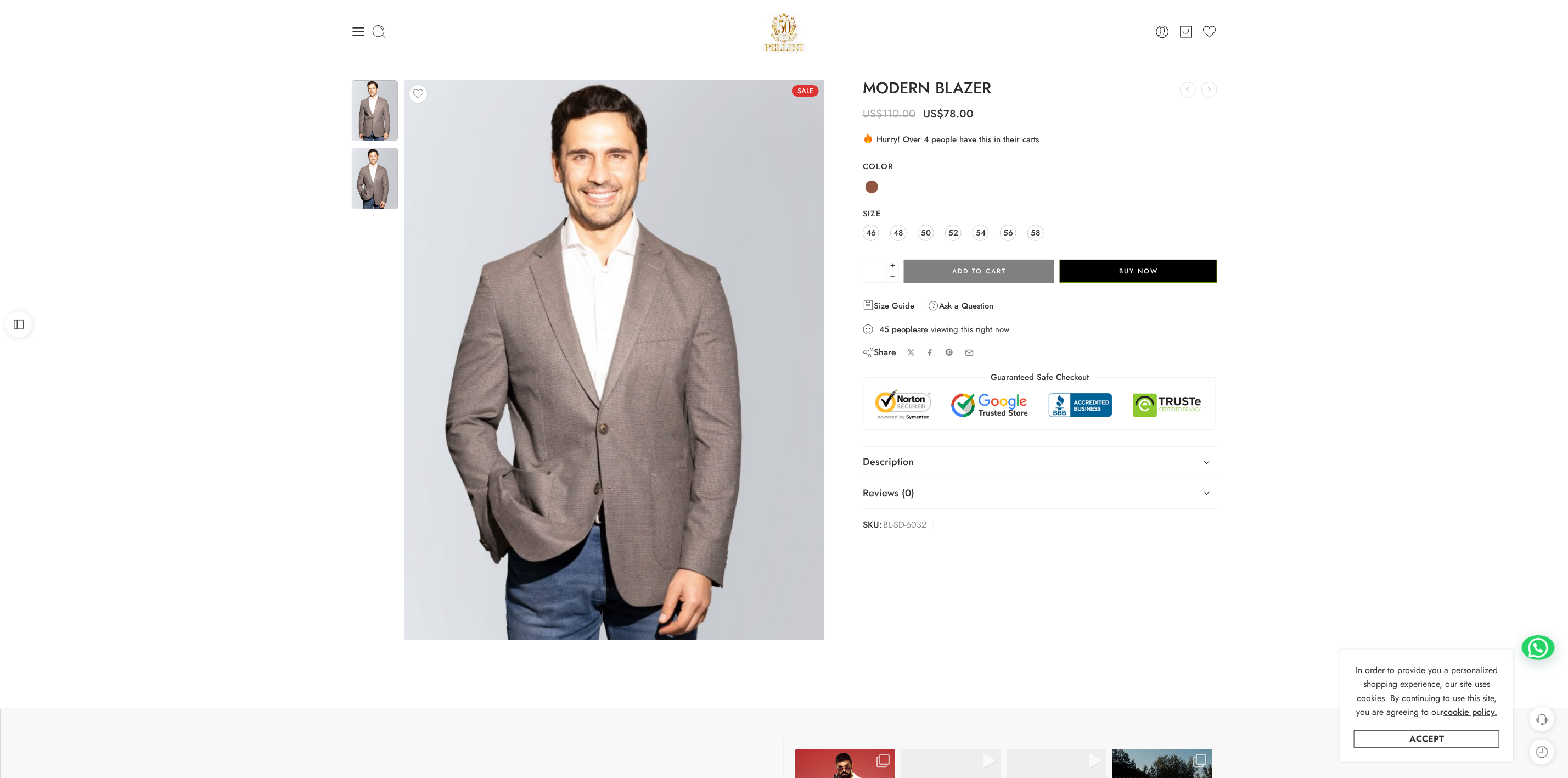
click at [356, 106] on img at bounding box center [375, 110] width 46 height 61
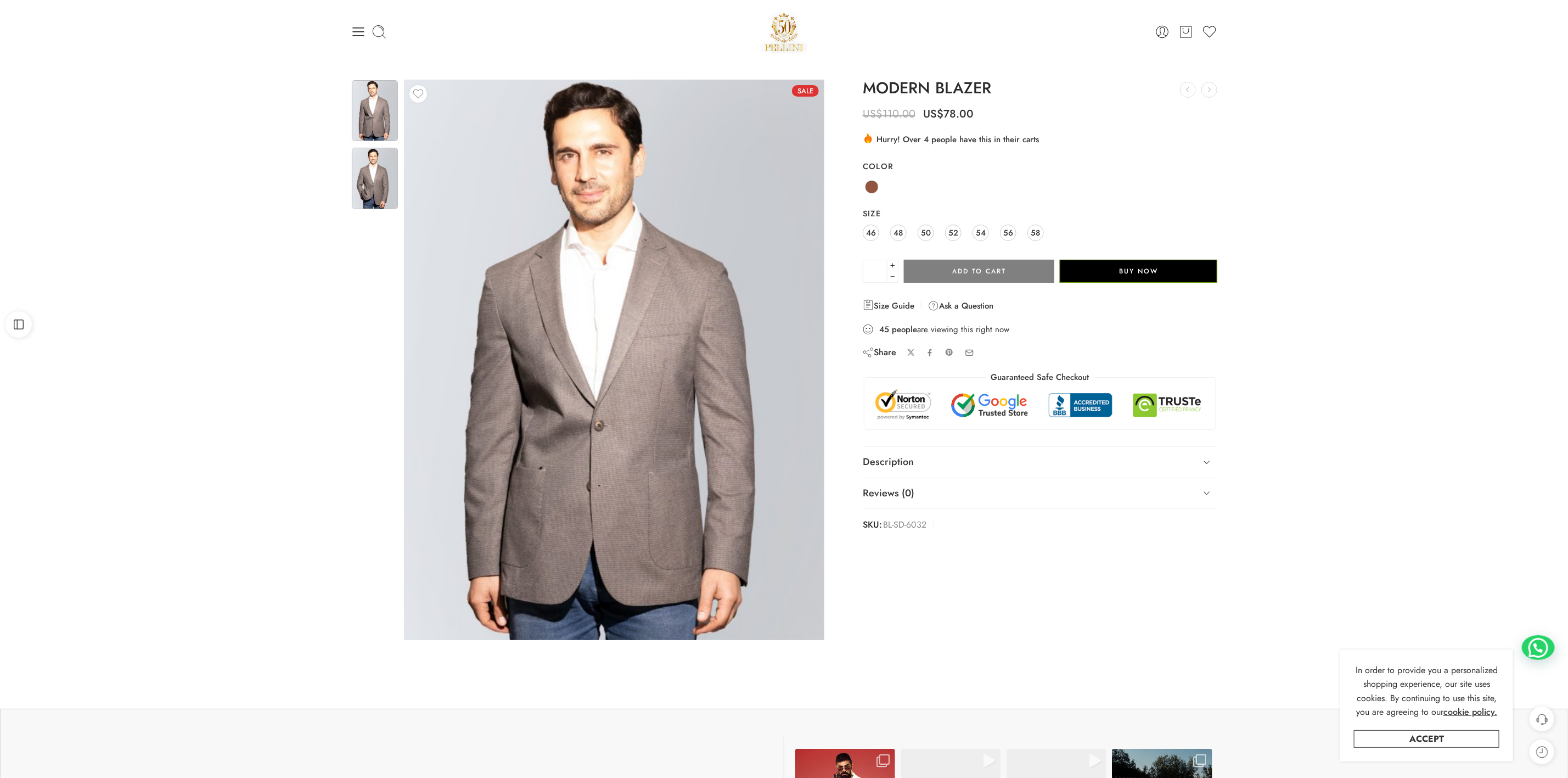
click at [378, 196] on img at bounding box center [375, 178] width 46 height 61
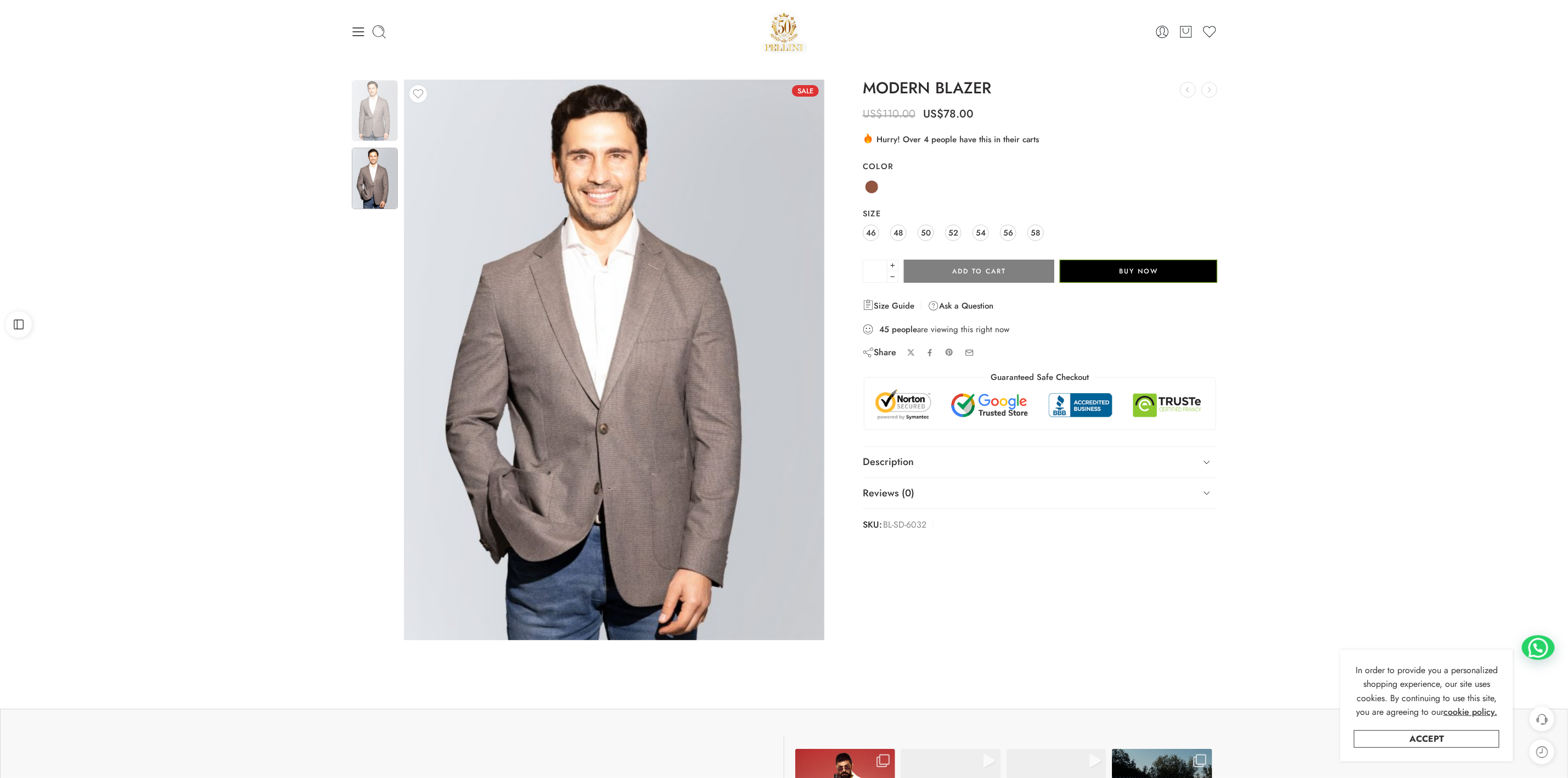
click at [374, 109] on img at bounding box center [375, 110] width 46 height 61
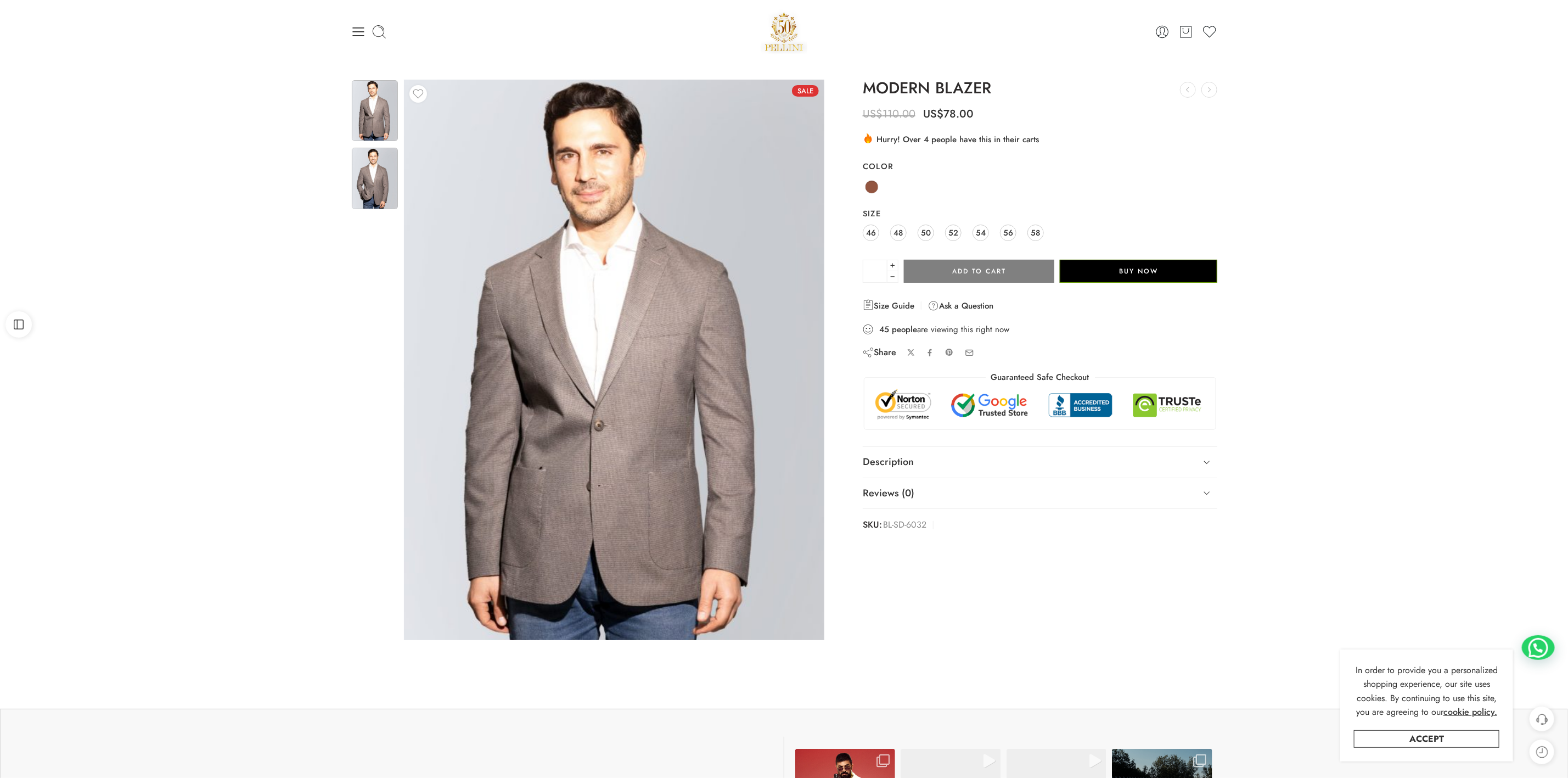
click at [365, 175] on img at bounding box center [375, 178] width 46 height 61
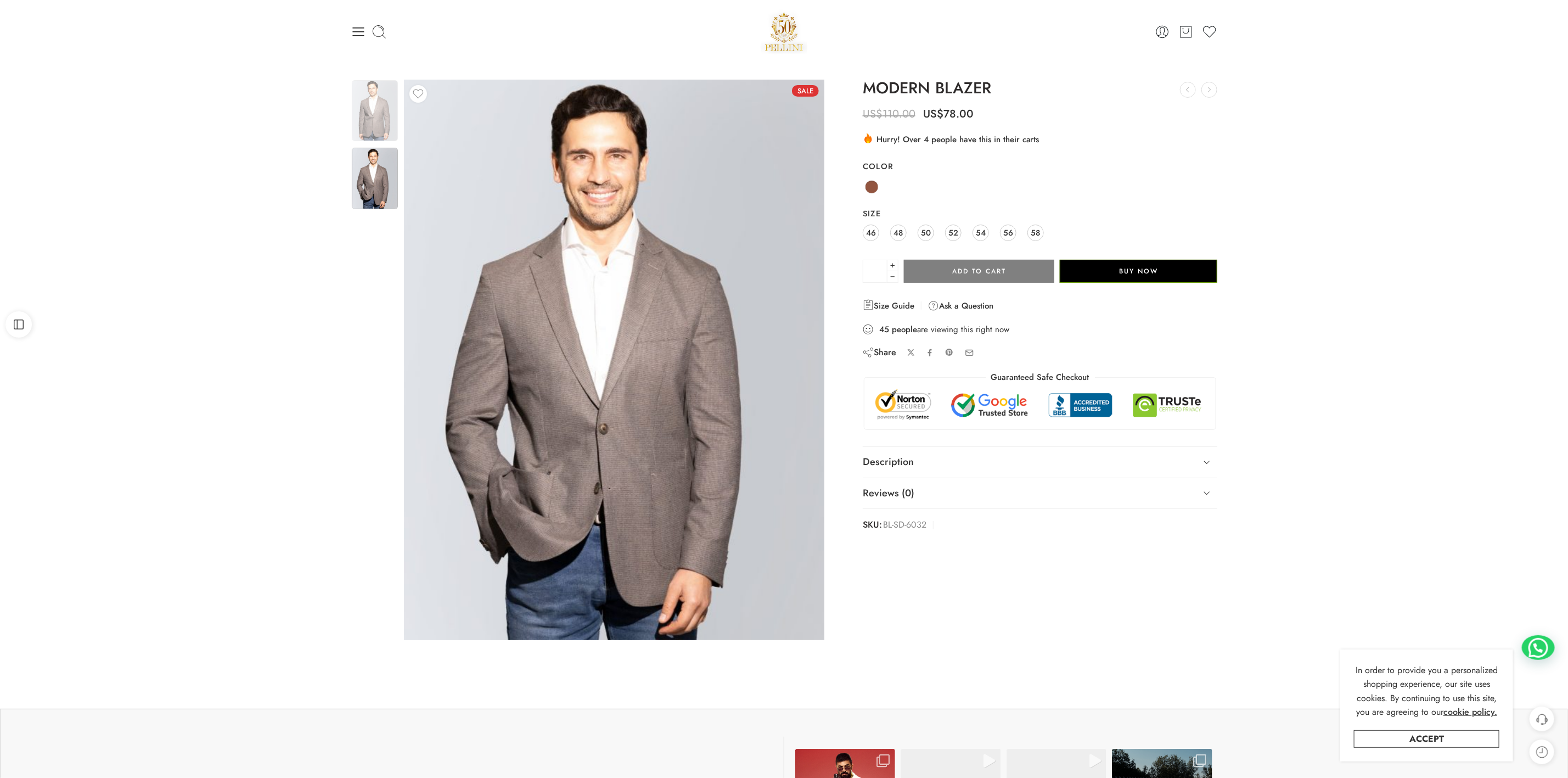
click at [374, 95] on img at bounding box center [375, 110] width 46 height 61
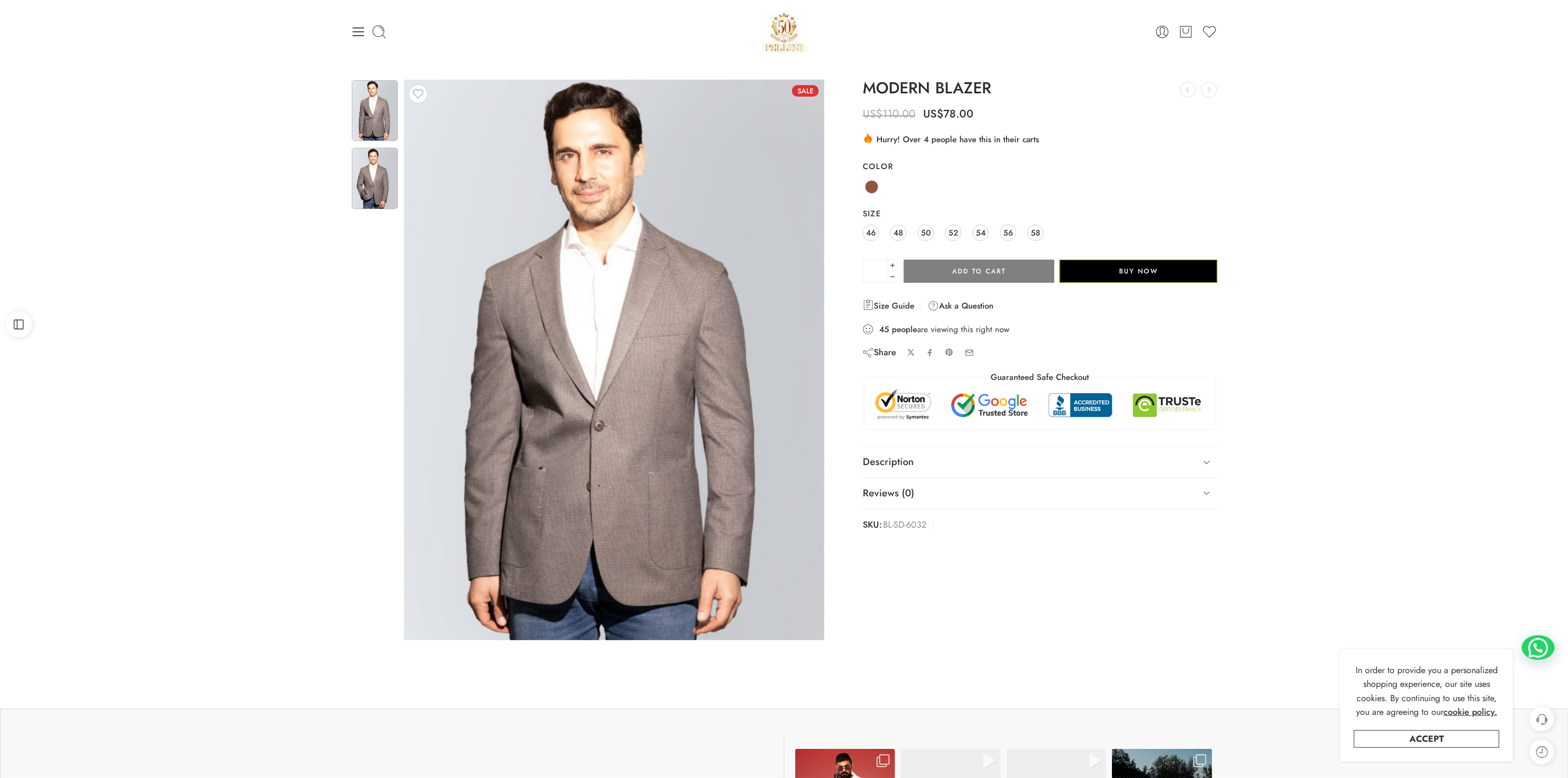
click at [369, 179] on img at bounding box center [375, 178] width 46 height 61
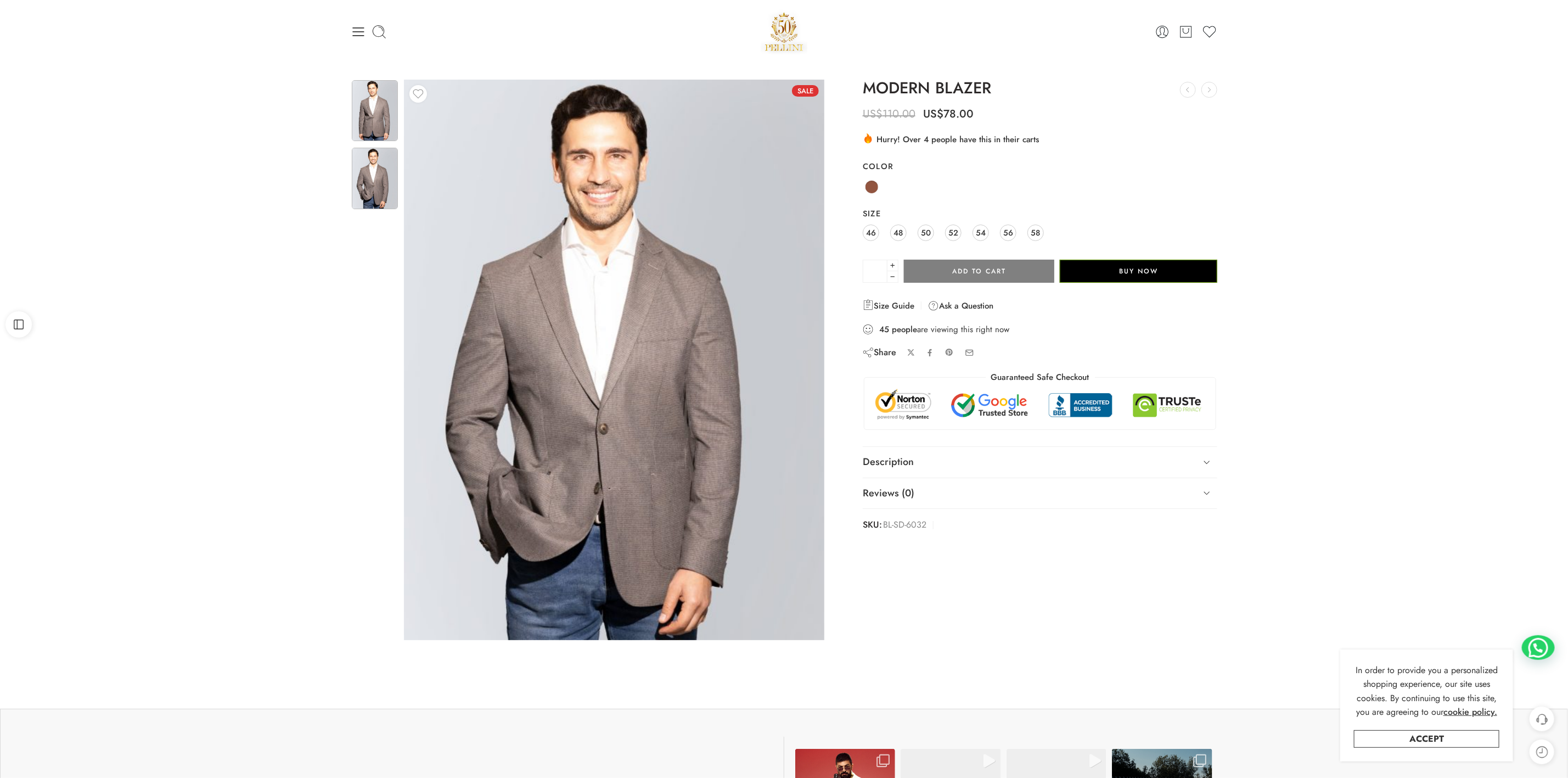
click at [390, 102] on img at bounding box center [375, 110] width 46 height 61
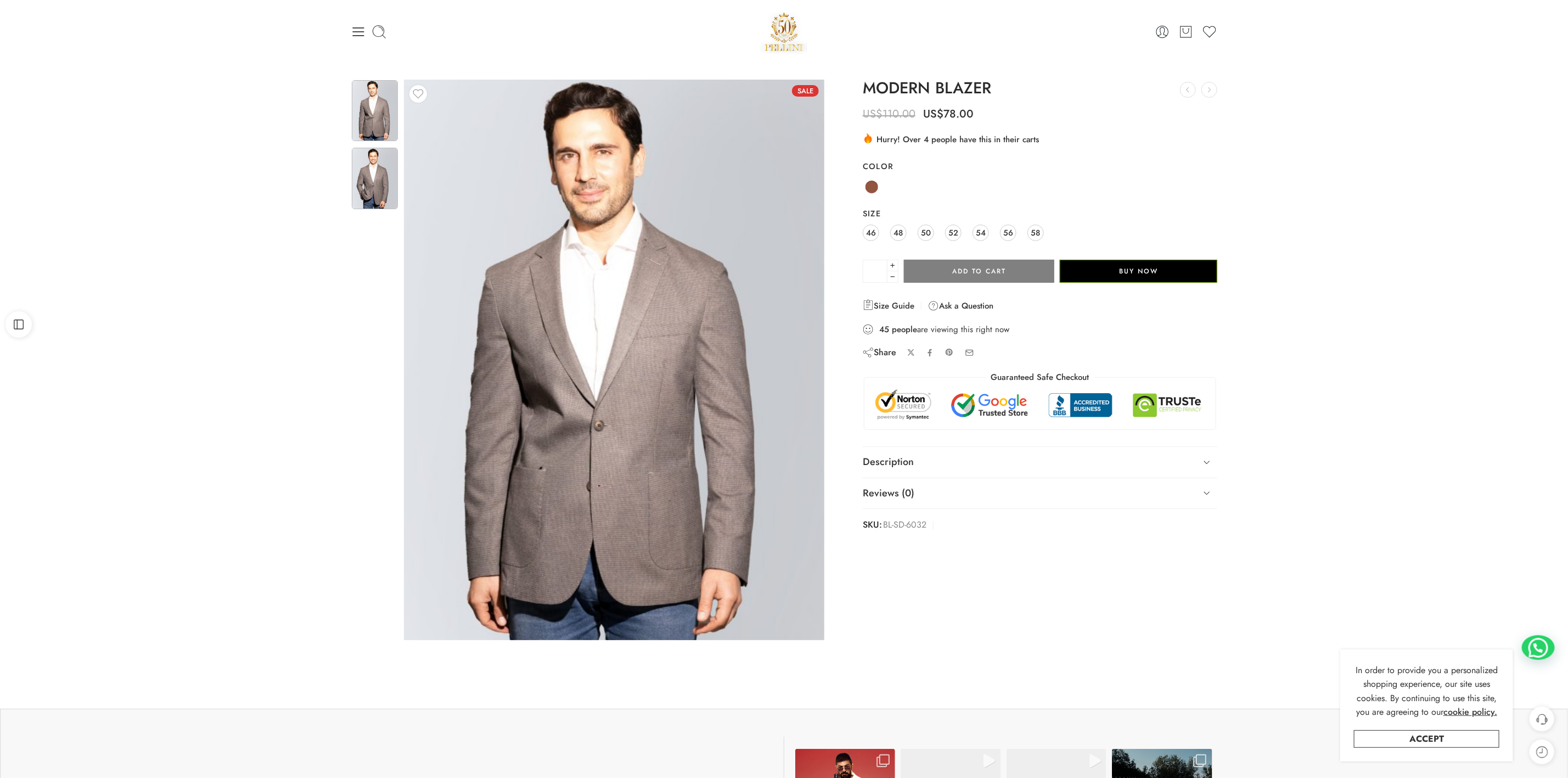
click at [385, 185] on img at bounding box center [375, 178] width 46 height 61
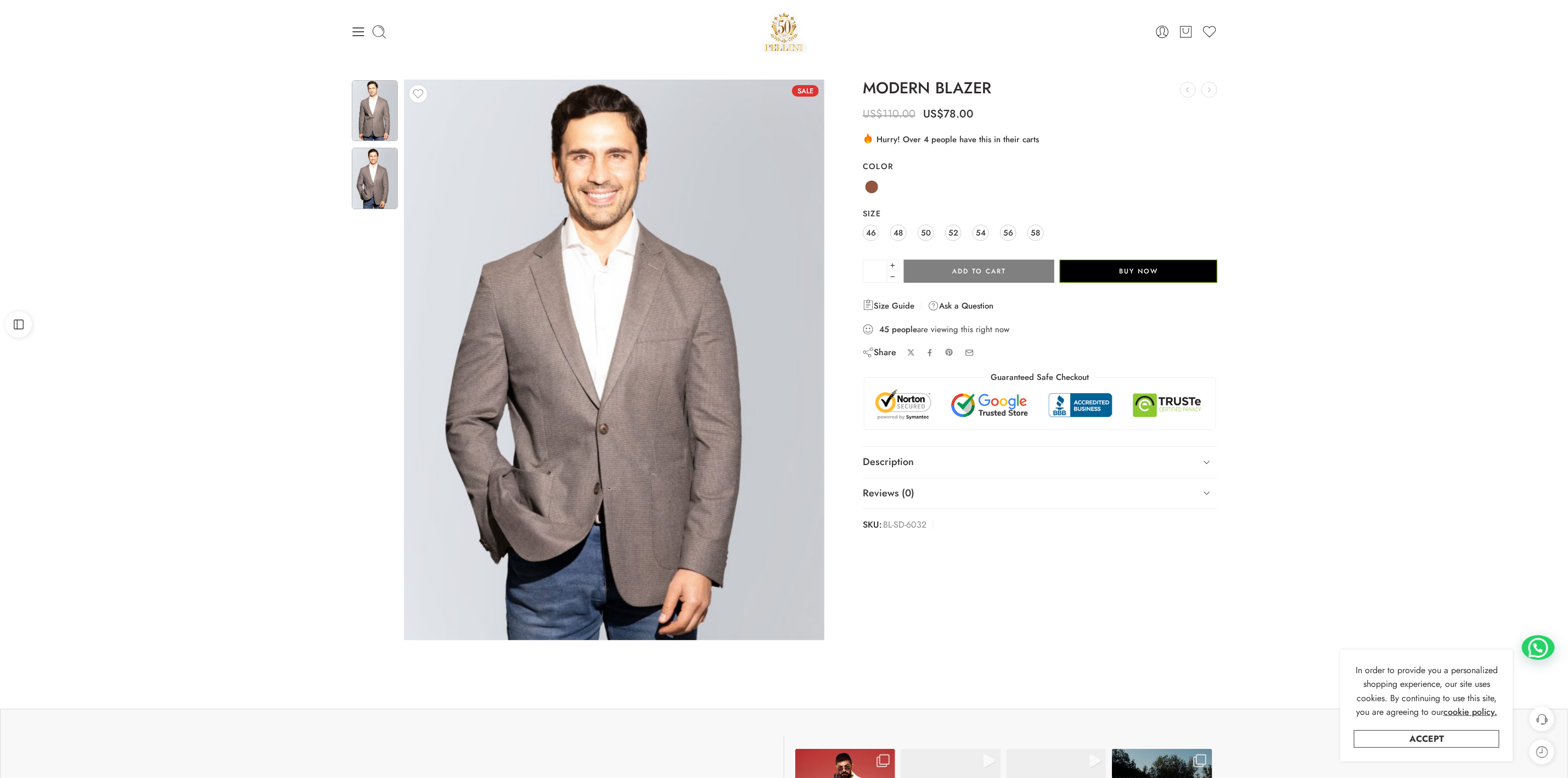
click at [369, 114] on img at bounding box center [375, 110] width 46 height 61
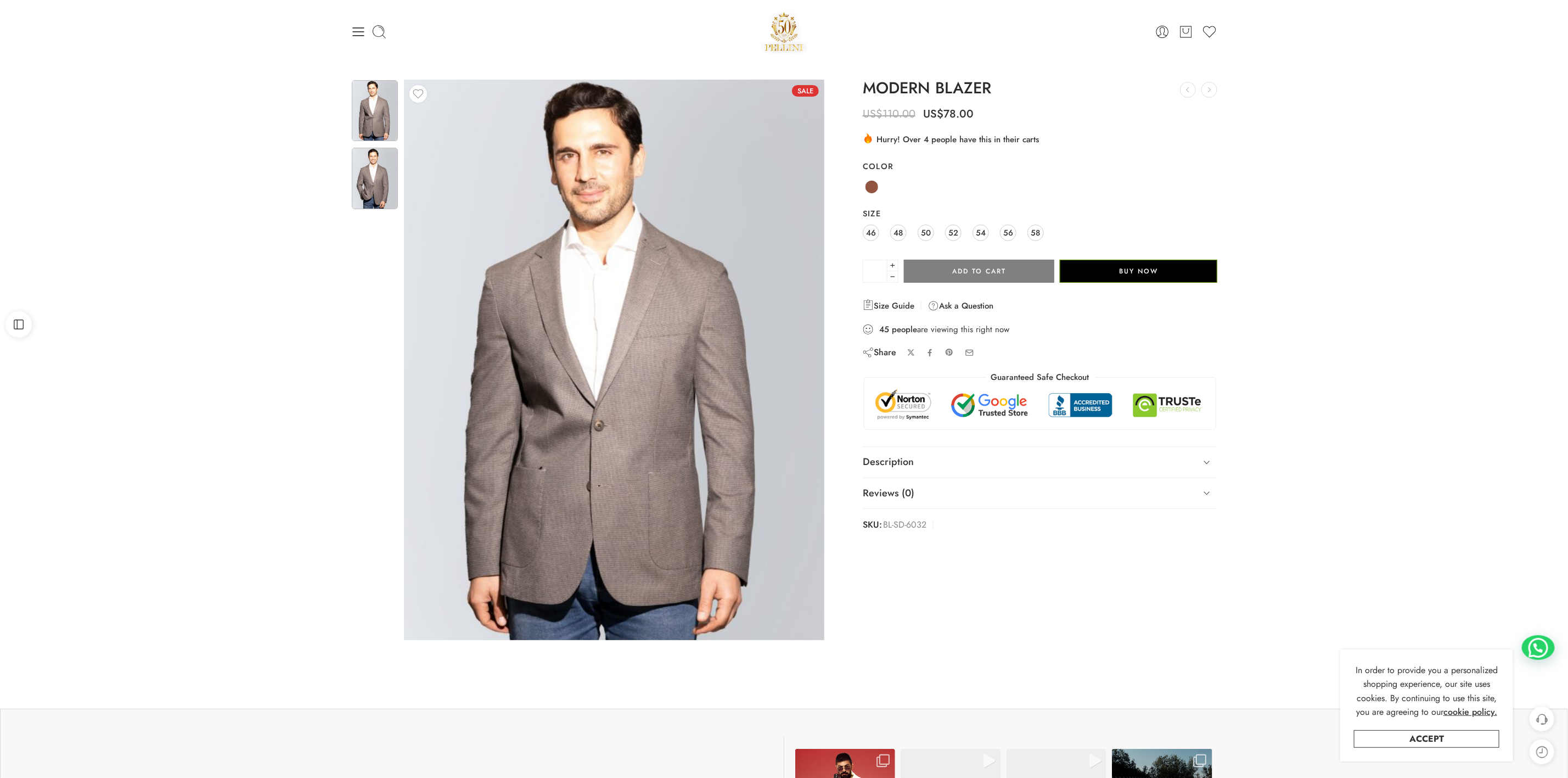
click at [359, 185] on img at bounding box center [375, 178] width 46 height 61
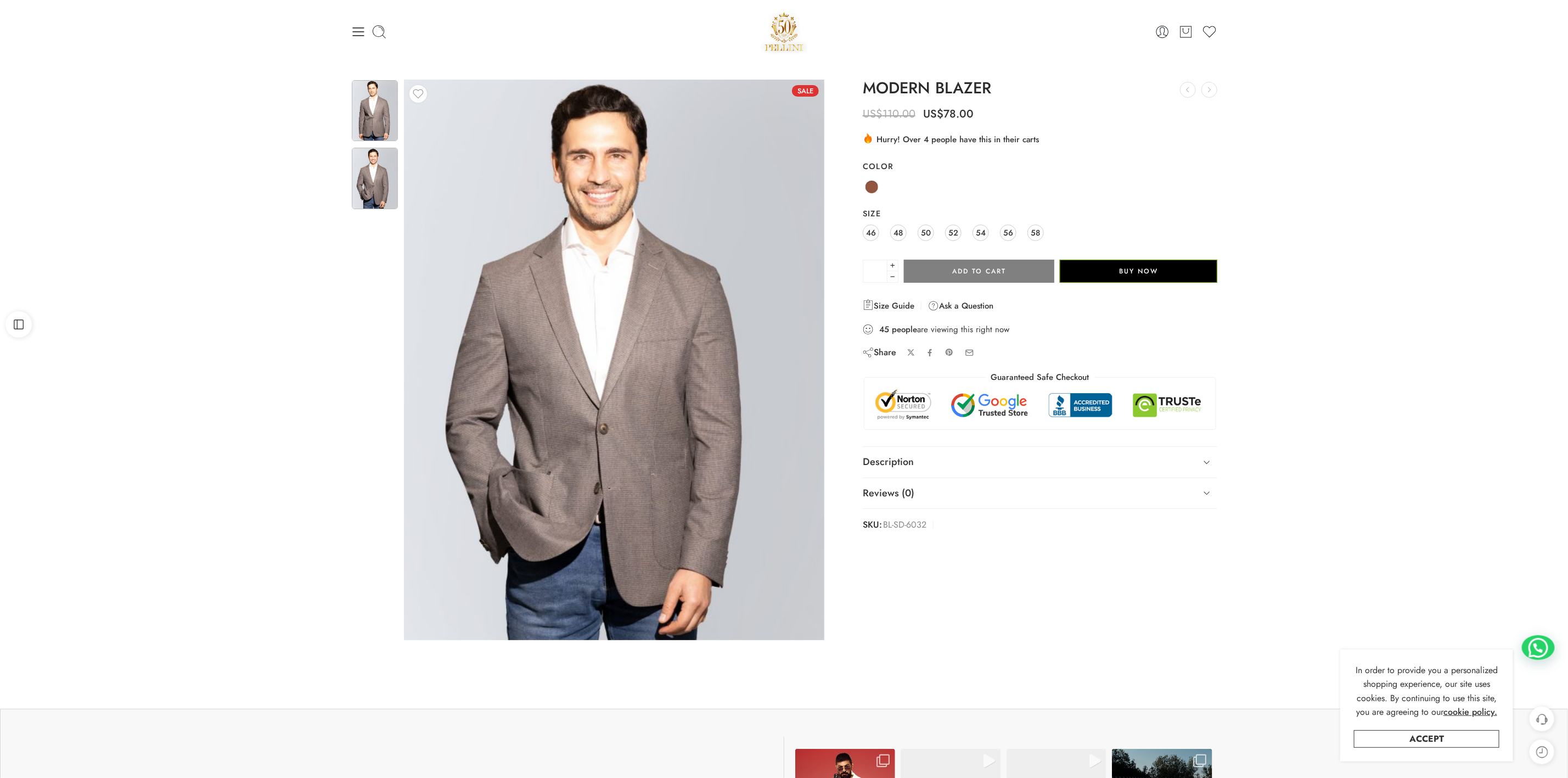
click at [377, 99] on img at bounding box center [375, 110] width 46 height 61
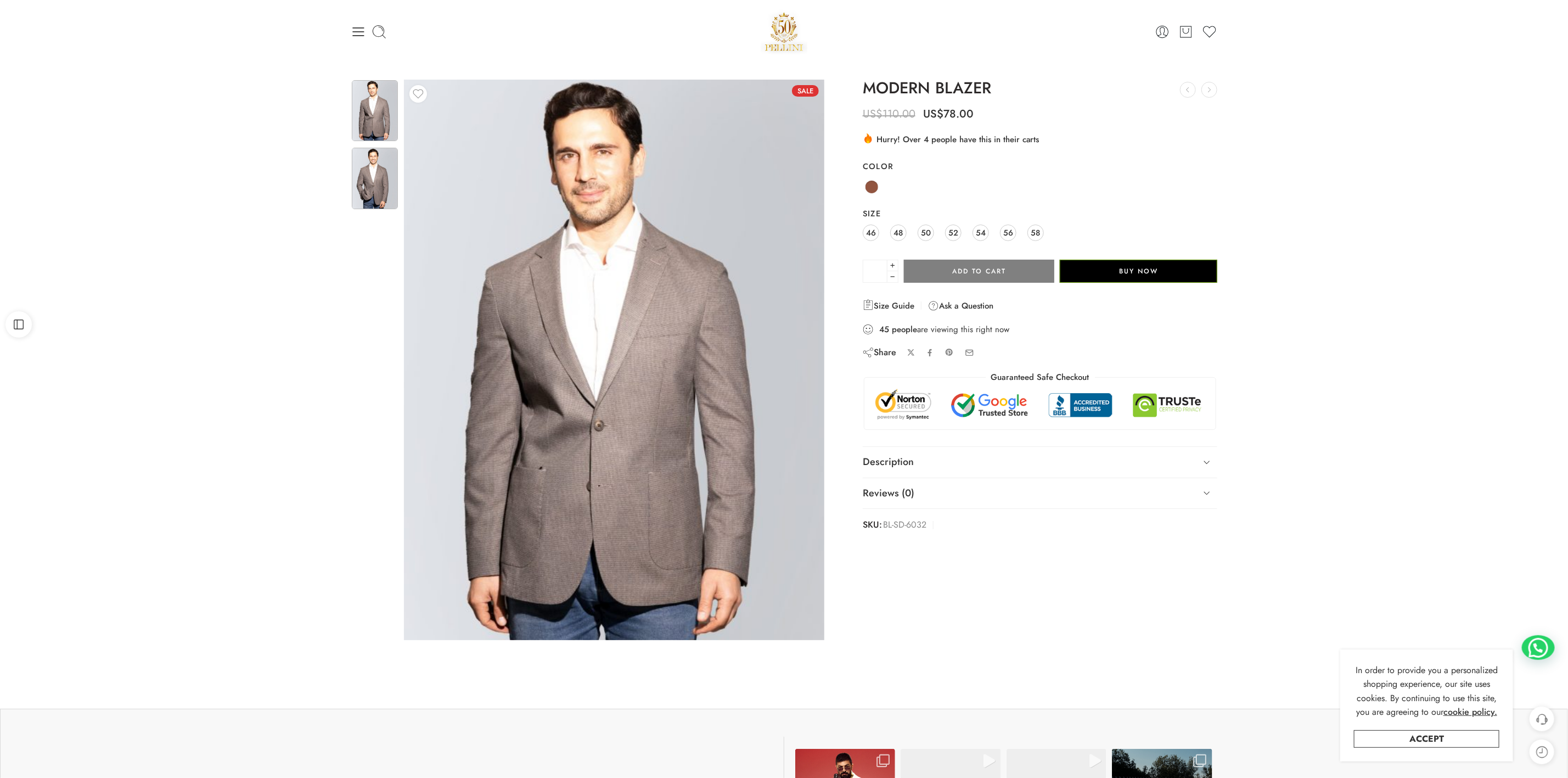
click at [372, 193] on img at bounding box center [375, 178] width 46 height 61
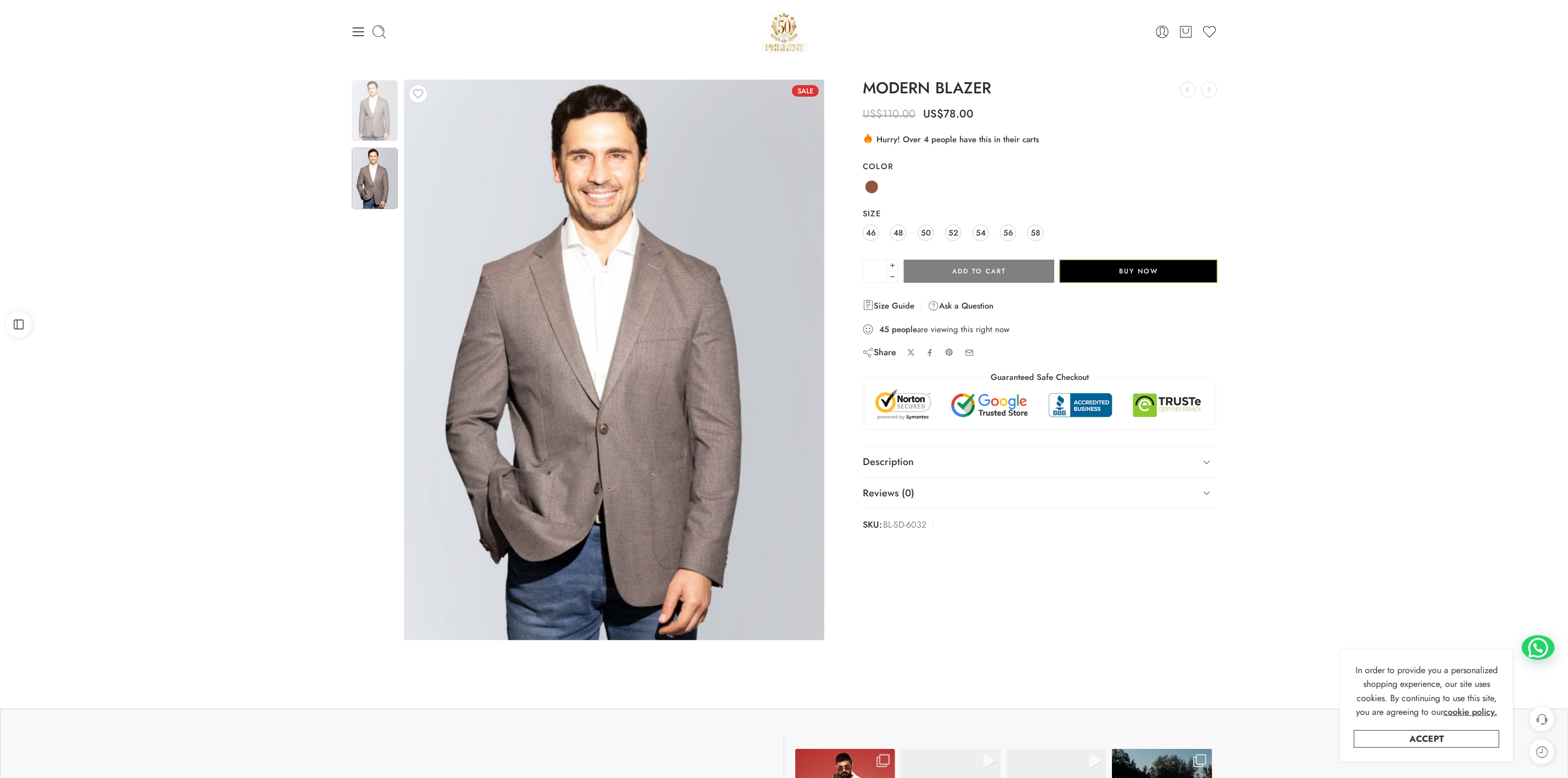
click at [382, 103] on img at bounding box center [375, 110] width 46 height 61
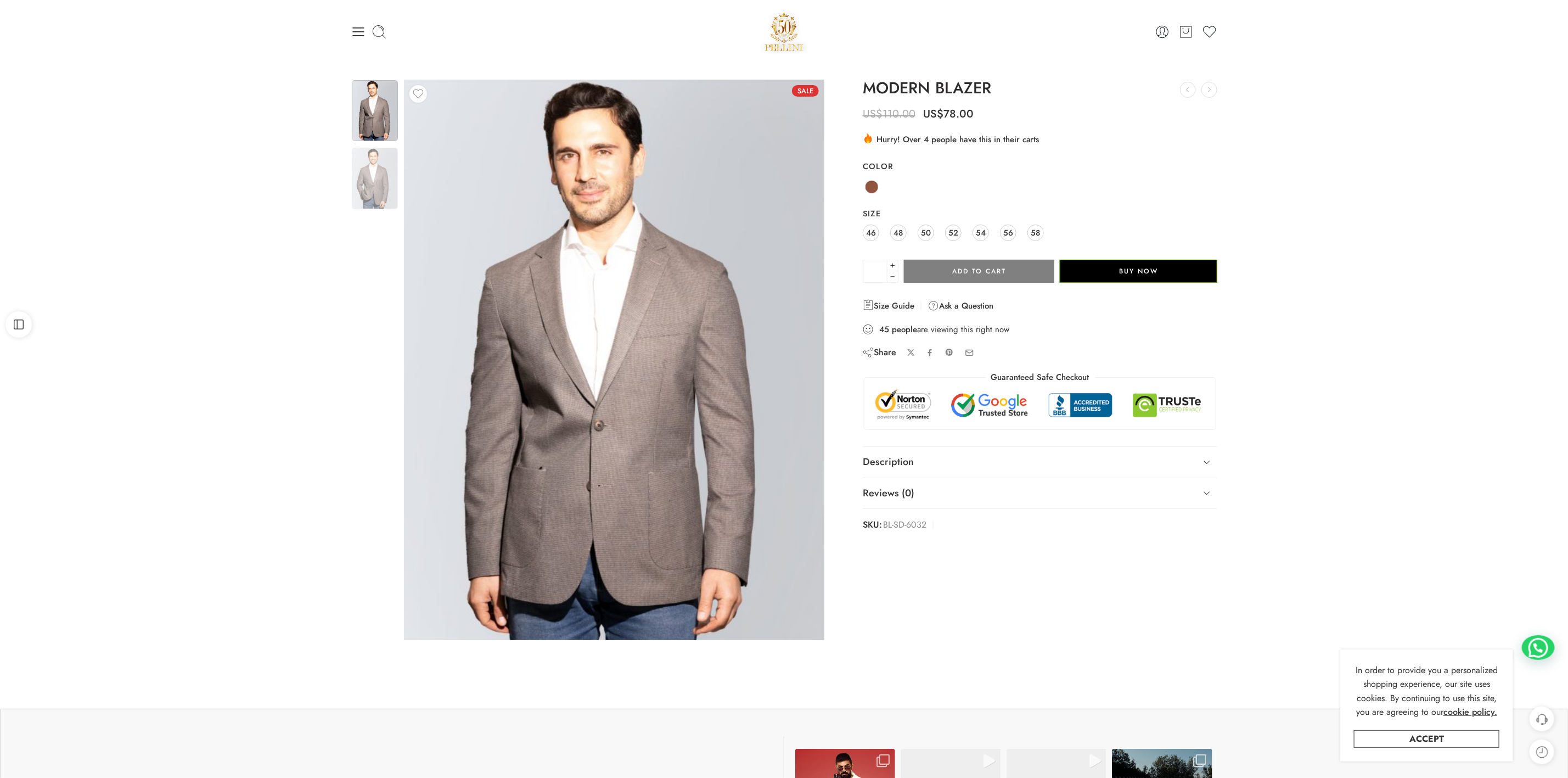
click at [361, 167] on img at bounding box center [375, 178] width 46 height 61
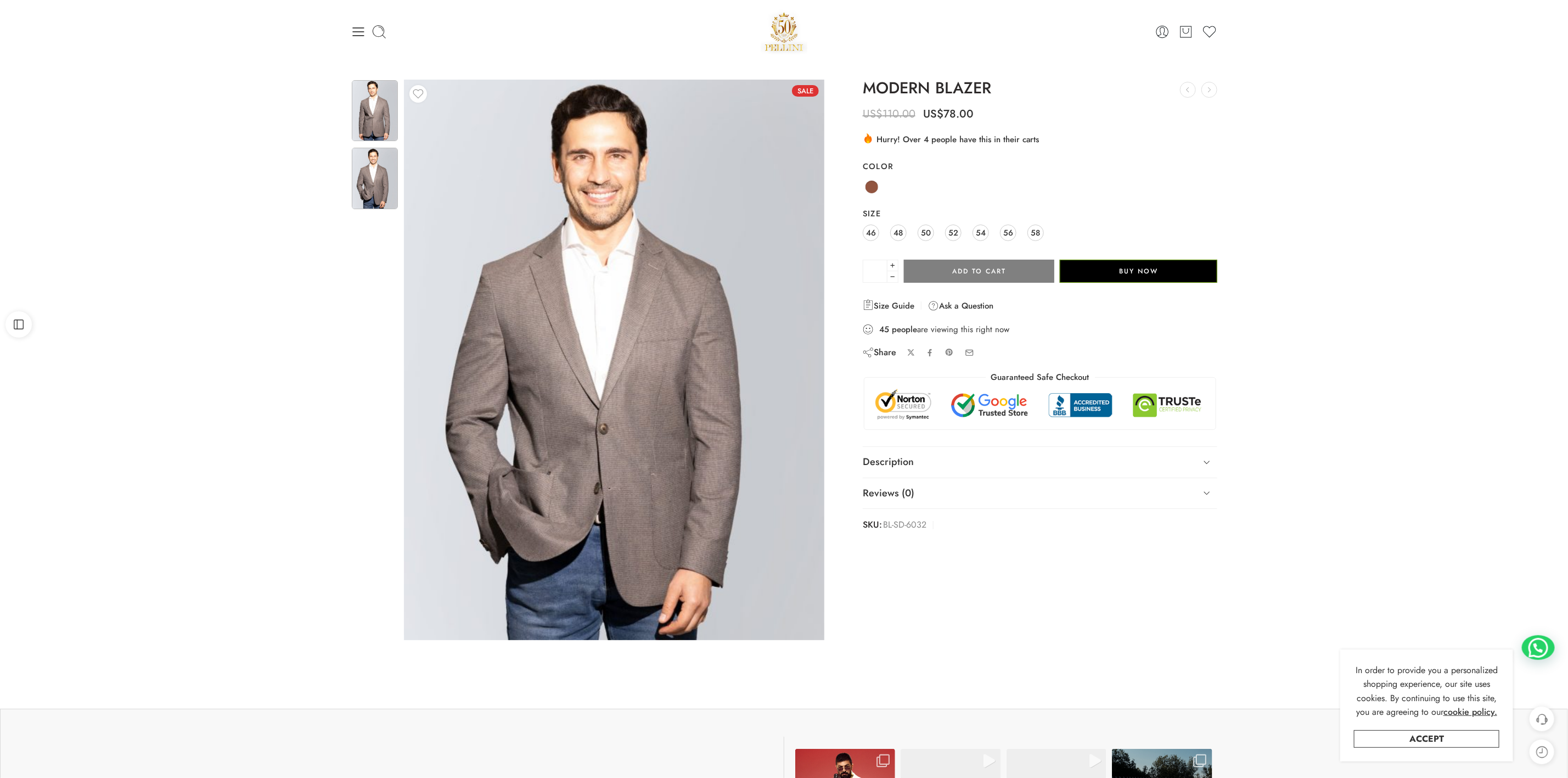
click at [373, 104] on img at bounding box center [375, 110] width 46 height 61
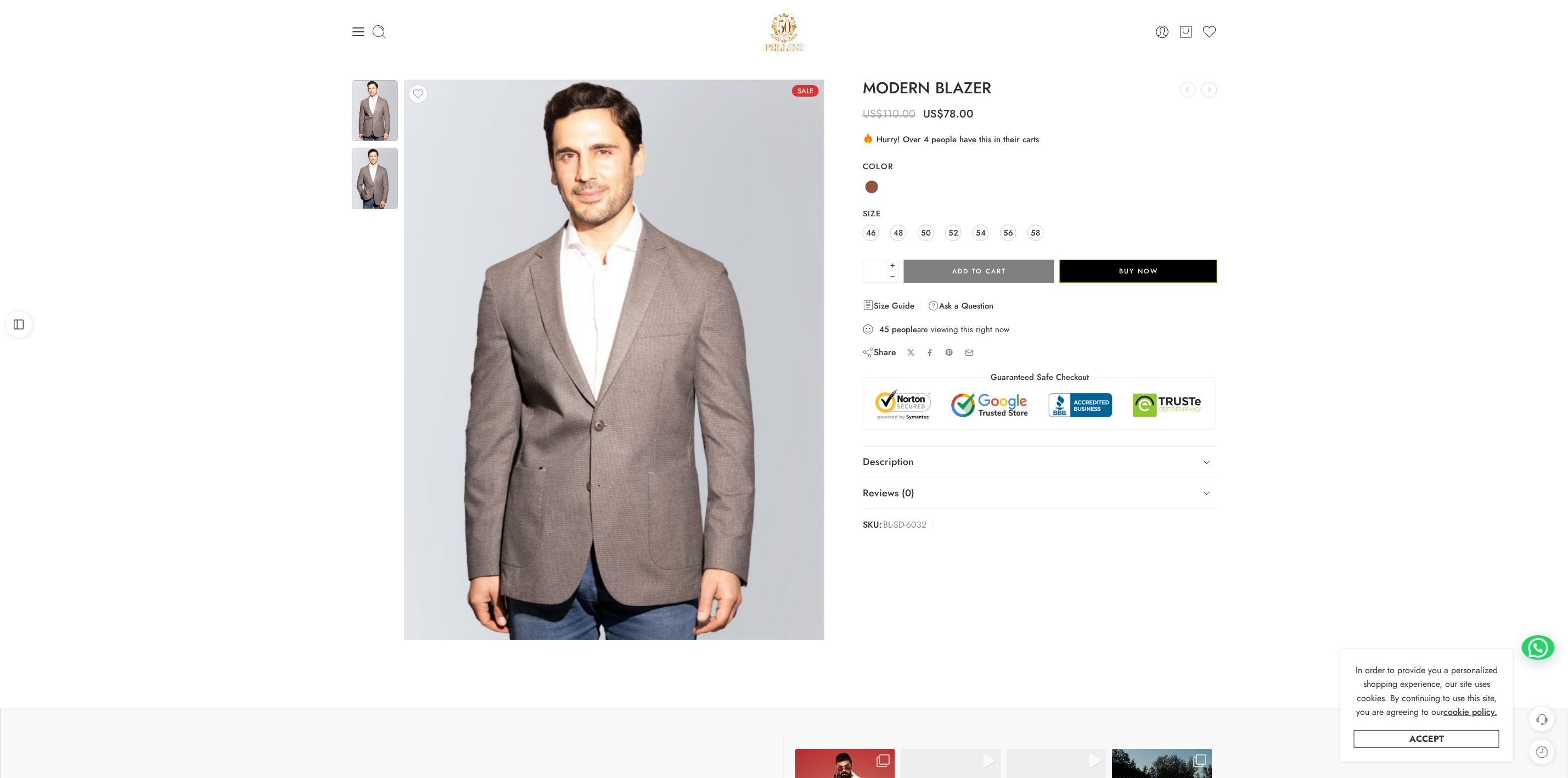
click at [377, 187] on img at bounding box center [375, 178] width 46 height 61
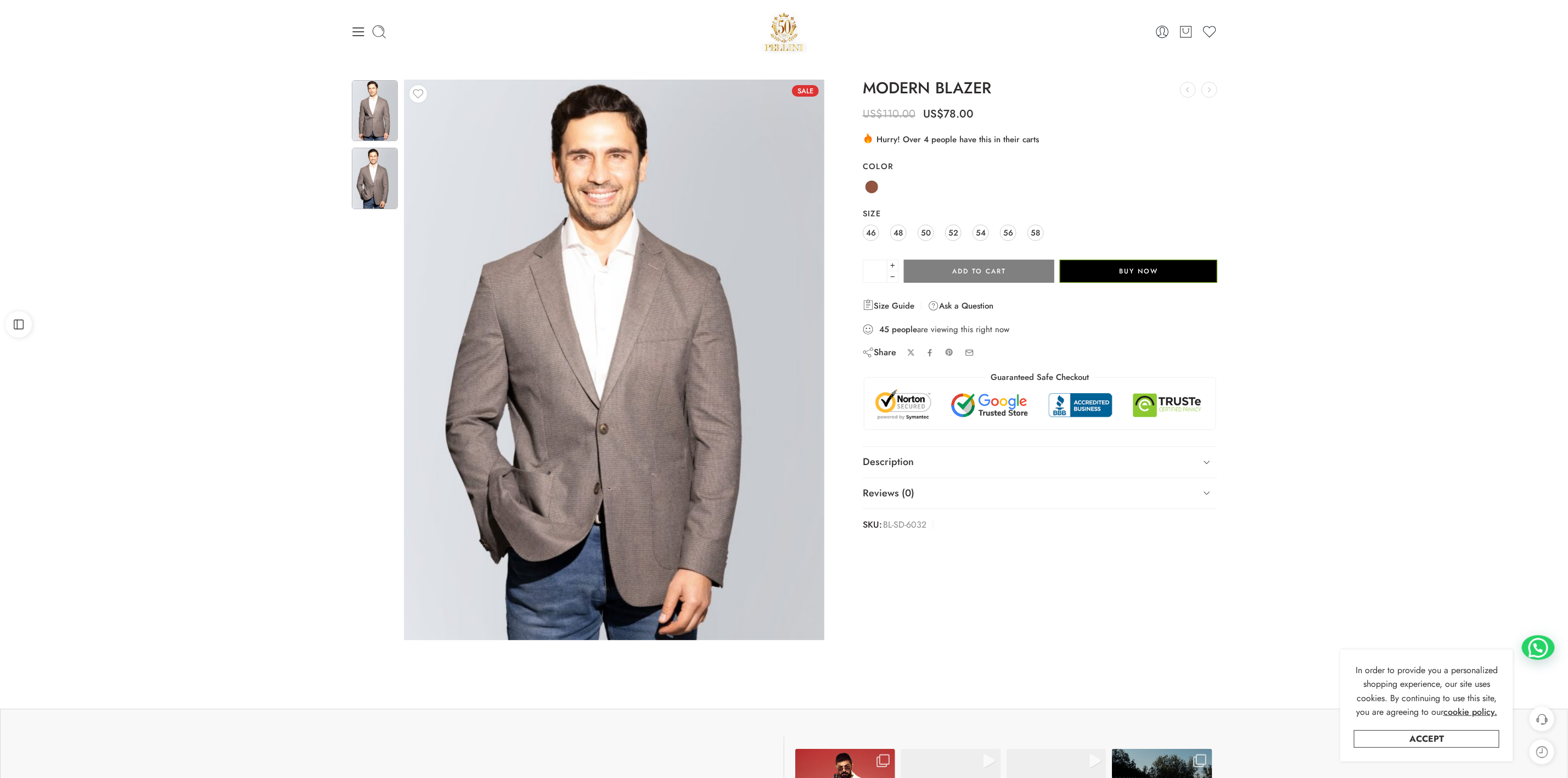
click at [372, 121] on img at bounding box center [375, 110] width 46 height 61
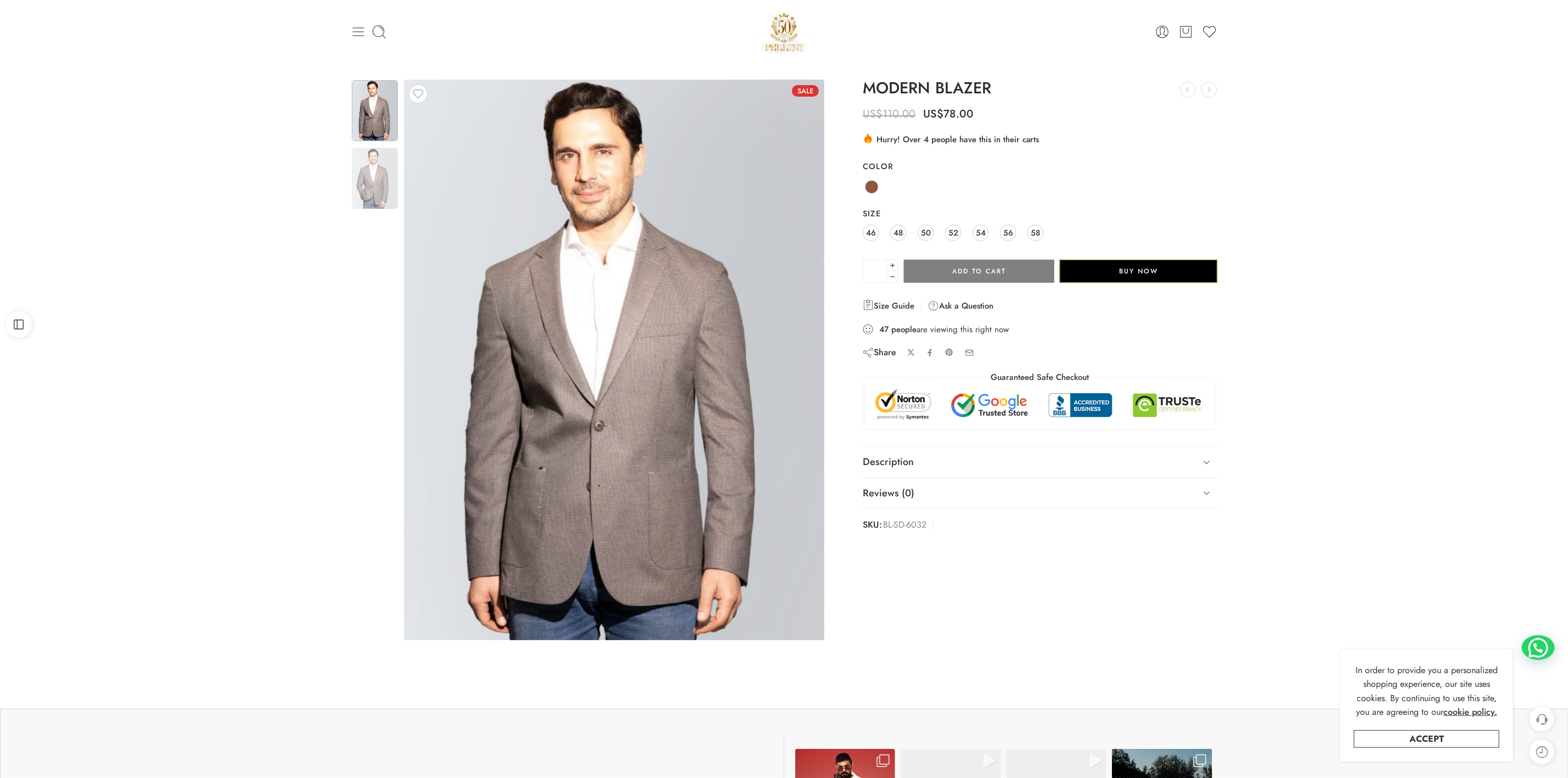
click at [359, 28] on icon at bounding box center [358, 32] width 16 height 16
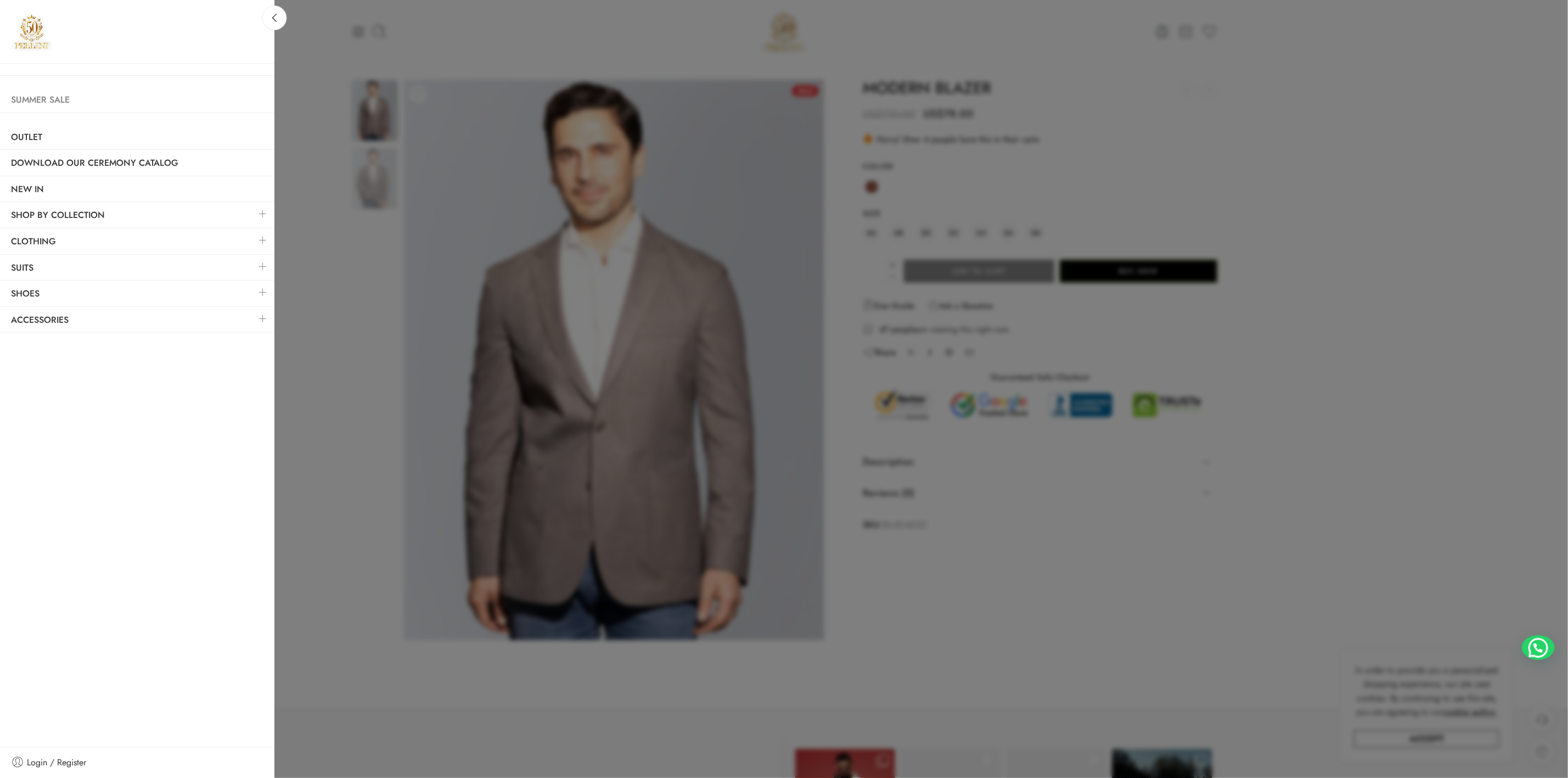
click at [64, 103] on link "Summer Sale" at bounding box center [137, 100] width 275 height 25
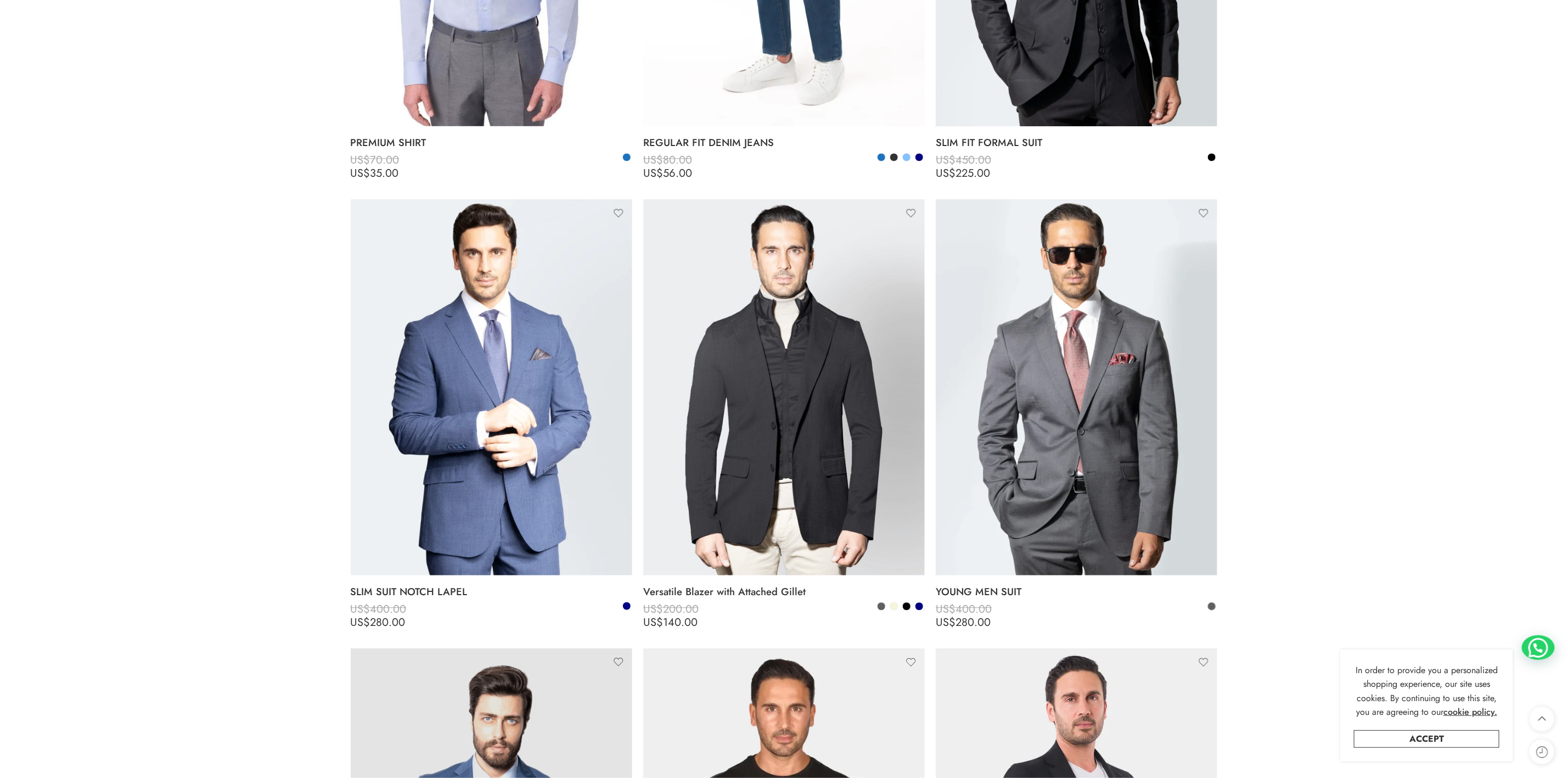
scroll to position [8320, 0]
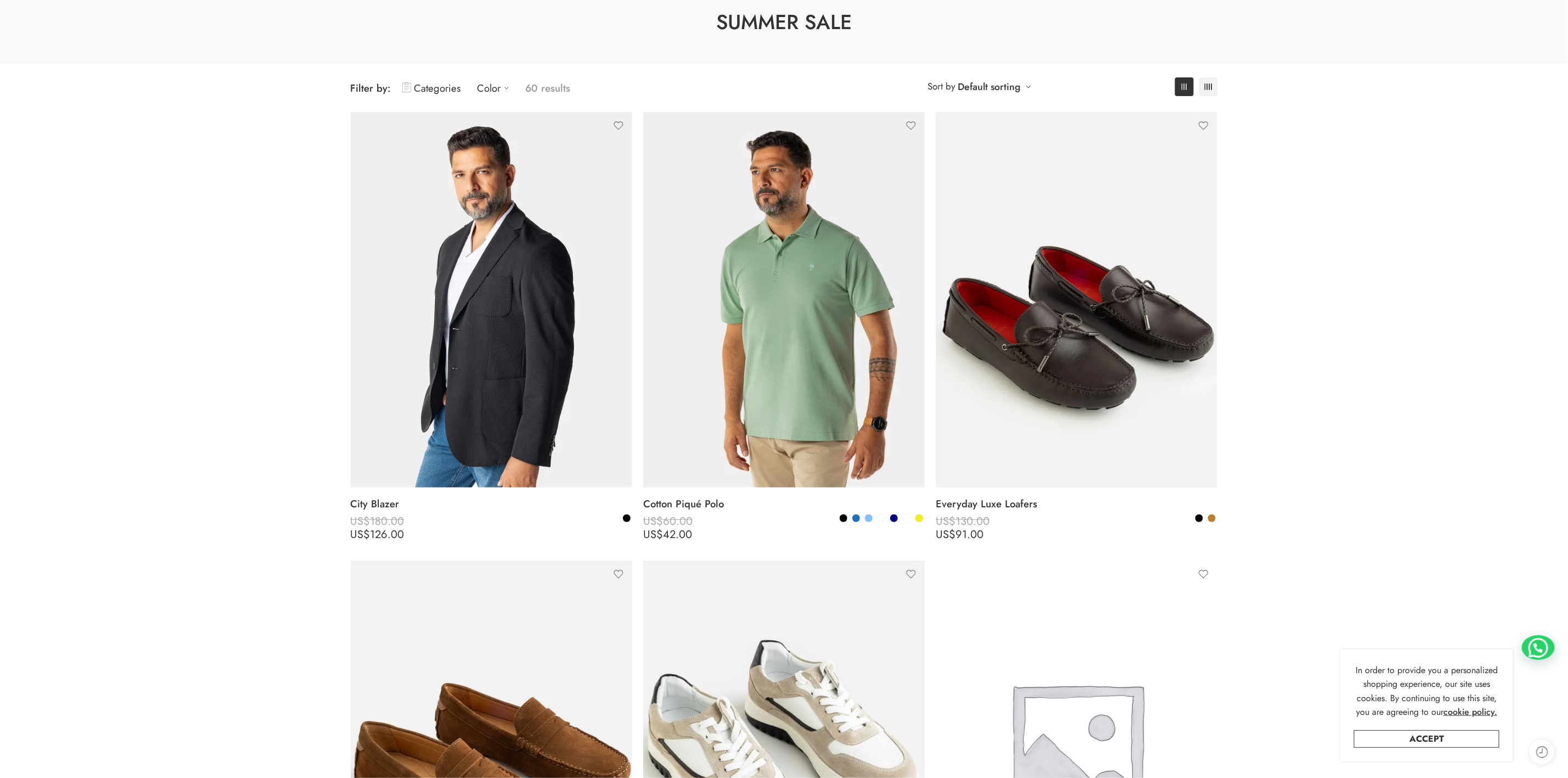
scroll to position [0, 0]
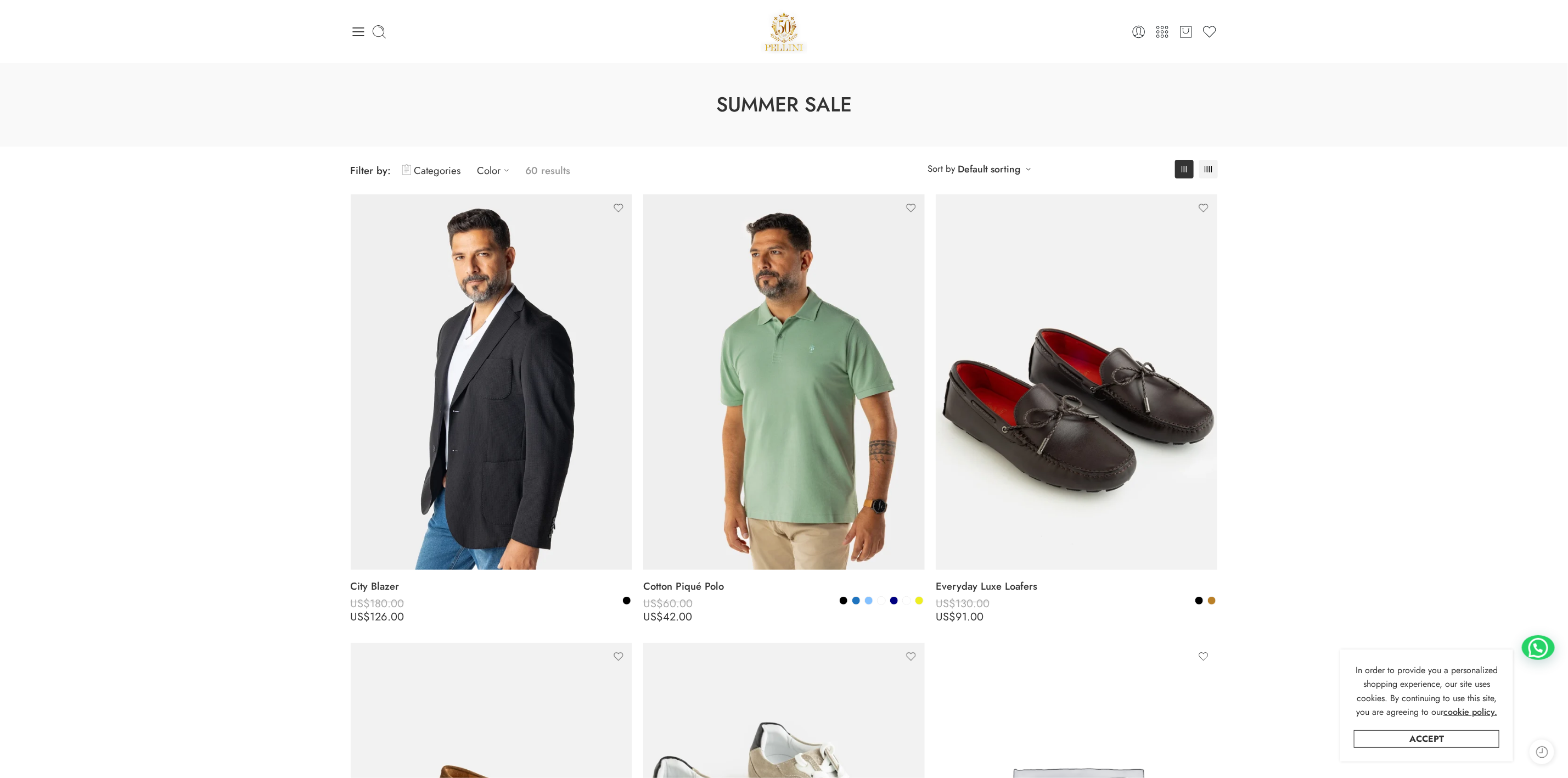
drag, startPoint x: 777, startPoint y: 358, endPoint x: 1468, endPoint y: 431, distance: 694.8
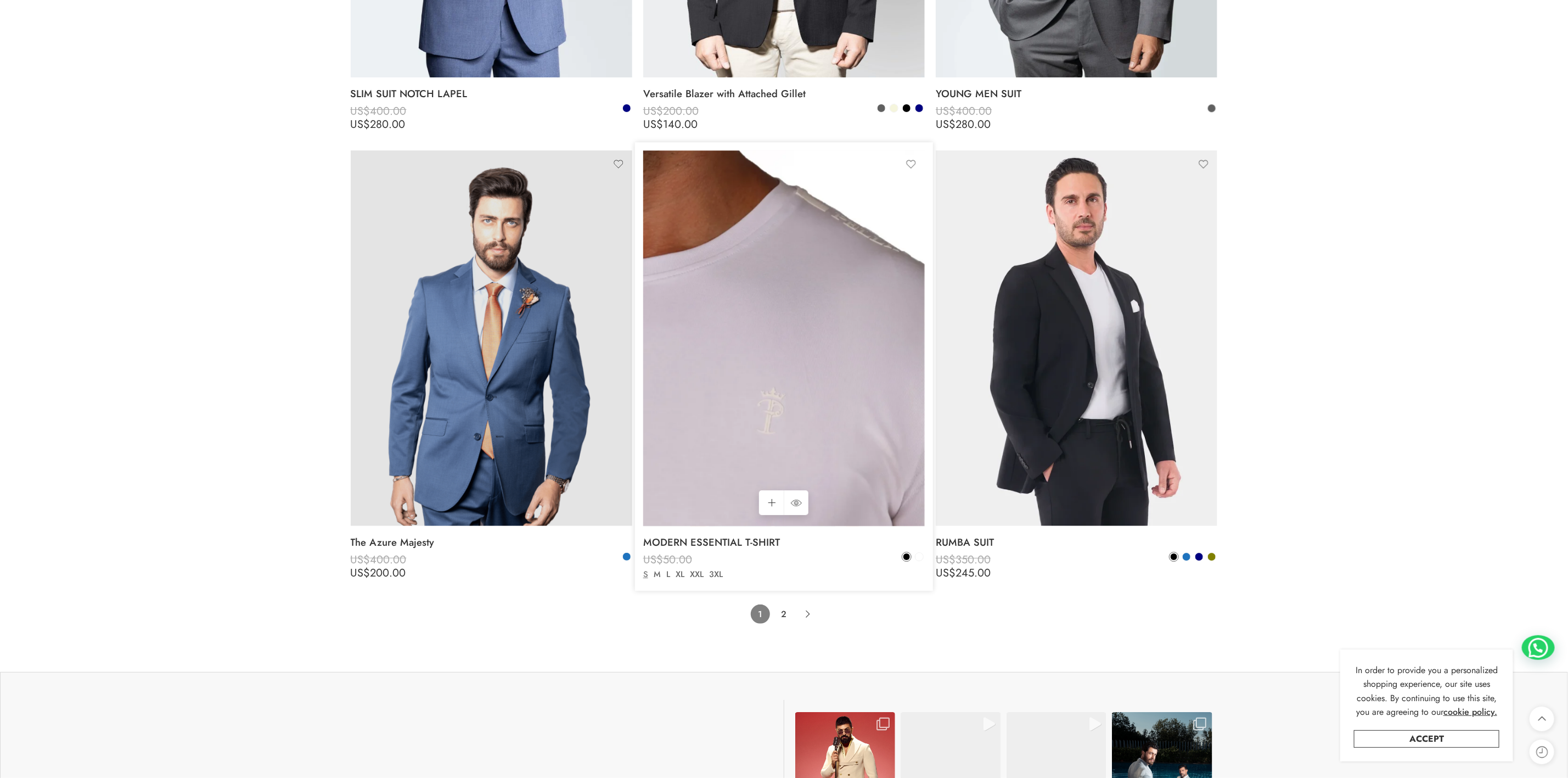
scroll to position [8402, 0]
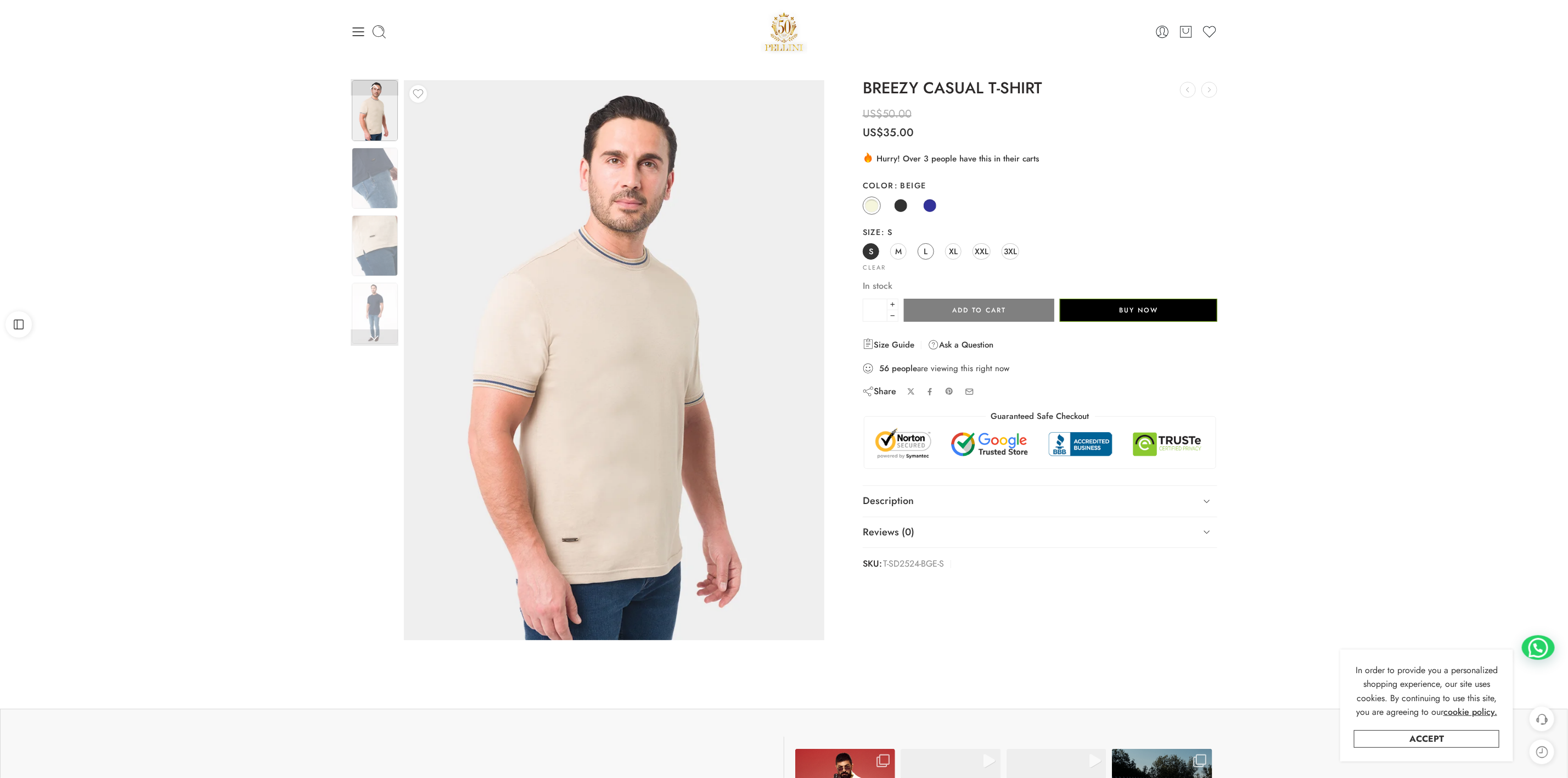
click at [927, 251] on span "L" at bounding box center [926, 251] width 4 height 15
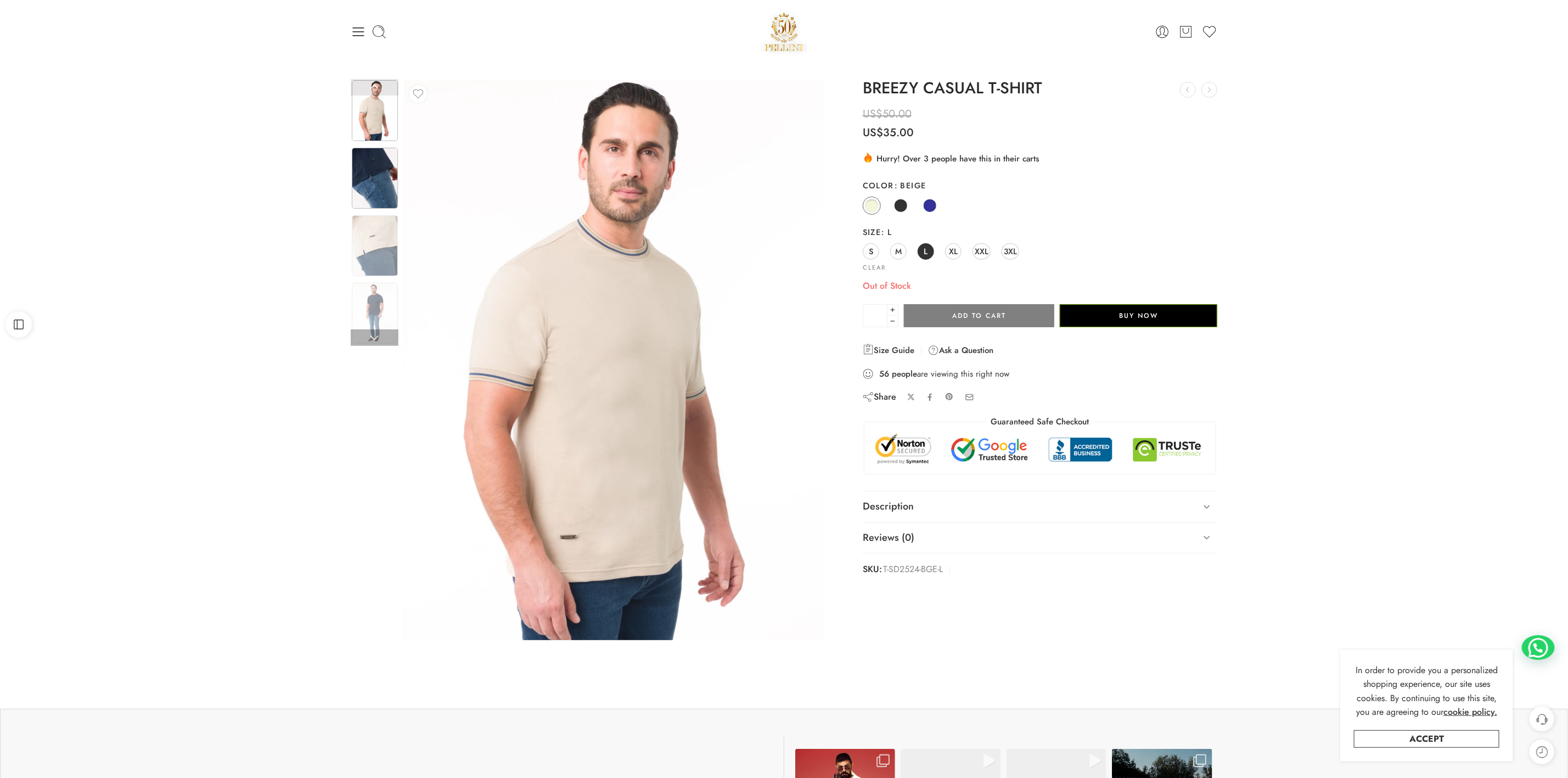
click at [376, 179] on img at bounding box center [375, 178] width 46 height 61
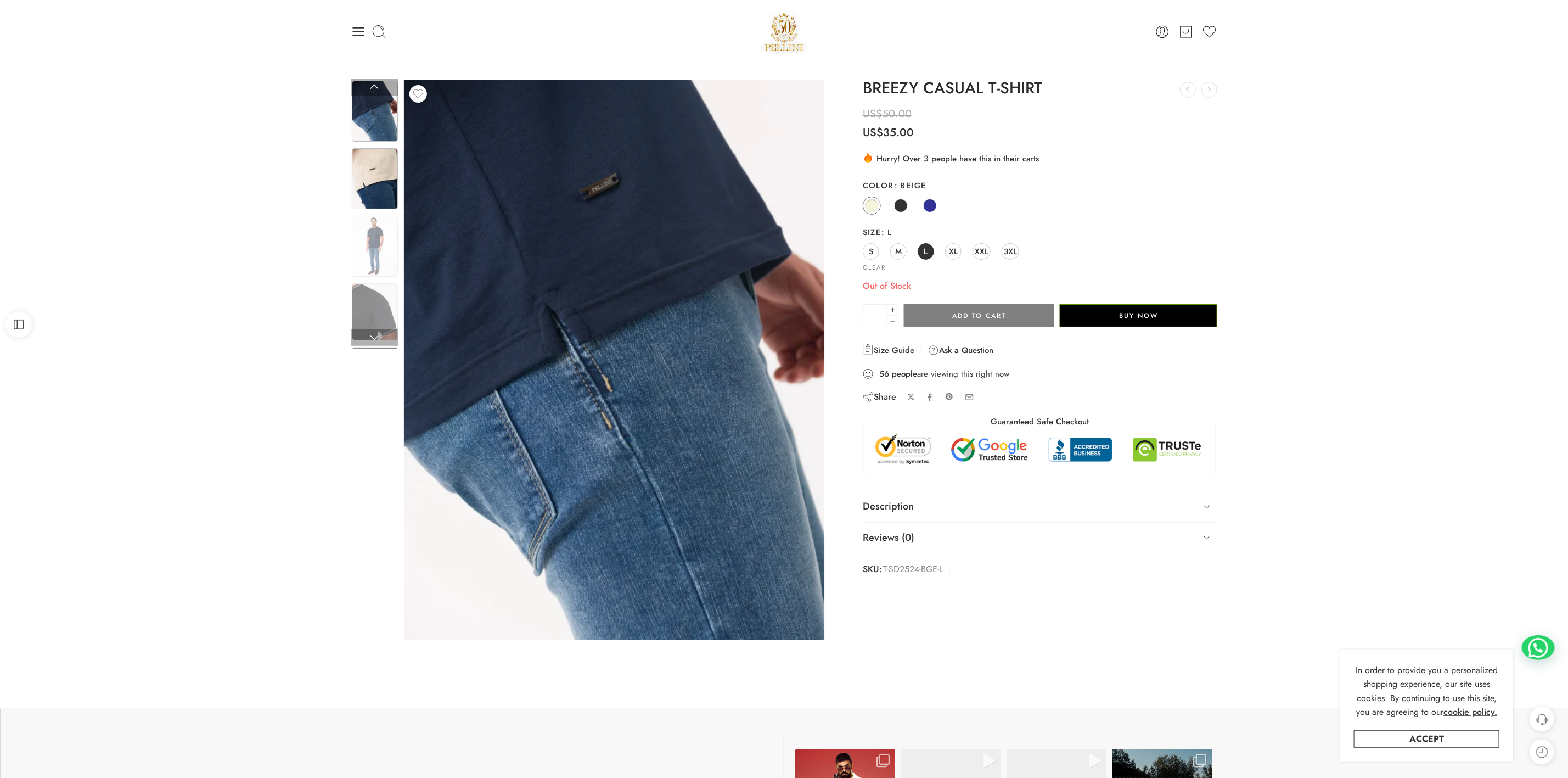
click at [379, 193] on img at bounding box center [375, 179] width 46 height 61
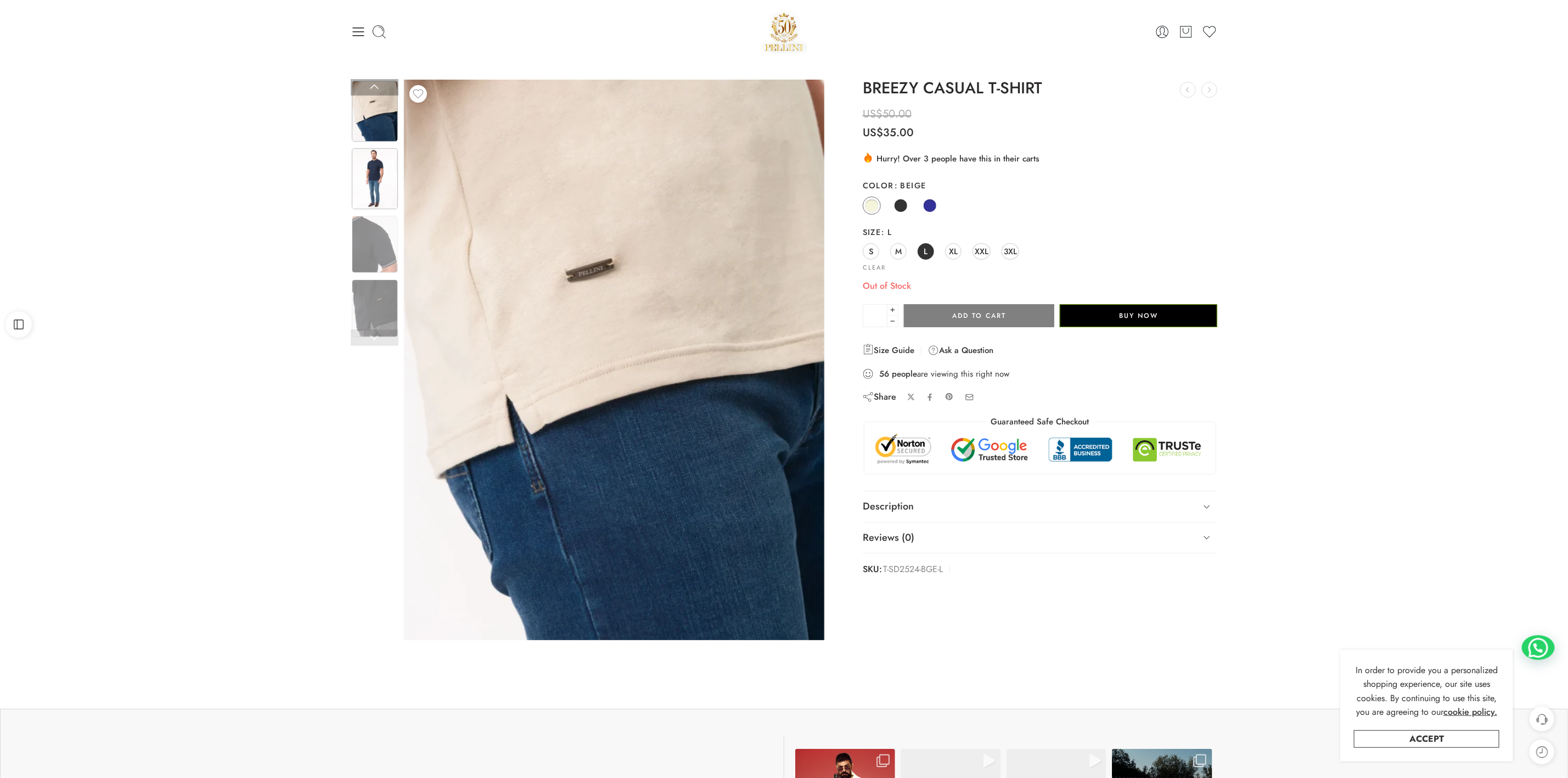
click at [372, 175] on img at bounding box center [375, 179] width 46 height 61
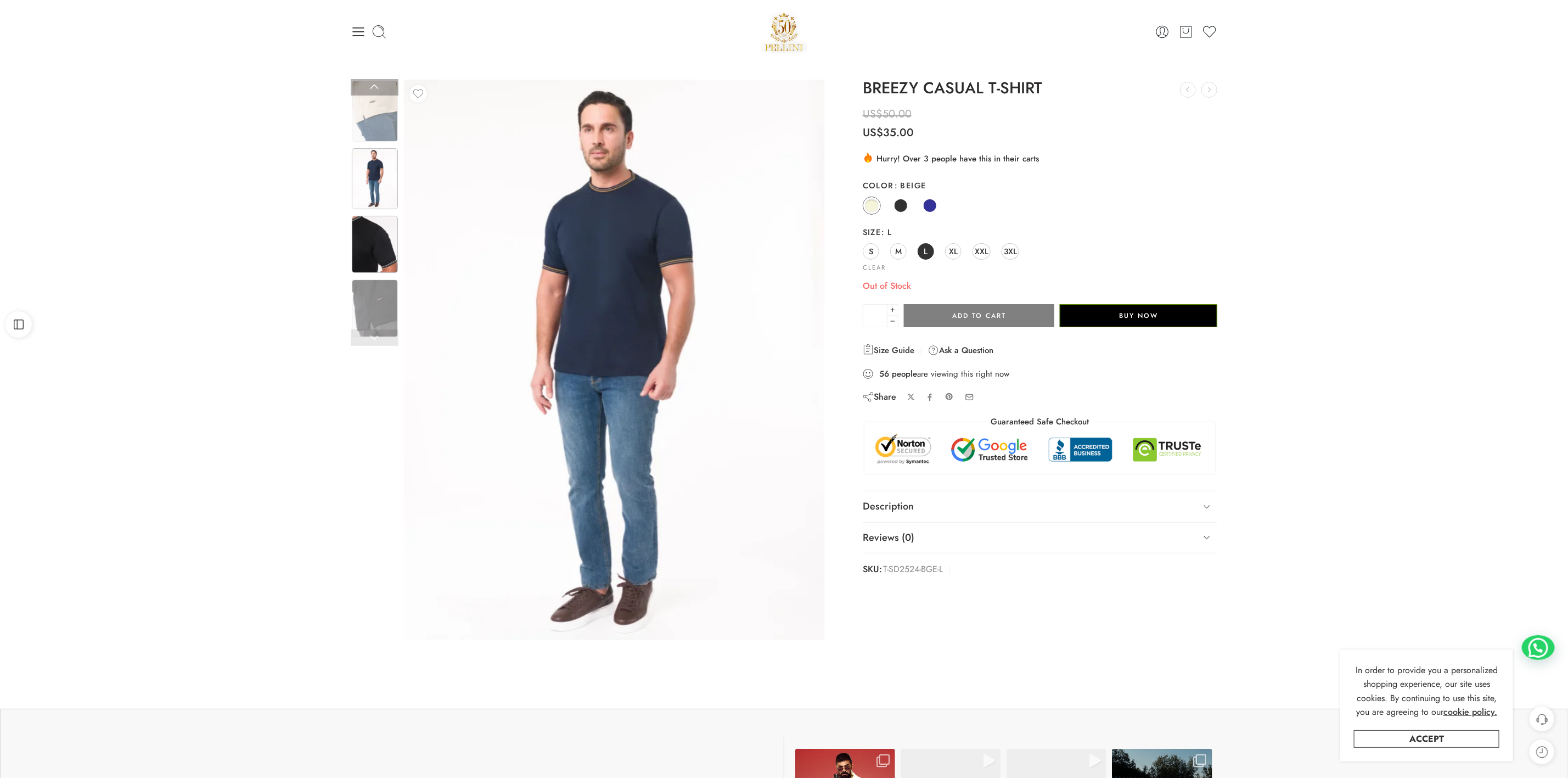
click at [372, 217] on img at bounding box center [375, 244] width 46 height 58
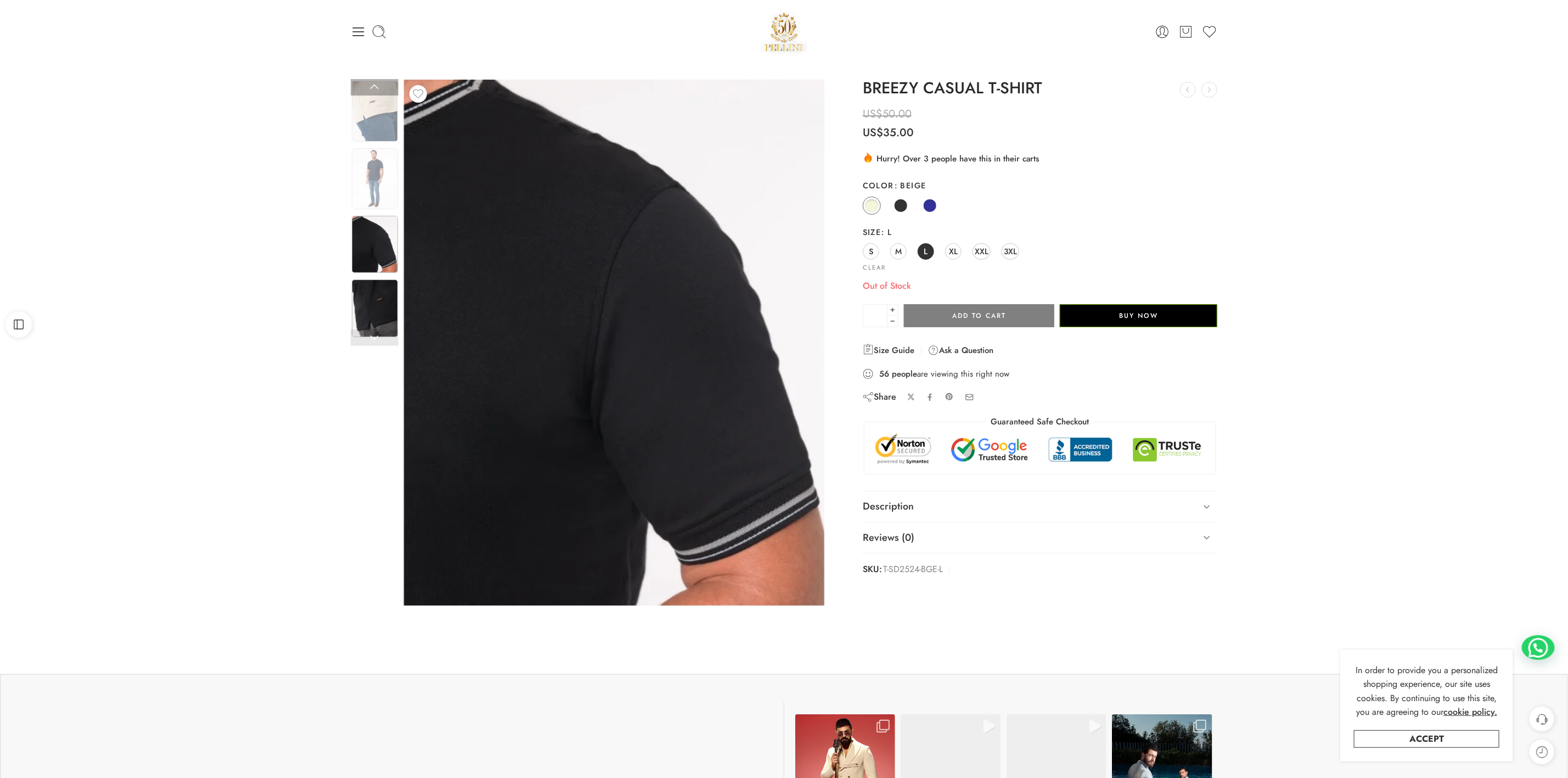
click at [359, 307] on img at bounding box center [375, 308] width 46 height 58
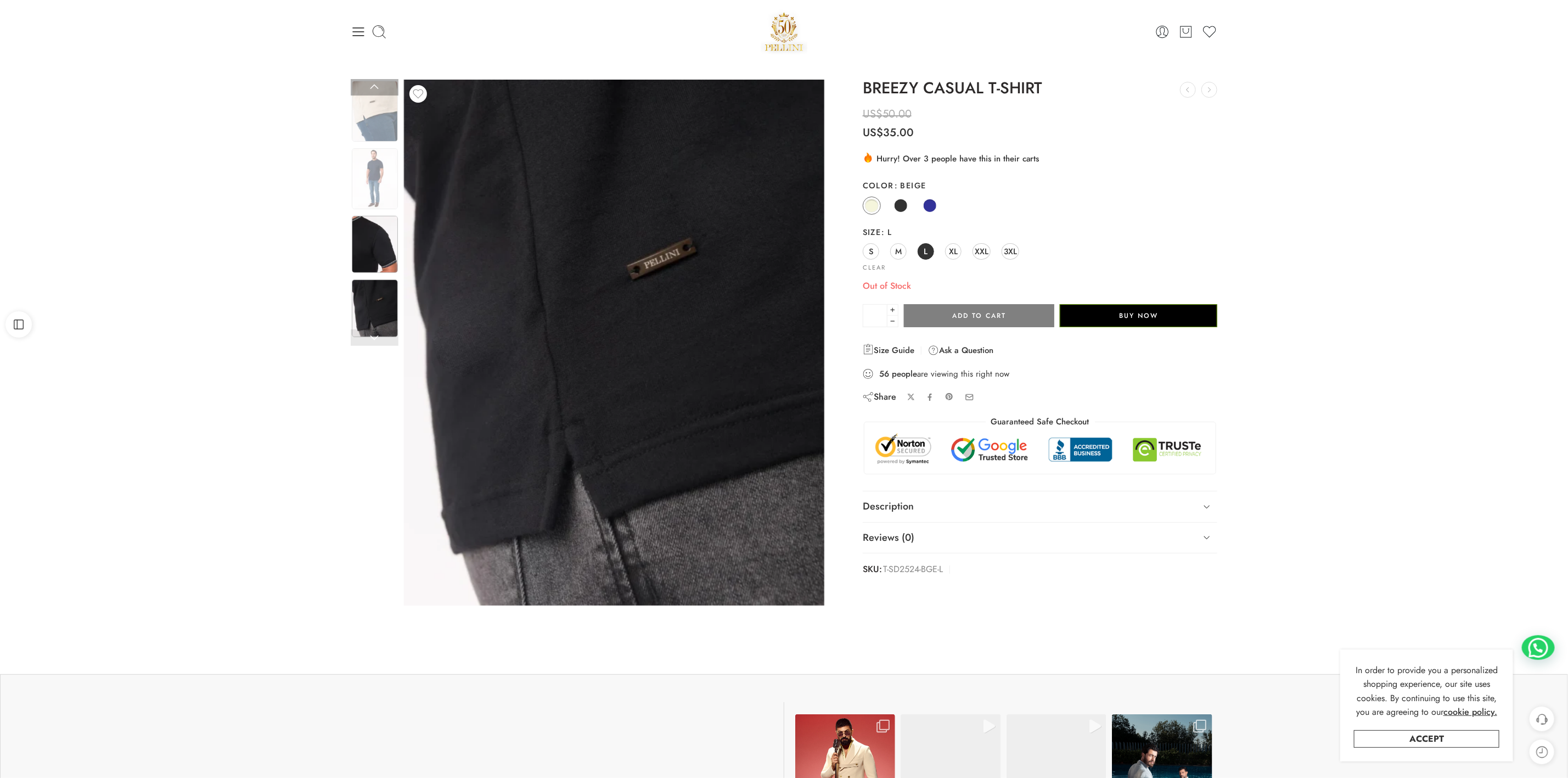
click at [376, 251] on img at bounding box center [375, 244] width 46 height 58
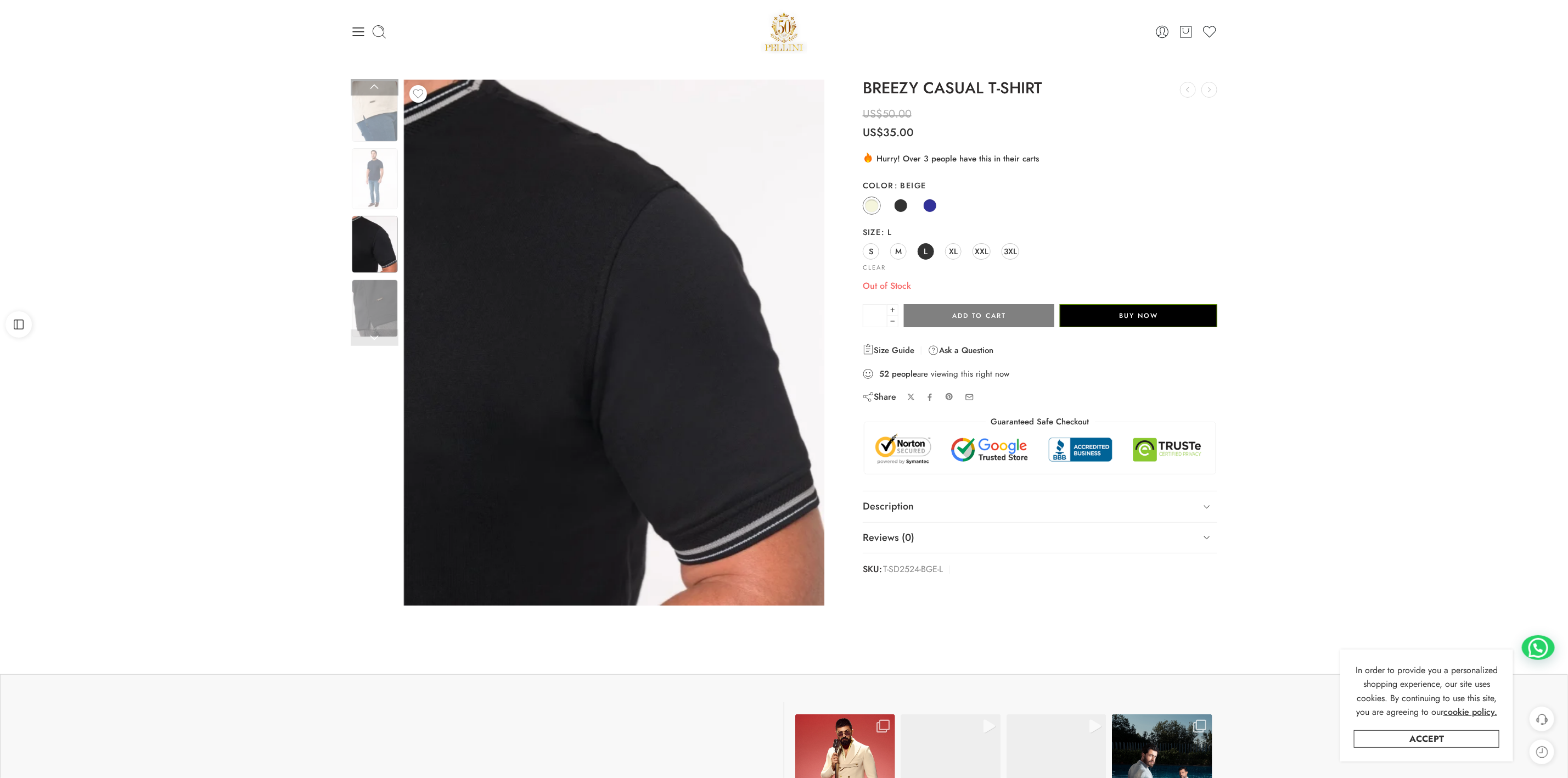
click at [376, 185] on img at bounding box center [375, 179] width 46 height 61
click at [364, 299] on img at bounding box center [375, 308] width 46 height 58
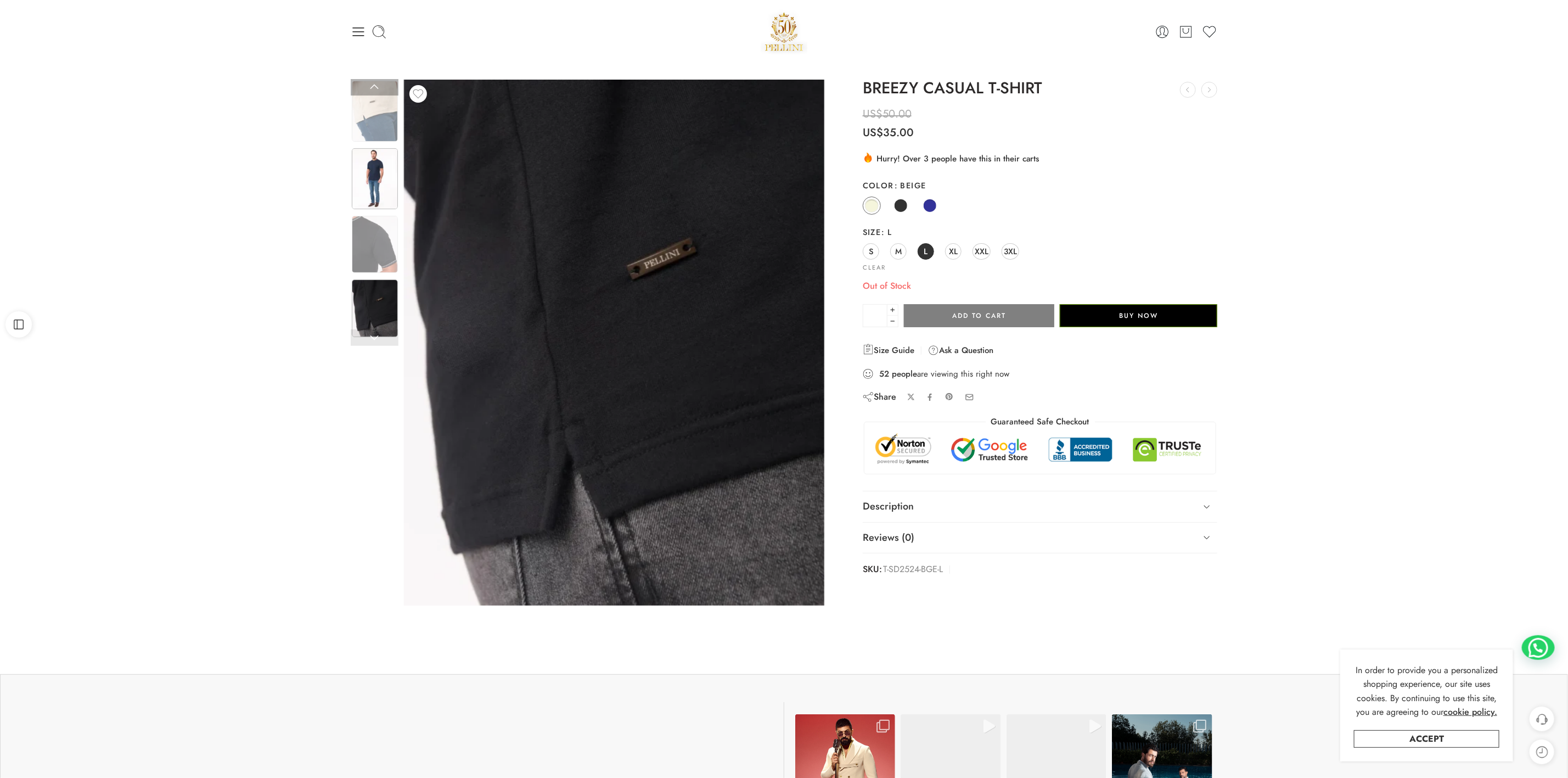
drag, startPoint x: 366, startPoint y: 238, endPoint x: 365, endPoint y: 191, distance: 47.0
click at [366, 237] on div at bounding box center [374, 214] width 48 height 269
click at [362, 173] on img at bounding box center [375, 179] width 46 height 61
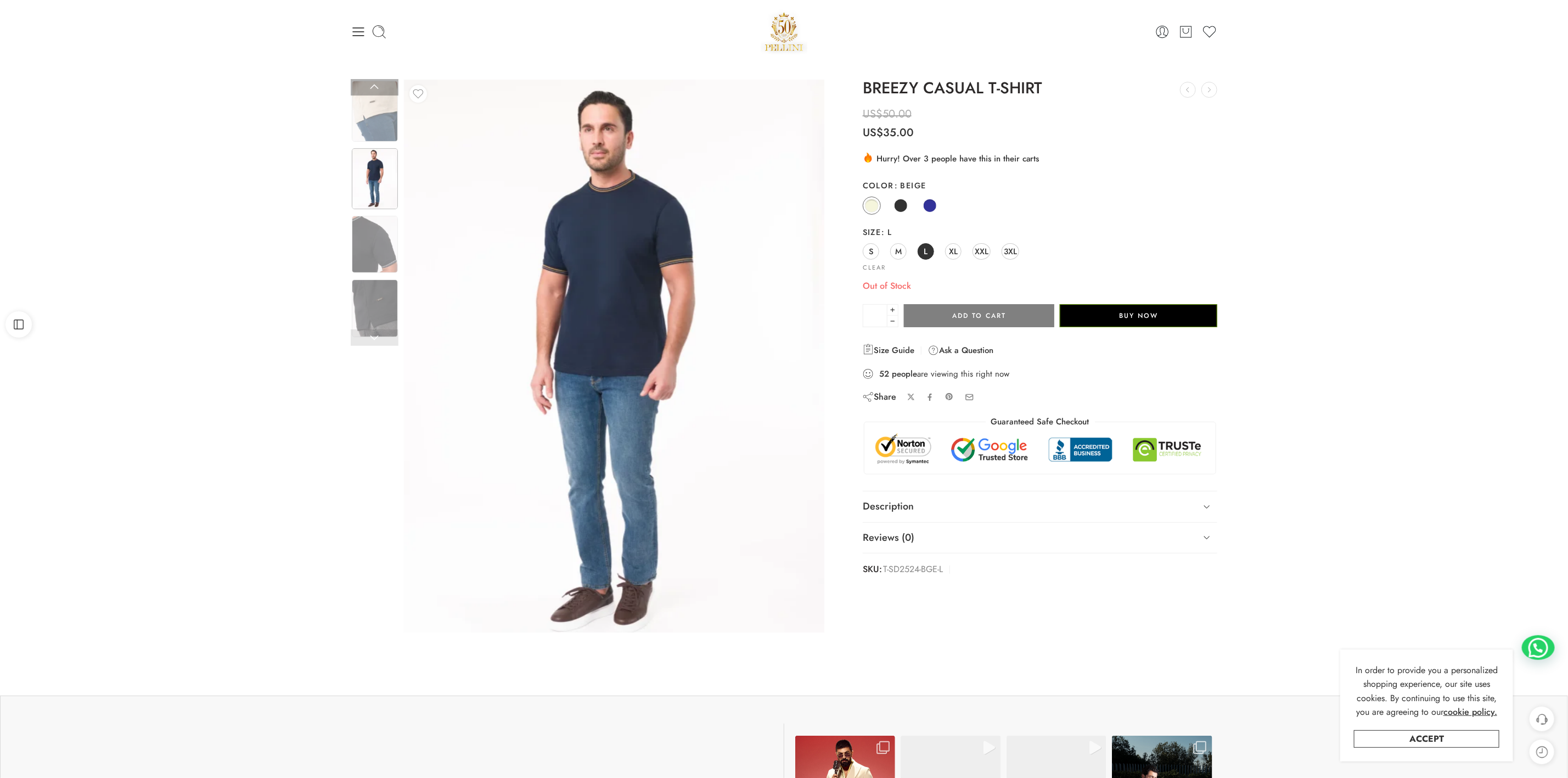
click at [362, 108] on div at bounding box center [374, 214] width 48 height 269
click at [380, 114] on img at bounding box center [375, 111] width 46 height 61
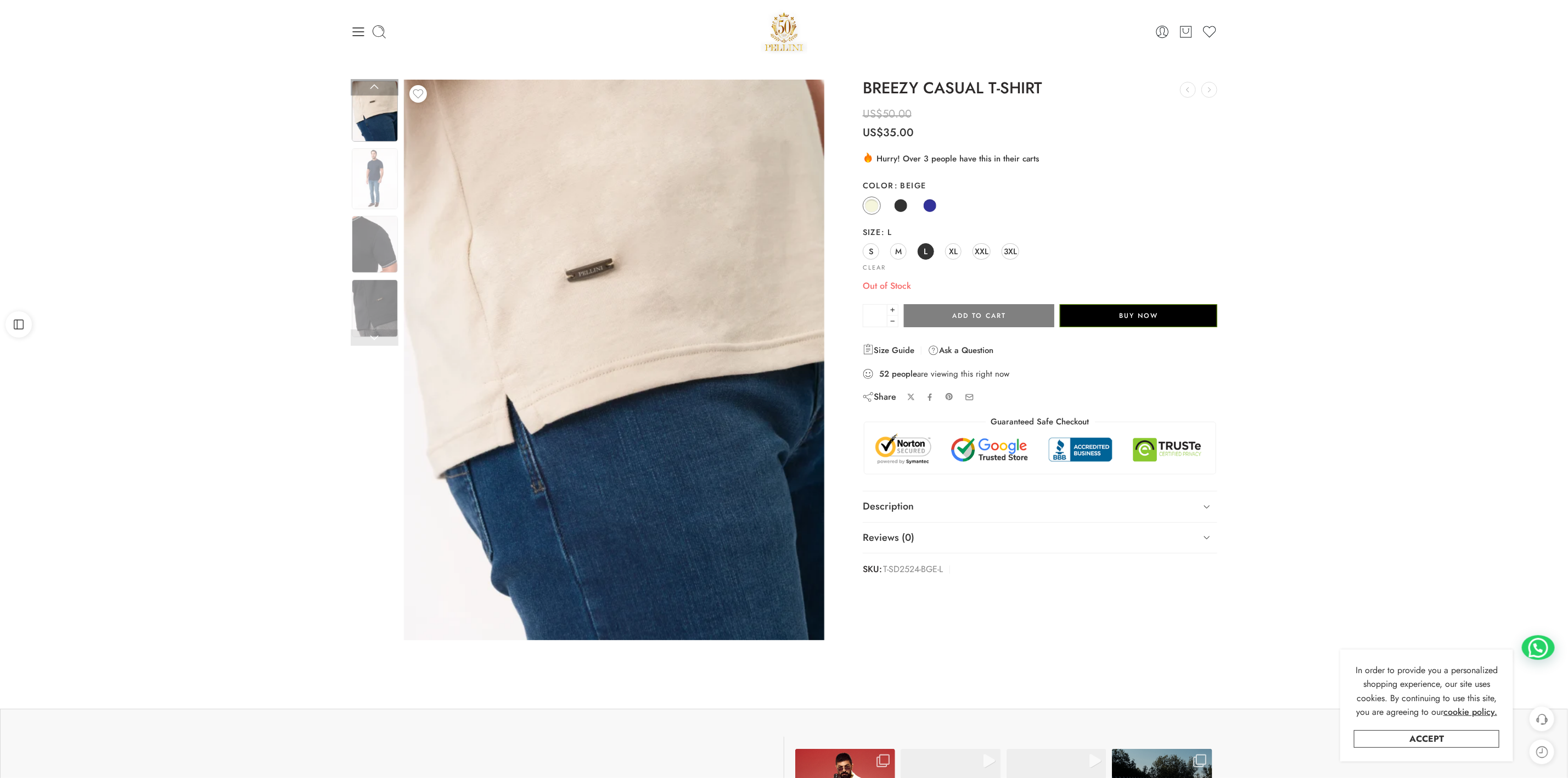
click at [379, 86] on link at bounding box center [374, 87] width 48 height 16
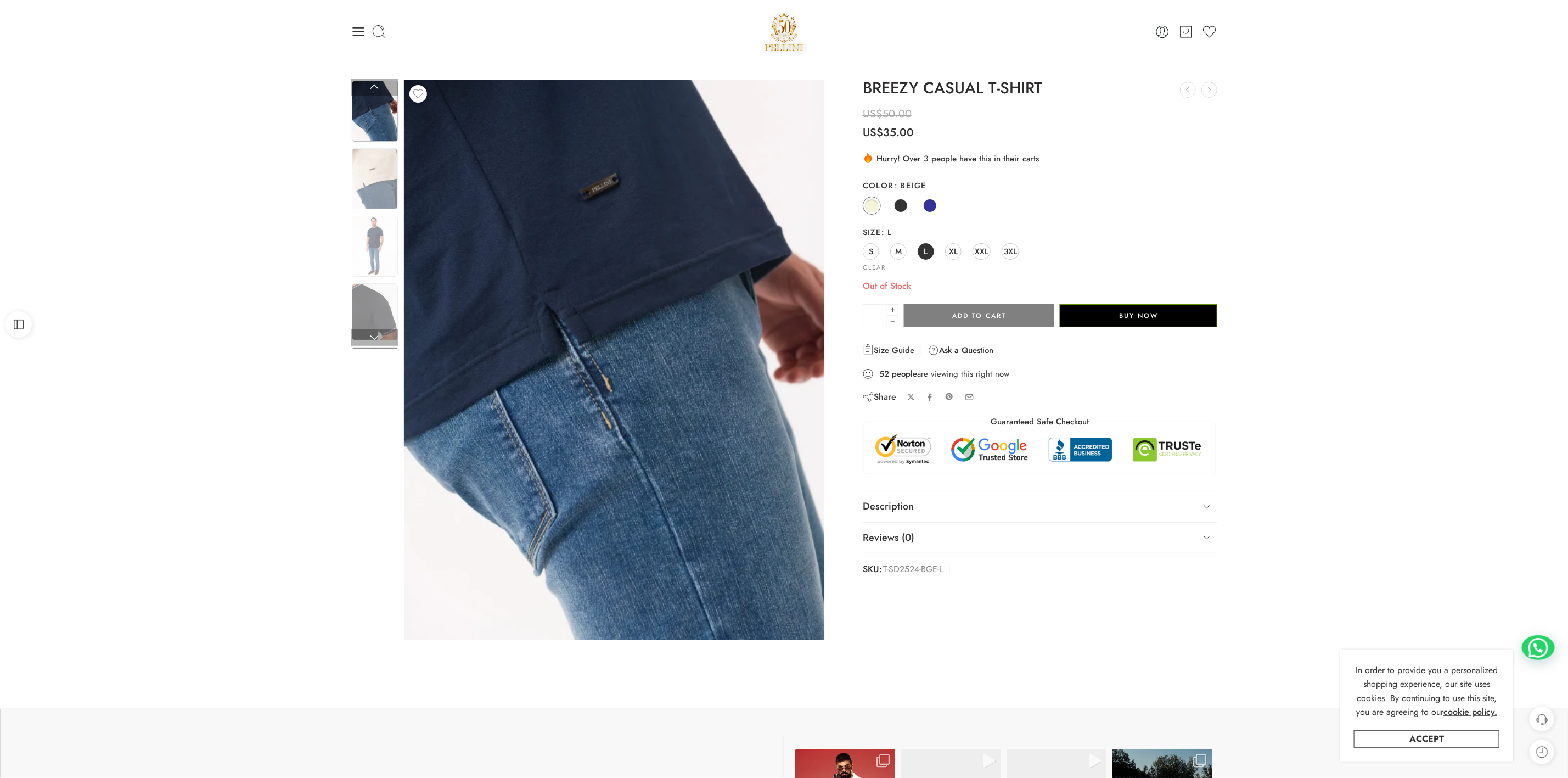
click at [362, 123] on img at bounding box center [375, 111] width 46 height 61
click at [373, 83] on link at bounding box center [374, 87] width 48 height 16
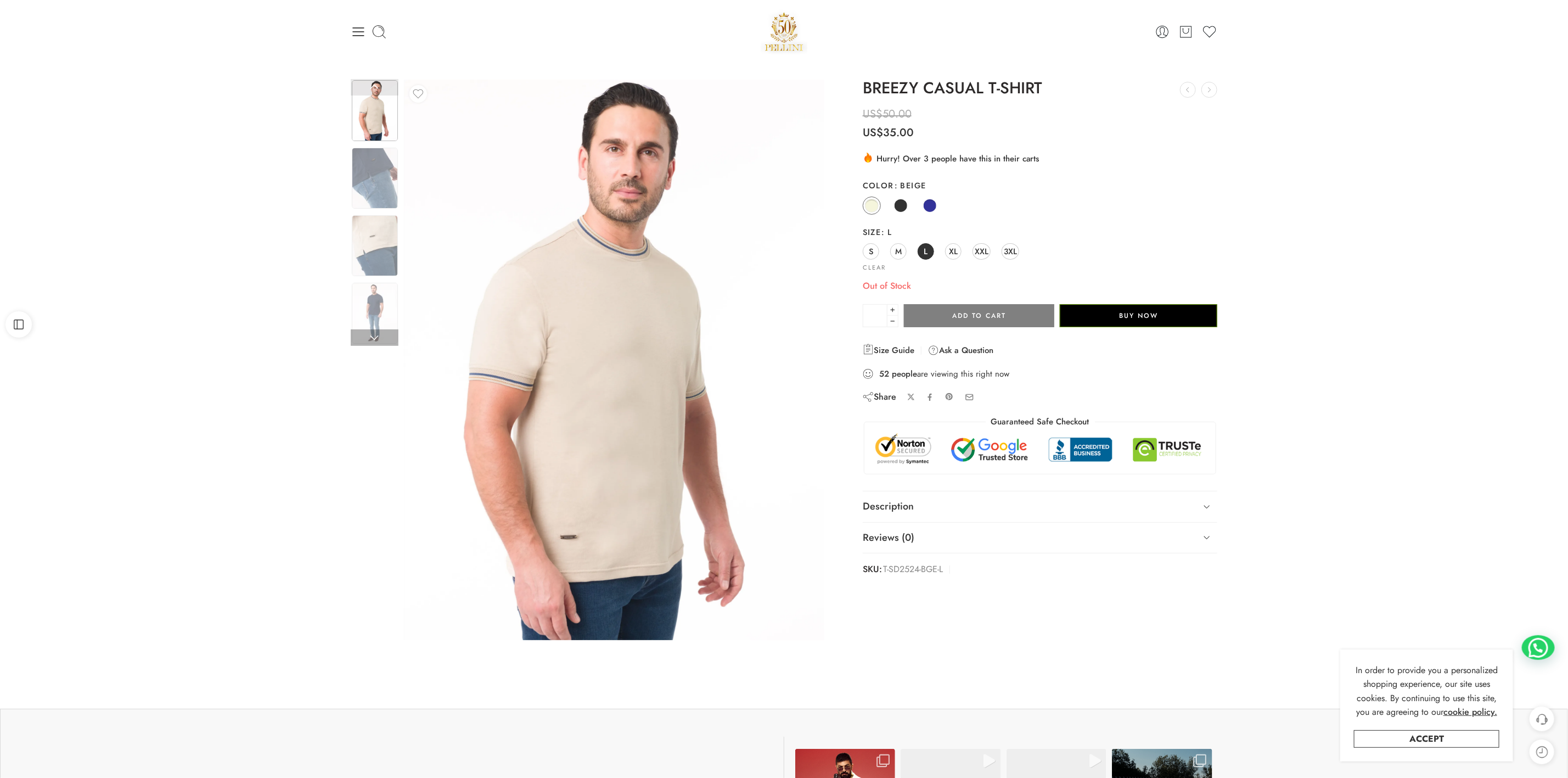
click at [379, 123] on img at bounding box center [375, 110] width 46 height 61
click at [377, 77] on div "Previous Next" at bounding box center [784, 369] width 1568 height 613
click at [370, 87] on link at bounding box center [374, 87] width 48 height 16
click at [365, 183] on img at bounding box center [375, 178] width 46 height 61
click at [376, 240] on div at bounding box center [374, 214] width 48 height 269
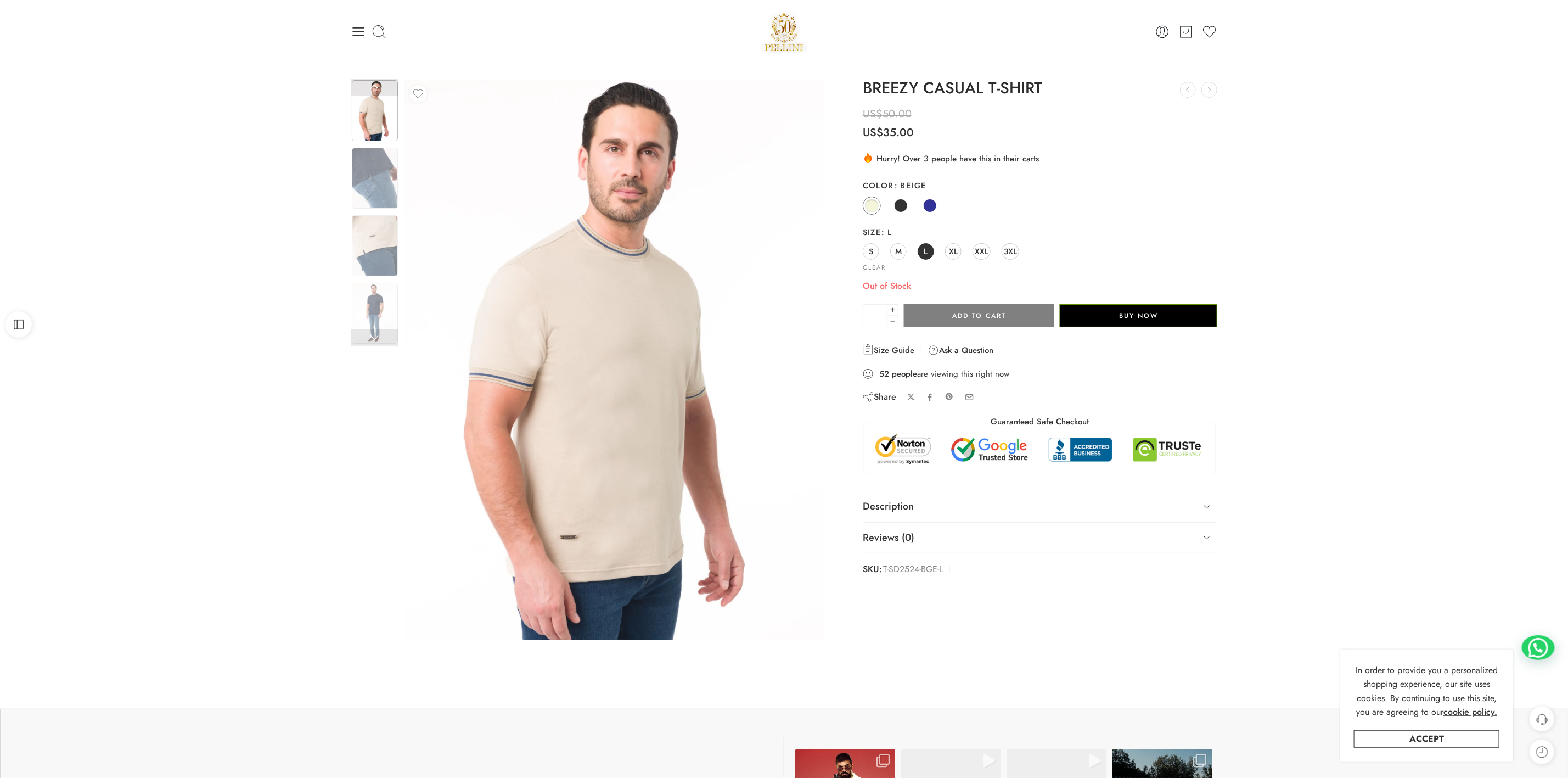
click at [374, 77] on div "Previous Next" at bounding box center [784, 369] width 1568 height 613
click at [374, 86] on link at bounding box center [374, 87] width 48 height 16
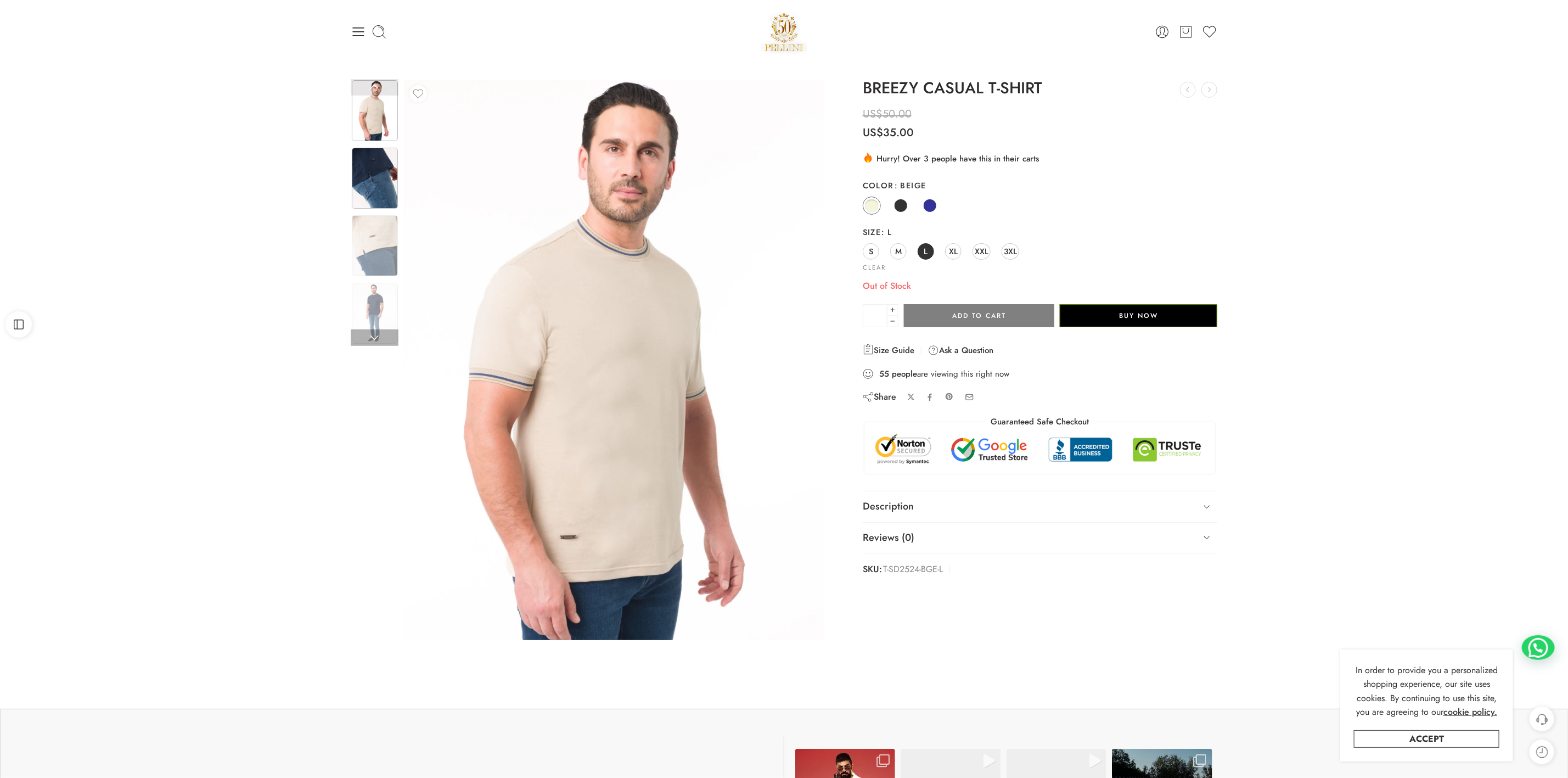
click at [378, 190] on img at bounding box center [375, 178] width 46 height 61
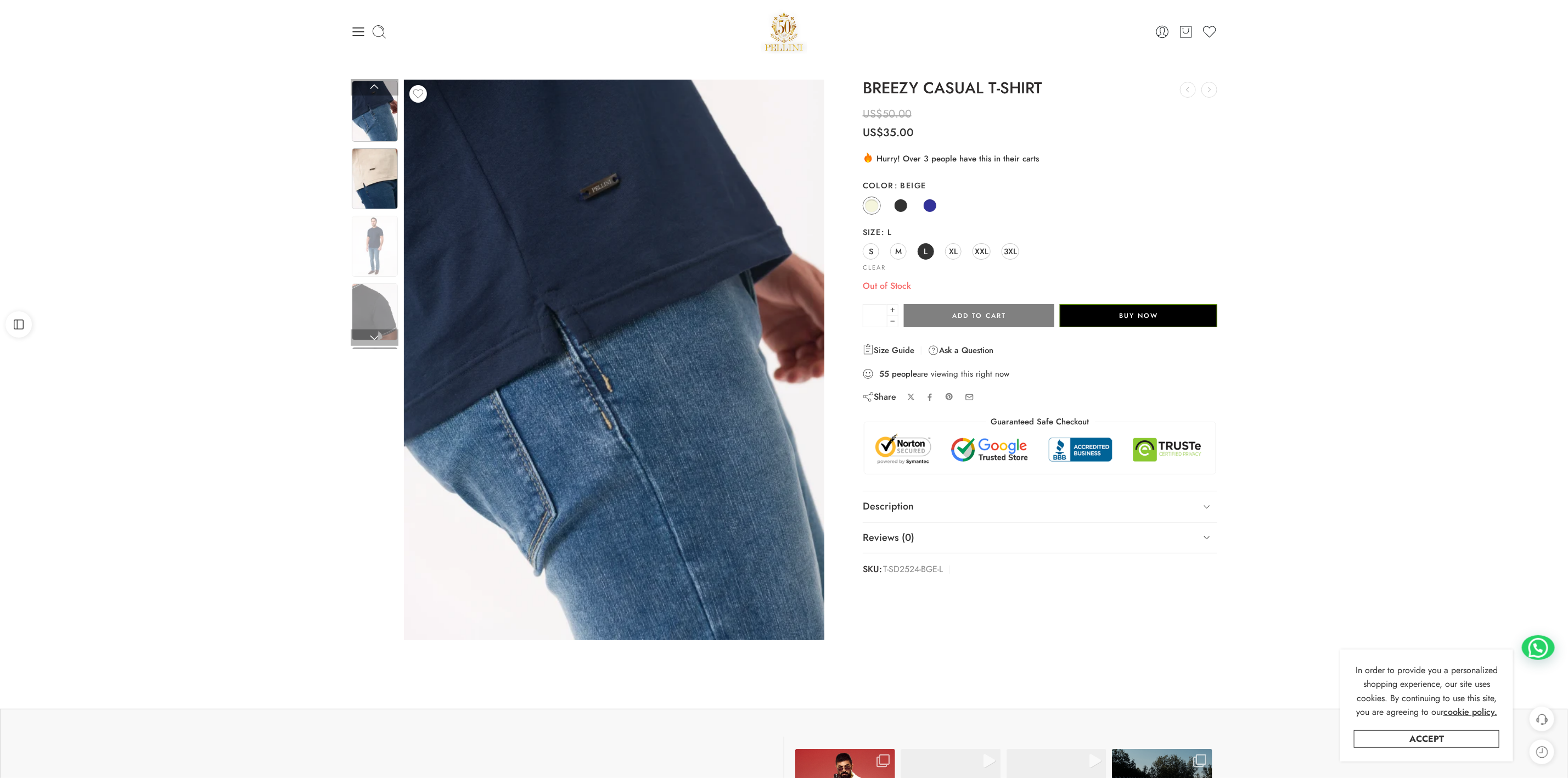
click at [374, 190] on img at bounding box center [375, 179] width 46 height 61
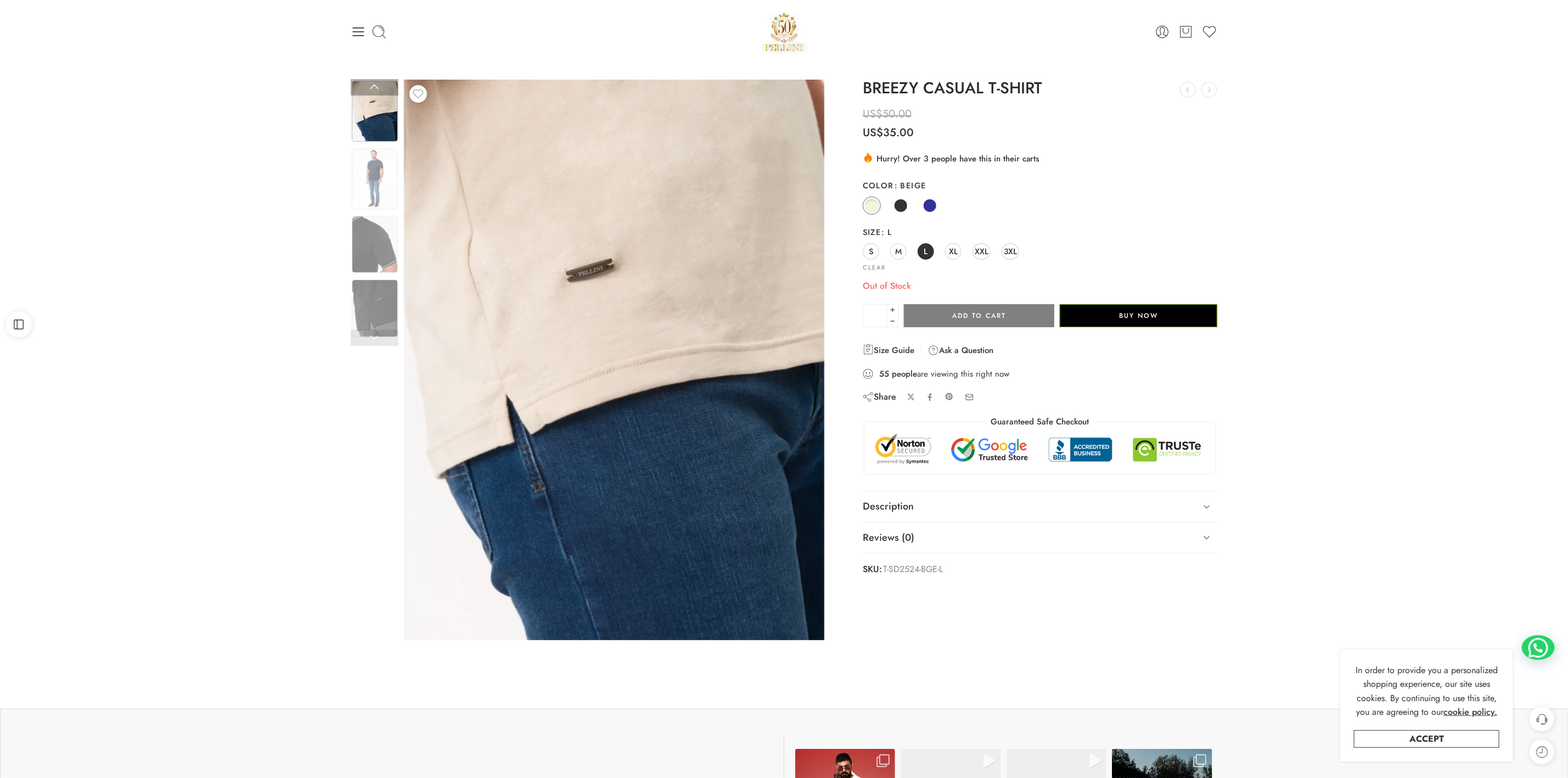
click at [374, 239] on div at bounding box center [374, 214] width 48 height 269
click at [374, 264] on img at bounding box center [375, 244] width 46 height 58
